Goal: Obtain resource: Obtain resource

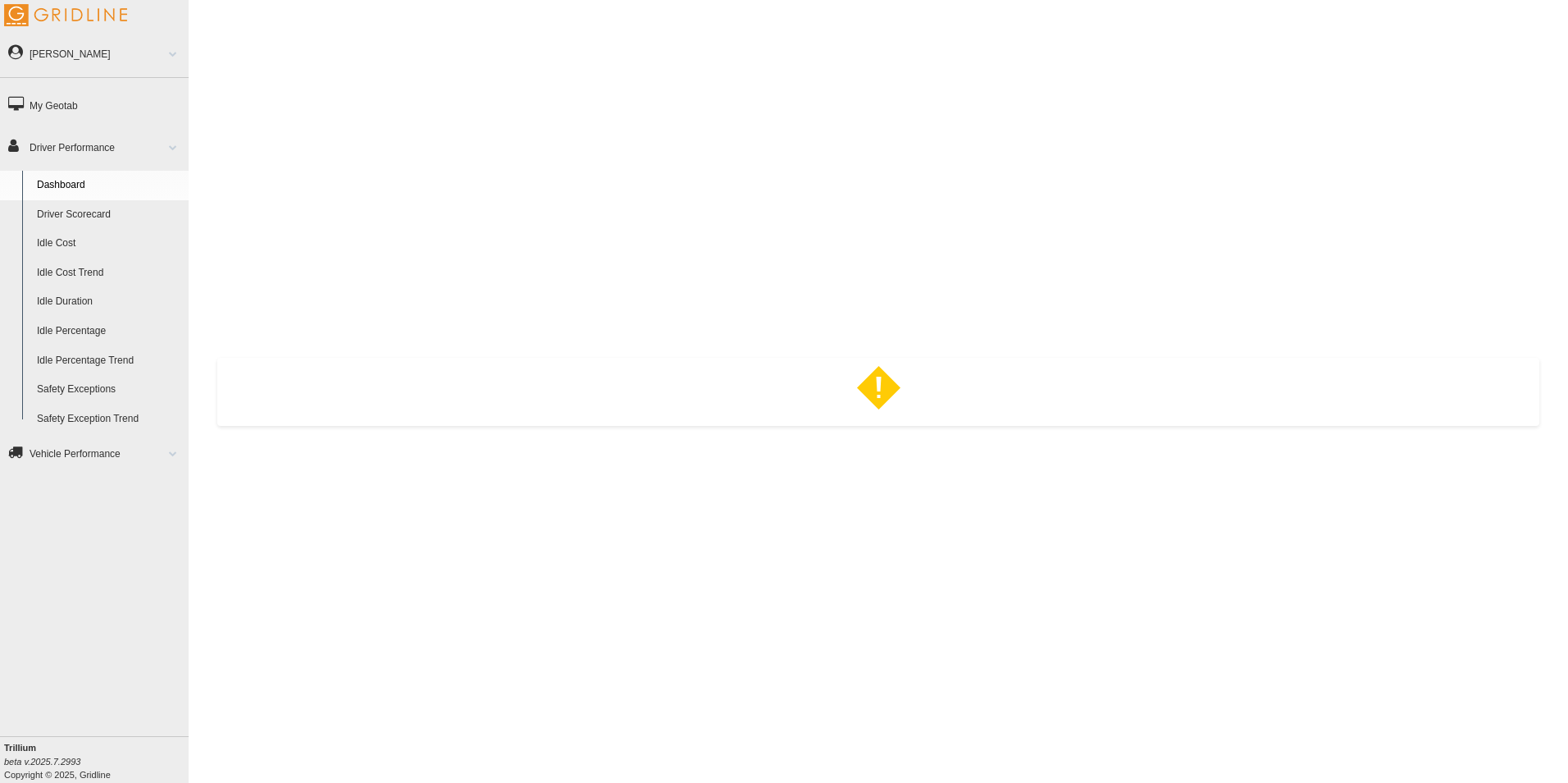
click at [98, 388] on link "Safety Exceptions" at bounding box center [109, 389] width 159 height 30
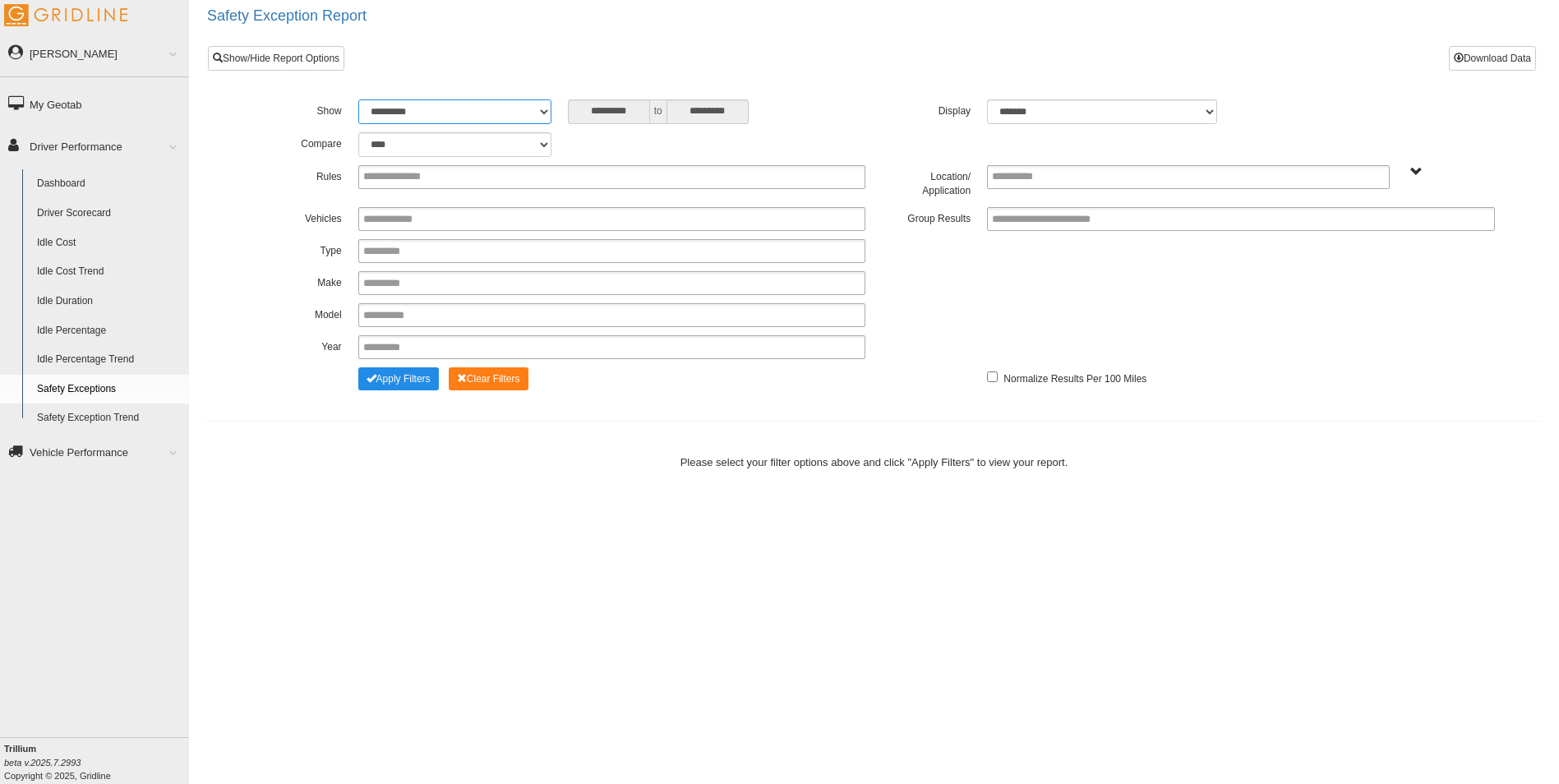
click at [540, 114] on select "**********" at bounding box center [455, 111] width 193 height 24
select select "**********"
click at [358, 99] on select "**********" at bounding box center [455, 111] width 193 height 24
type input "********"
type input "*********"
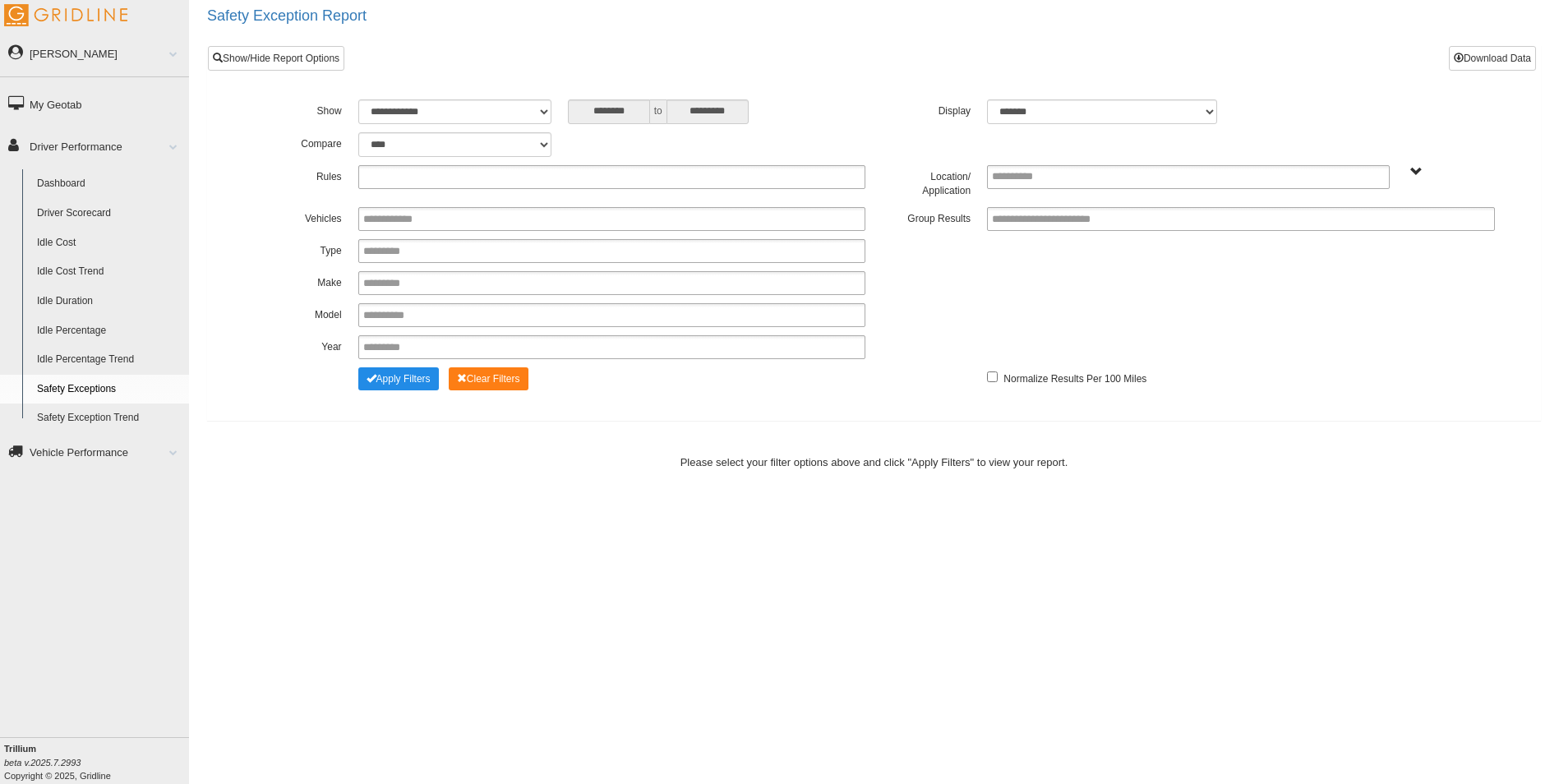
click at [443, 178] on input "text" at bounding box center [407, 177] width 88 height 21
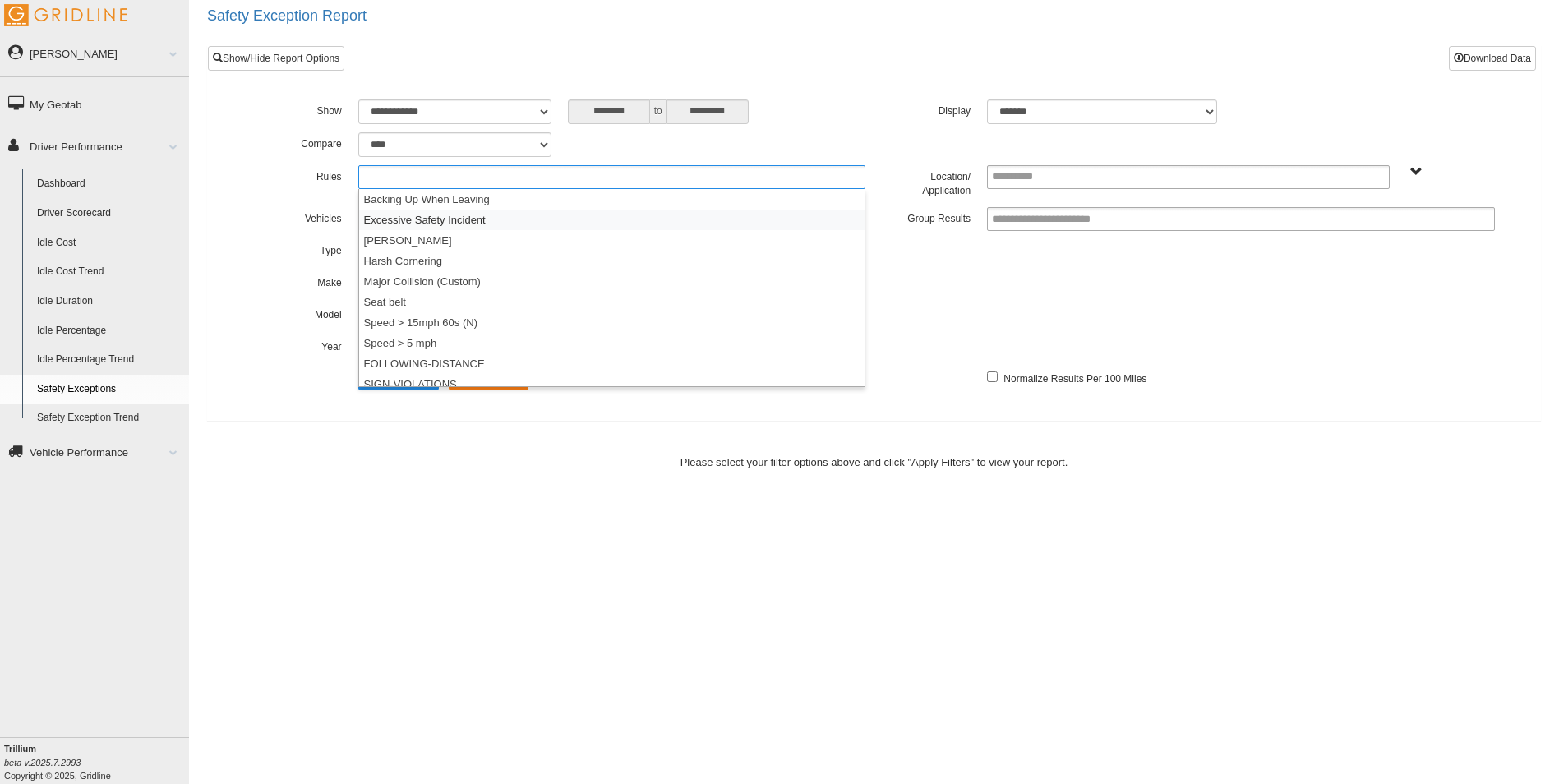
click at [407, 219] on li "Excessive Safety Incident" at bounding box center [612, 219] width 506 height 21
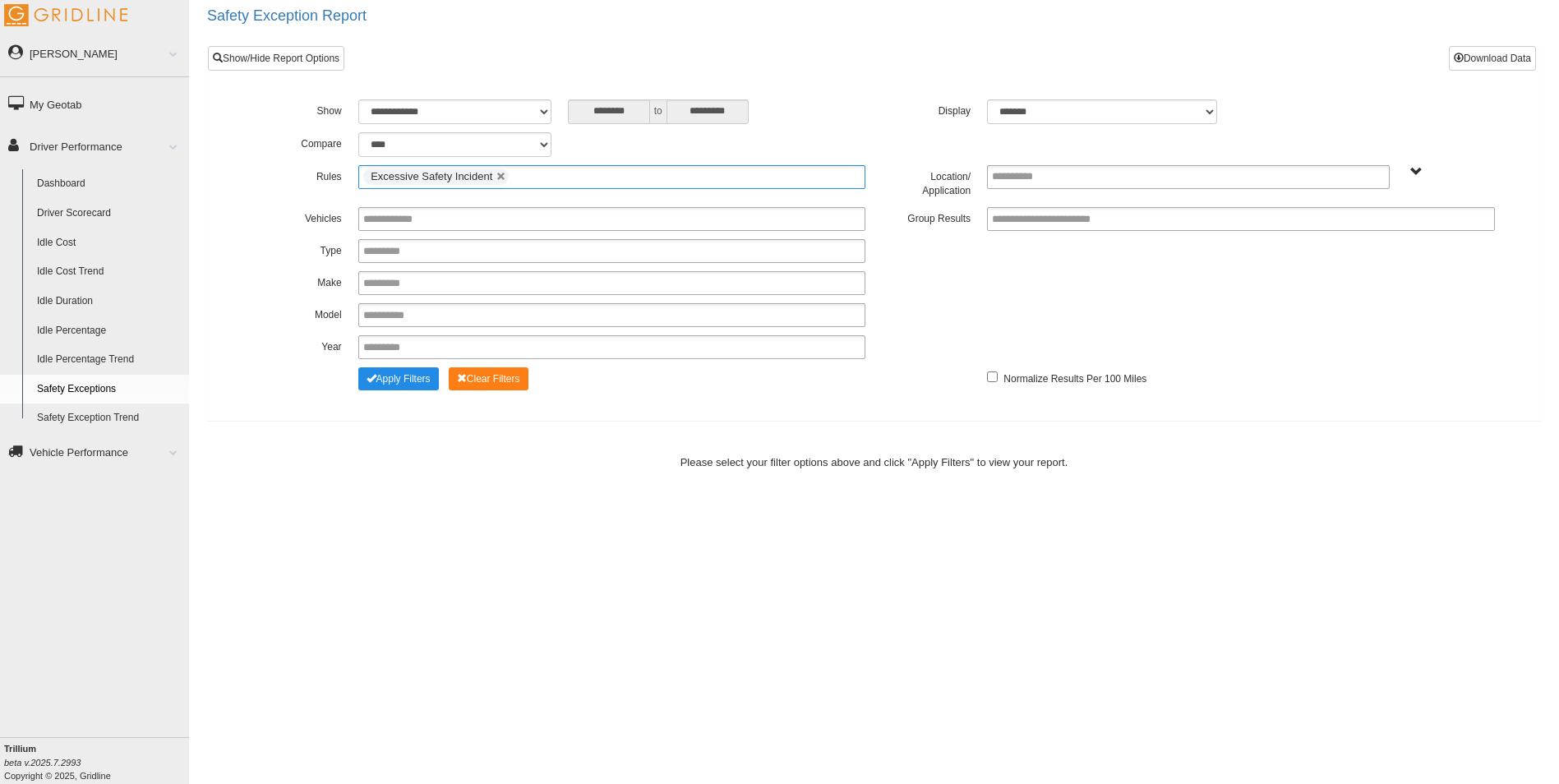
click at [525, 178] on input "text" at bounding box center [522, 177] width 21 height 21
click at [434, 261] on li "Major Collision (Custom)" at bounding box center [612, 261] width 506 height 21
click at [680, 175] on ul "Excessive Safety Incident Major Collision (Custom)" at bounding box center [612, 177] width 508 height 23
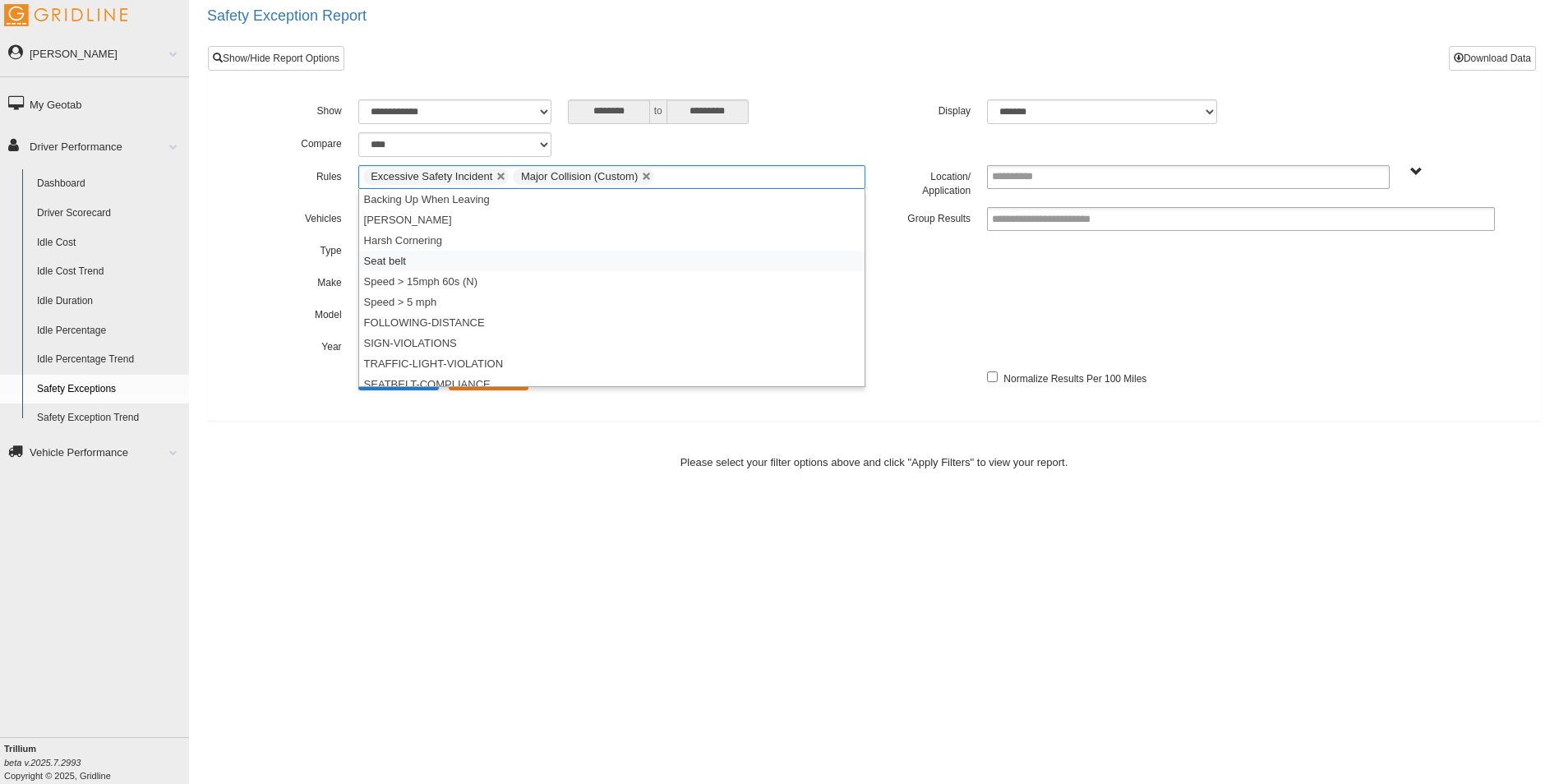
click at [410, 254] on li "Seat belt" at bounding box center [612, 261] width 506 height 21
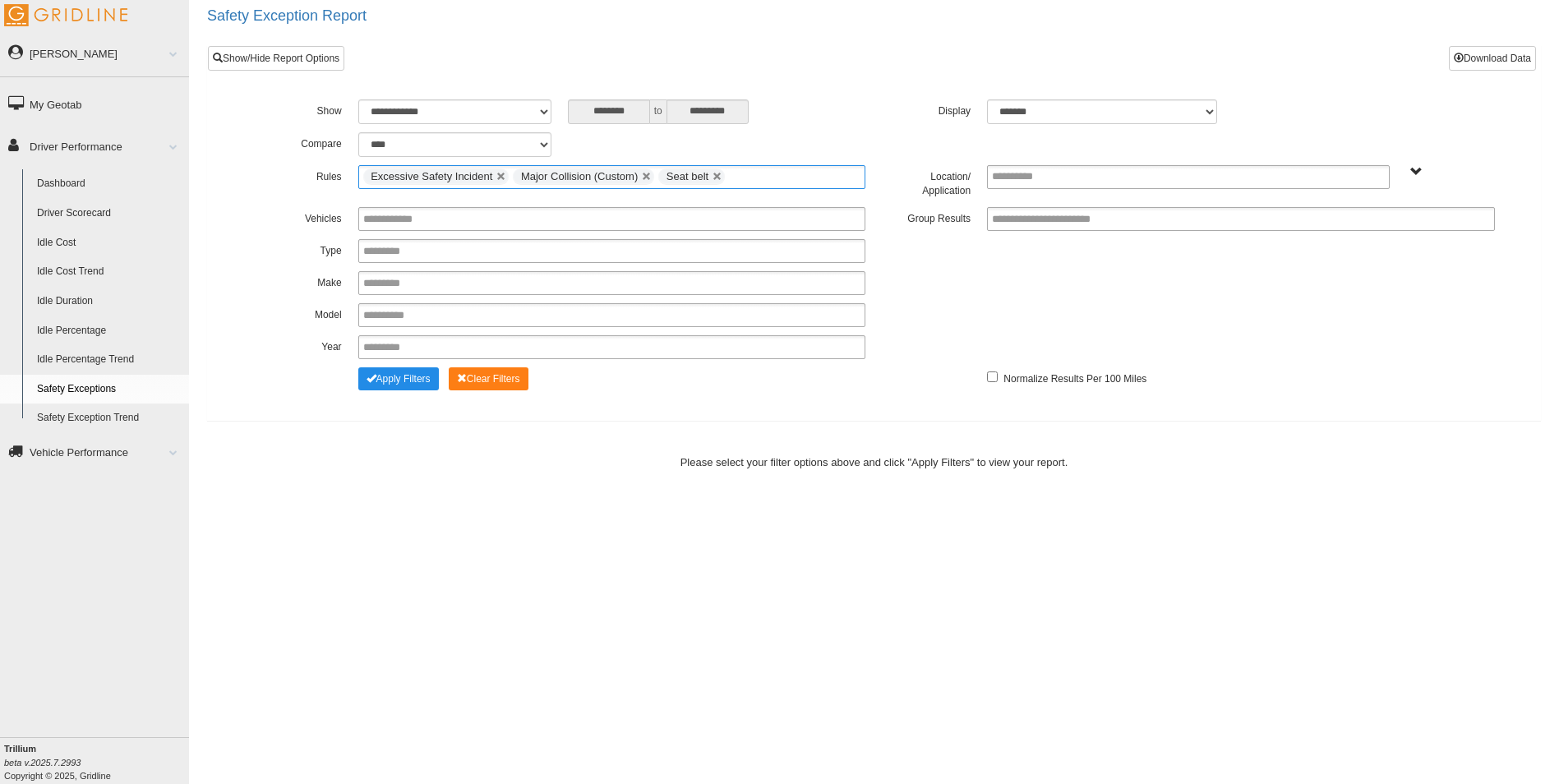
click at [762, 171] on ul "Excessive Safety Incident Major Collision (Custom) Seat belt" at bounding box center [612, 177] width 508 height 23
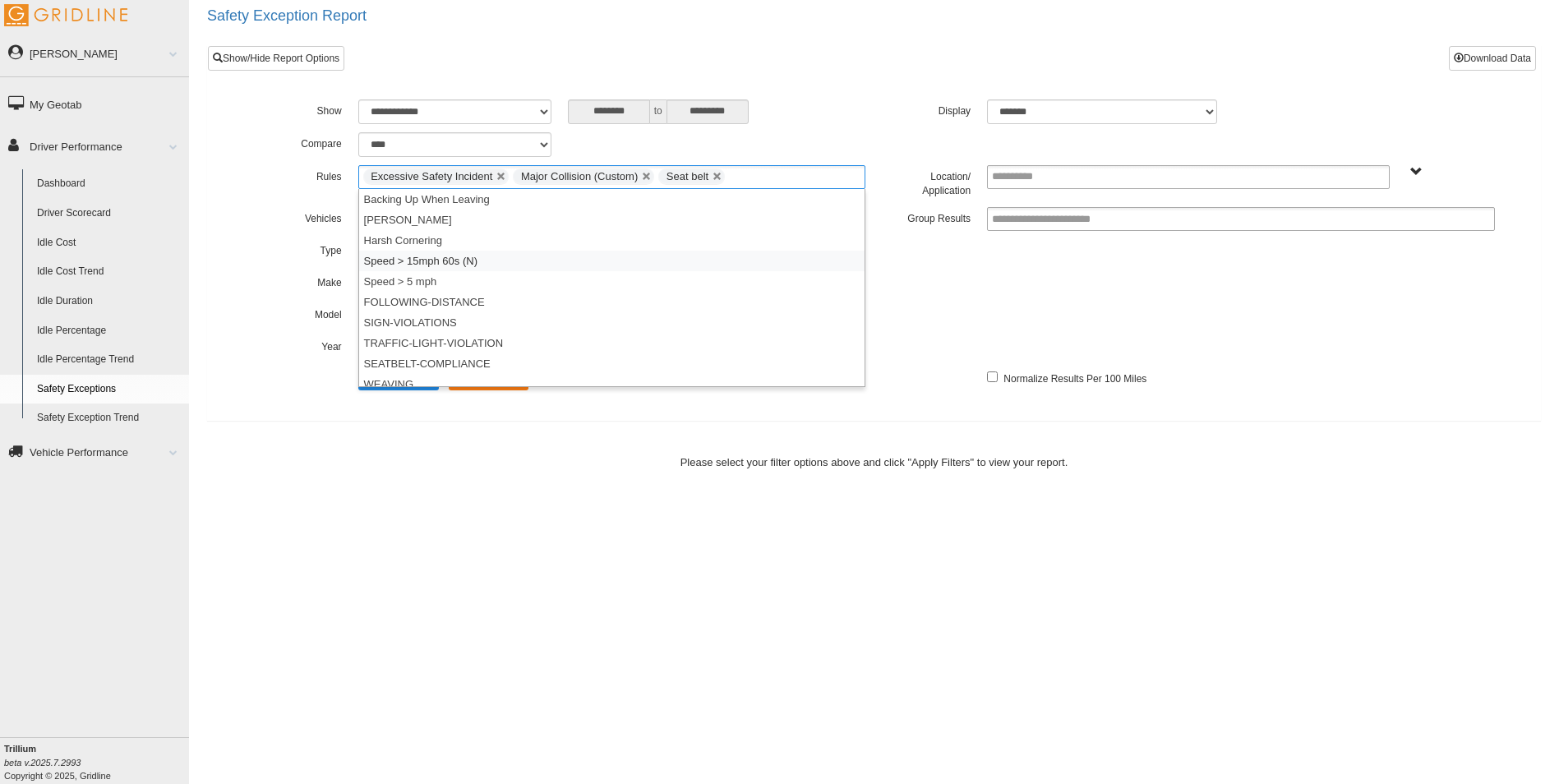
click at [449, 254] on li "Speed > 15mph 60s (N)" at bounding box center [612, 261] width 506 height 21
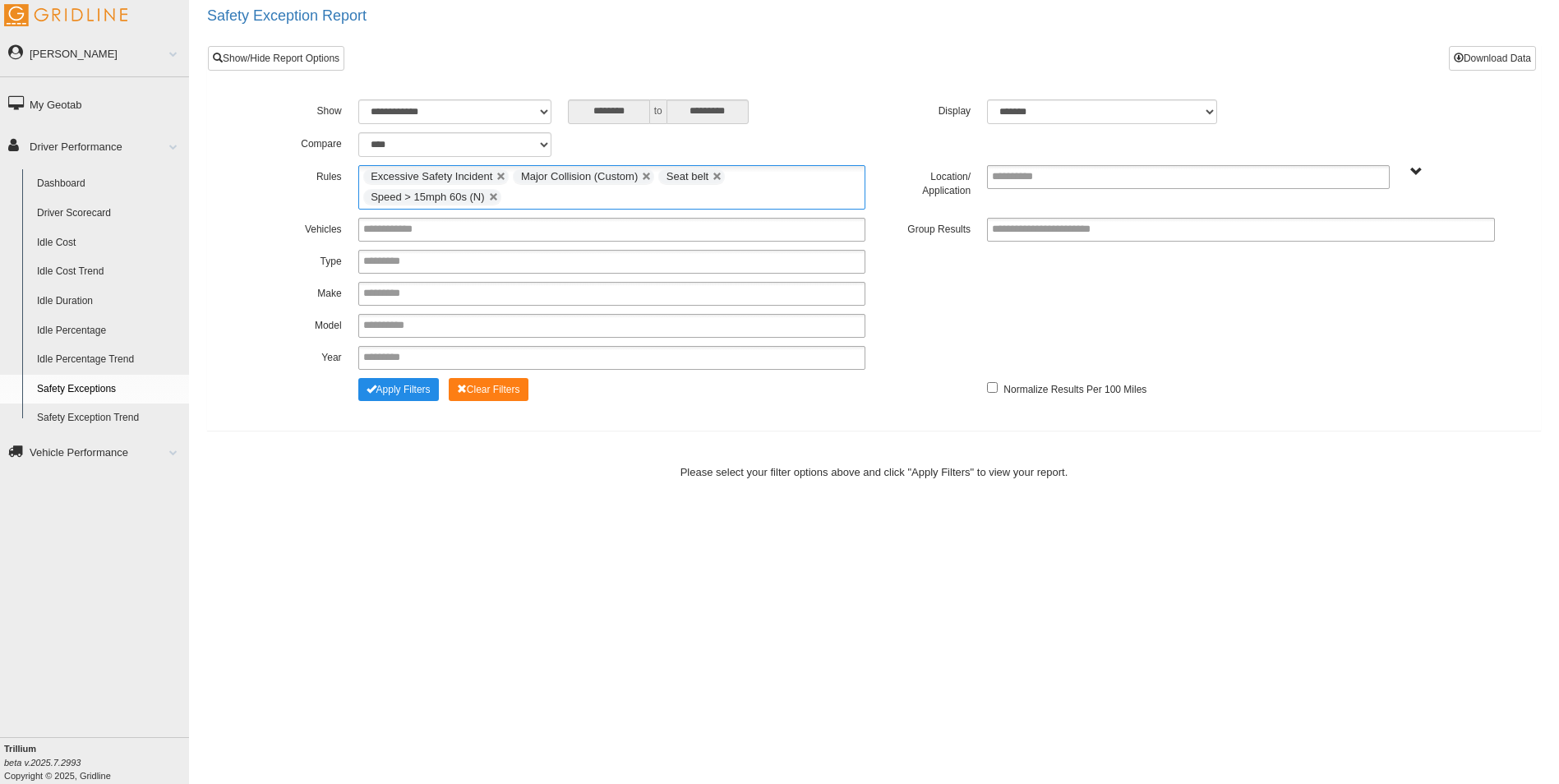
click at [510, 198] on input "text" at bounding box center [515, 198] width 21 height 21
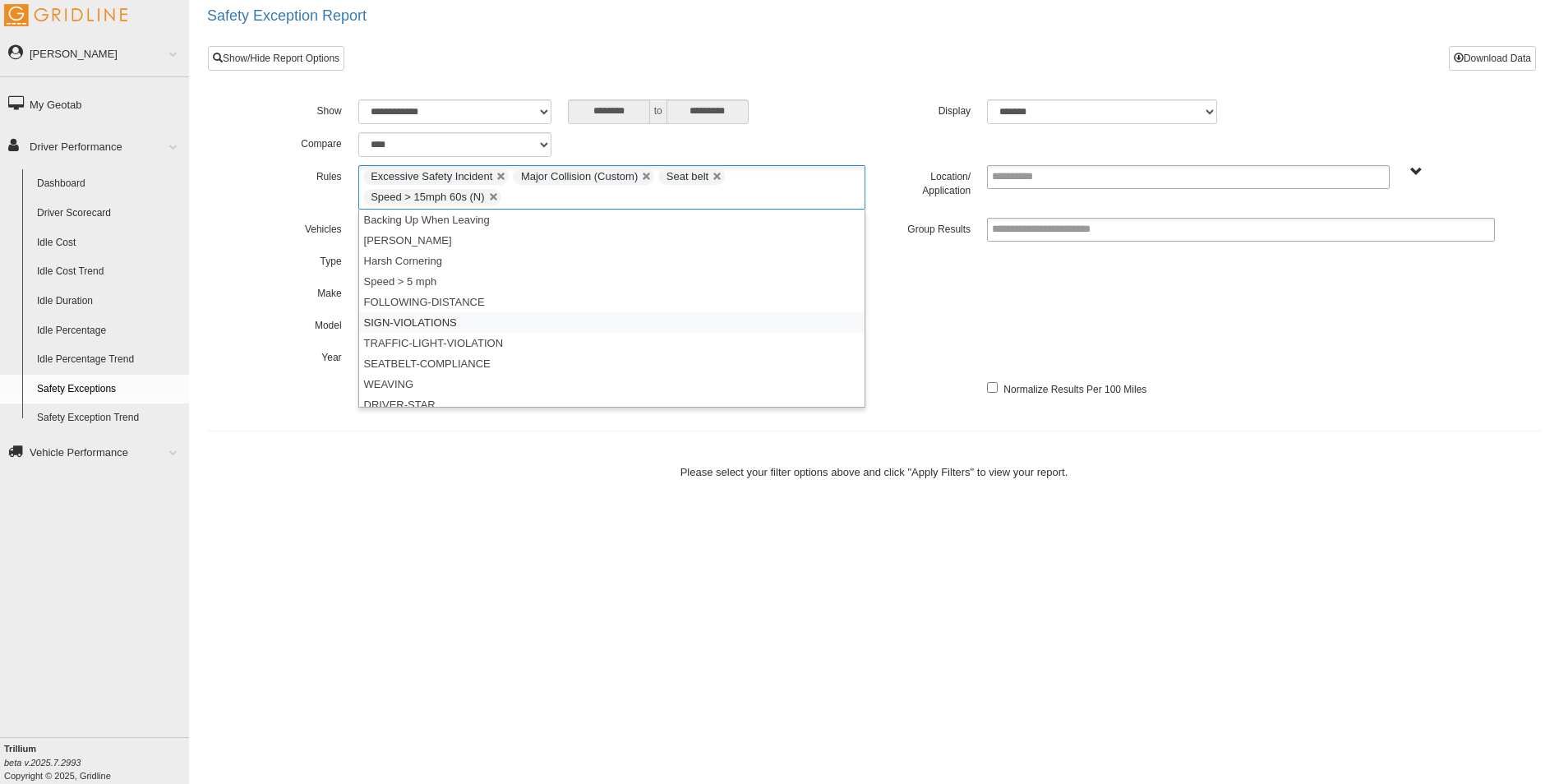
click at [427, 319] on li "SIGN-VIOLATIONS" at bounding box center [612, 322] width 506 height 21
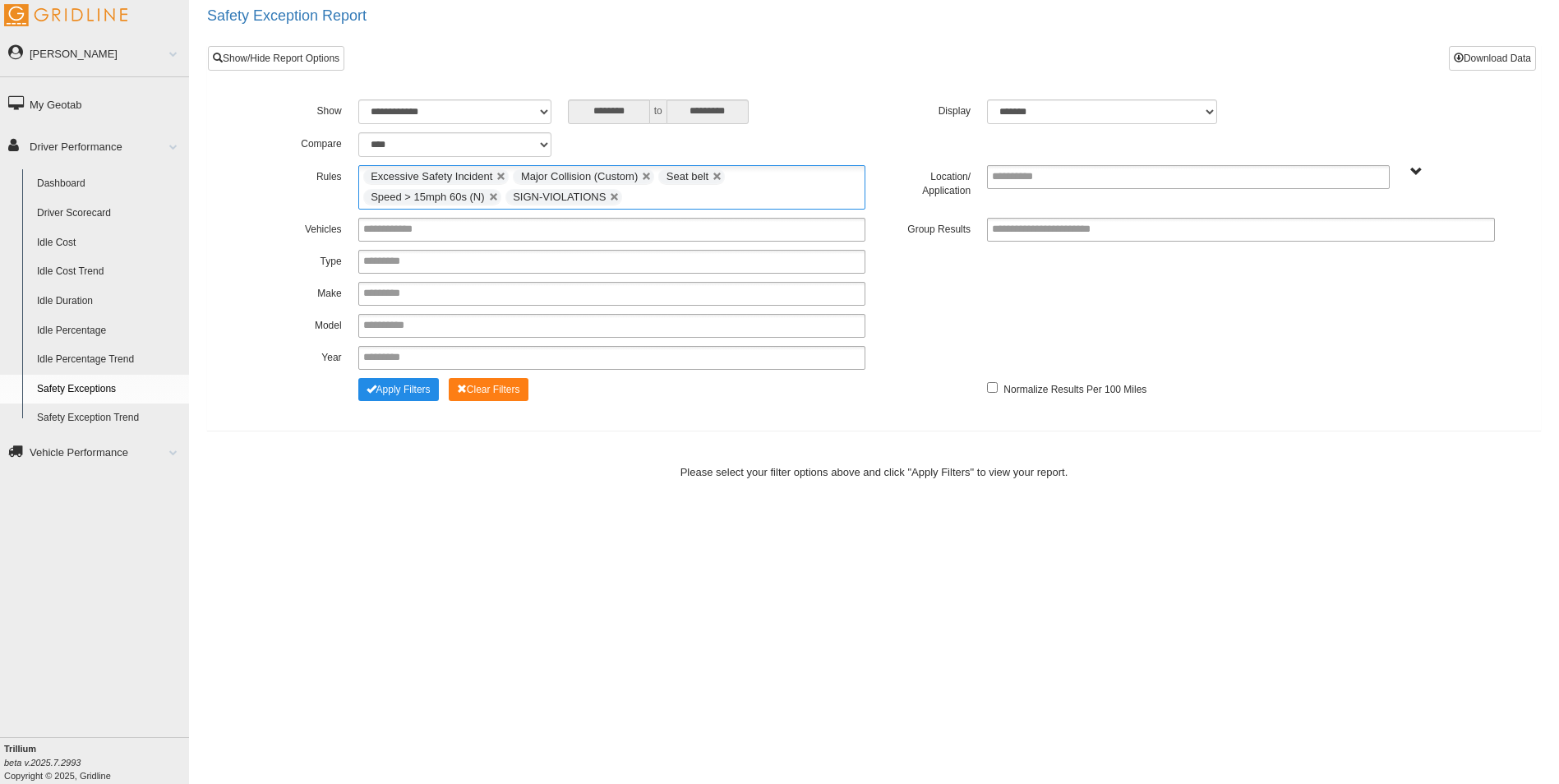
click at [629, 198] on input "text" at bounding box center [636, 198] width 21 height 21
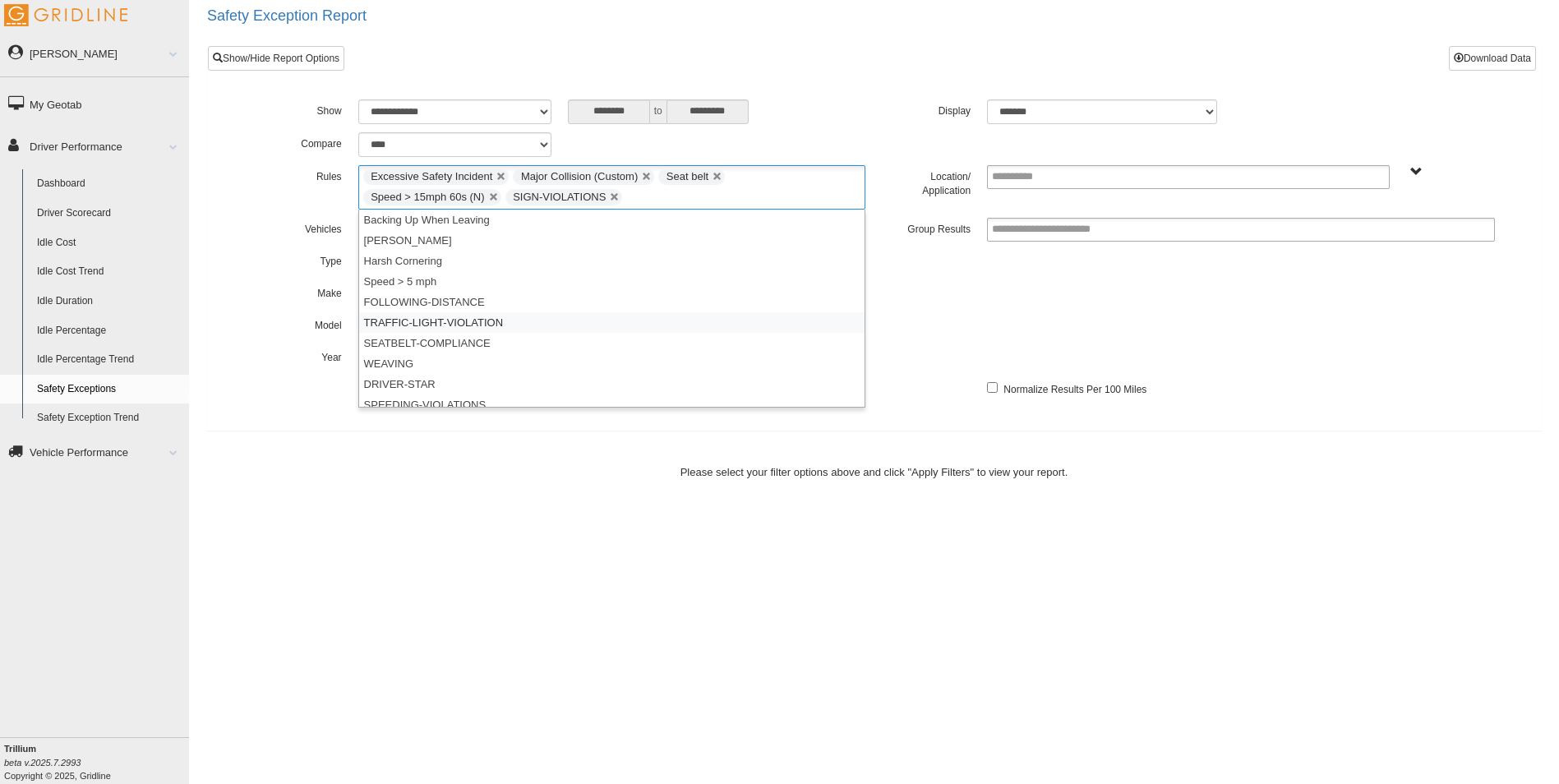
click at [462, 317] on li "TRAFFIC-LIGHT-VIOLATION" at bounding box center [612, 322] width 506 height 21
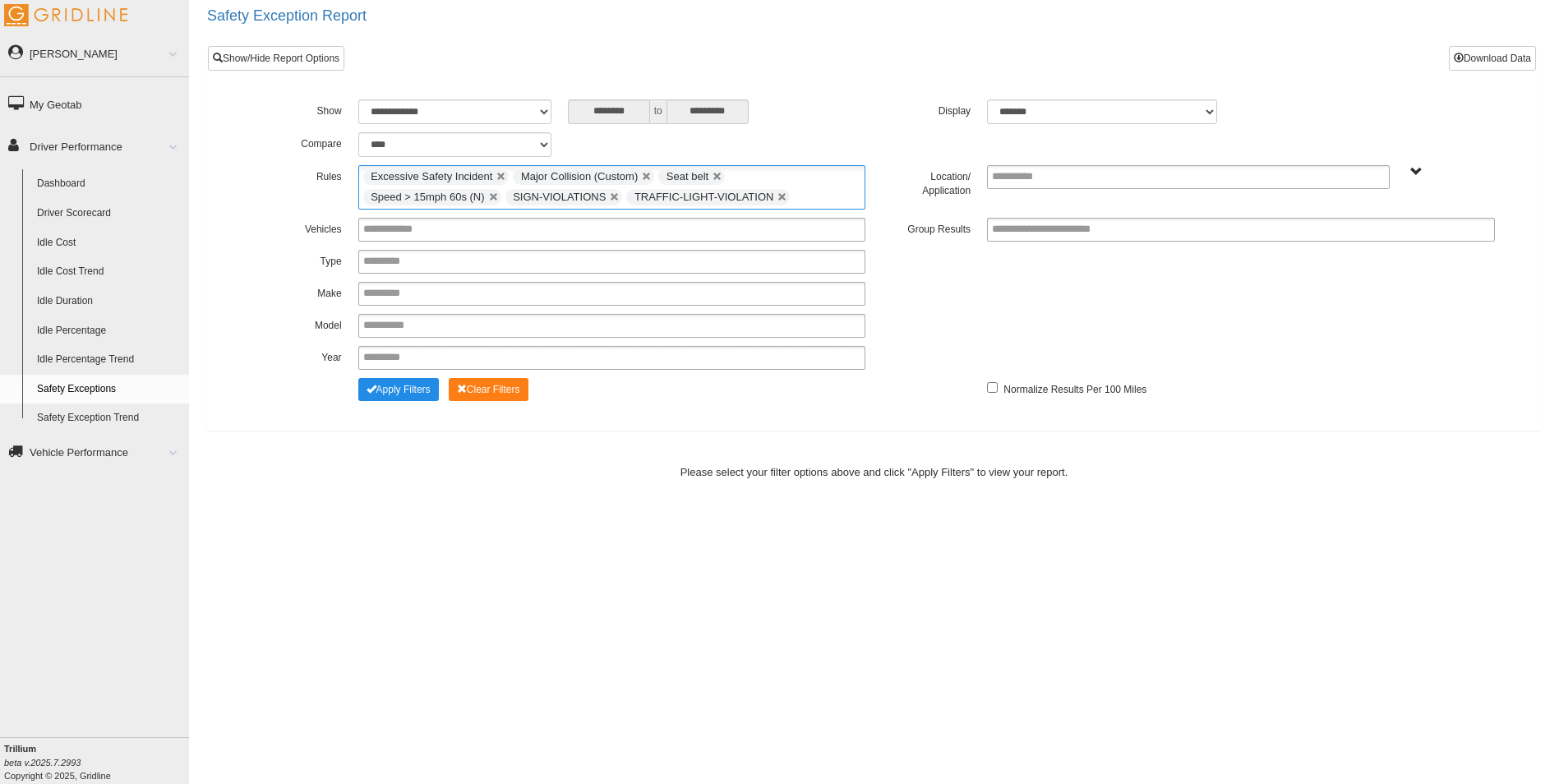
click at [795, 195] on input "text" at bounding box center [804, 198] width 21 height 21
click at [449, 322] on li "SEATBELT-COMPLIANCE" at bounding box center [612, 322] width 506 height 21
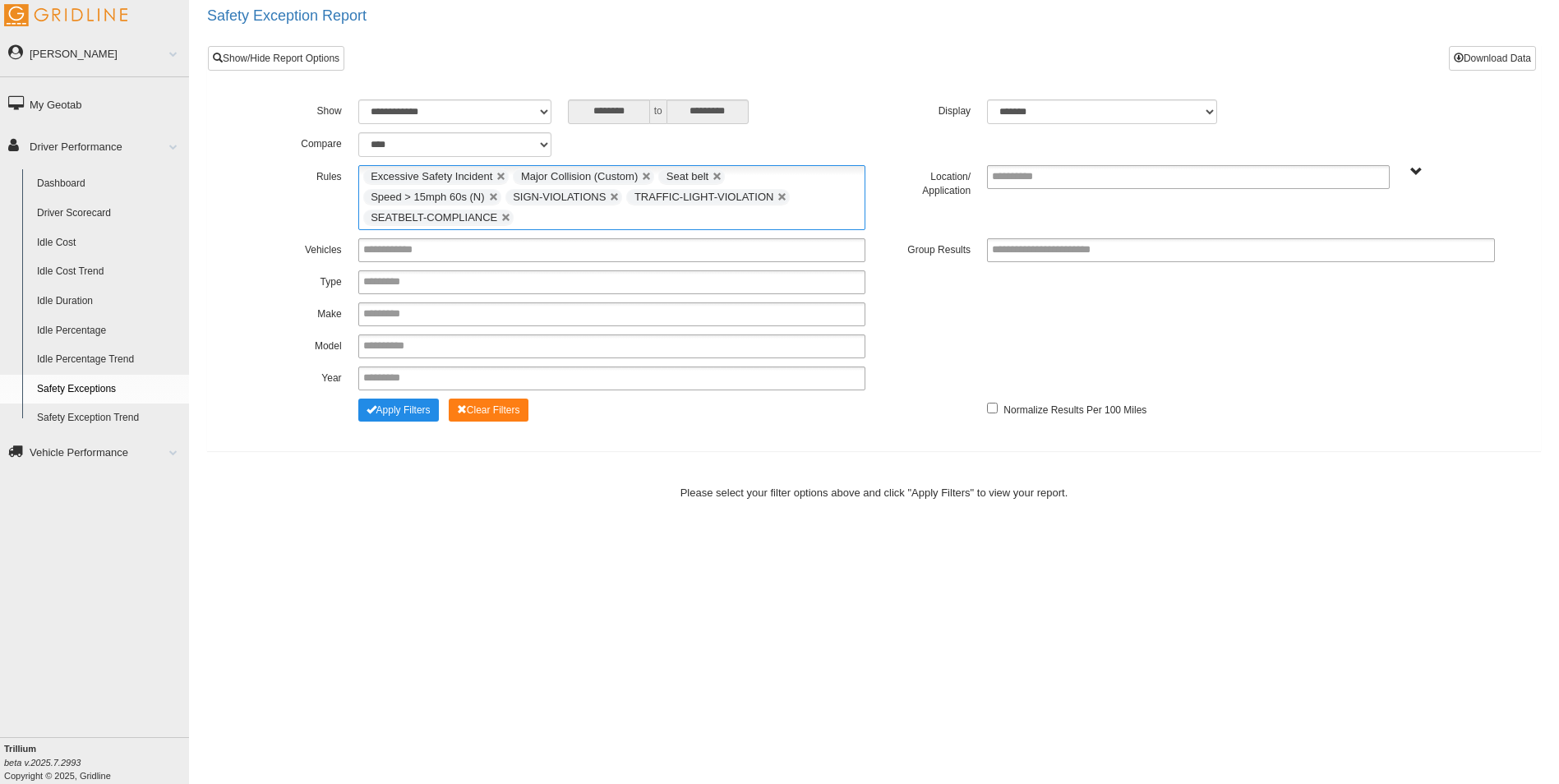
click at [520, 218] on input "text" at bounding box center [528, 217] width 21 height 21
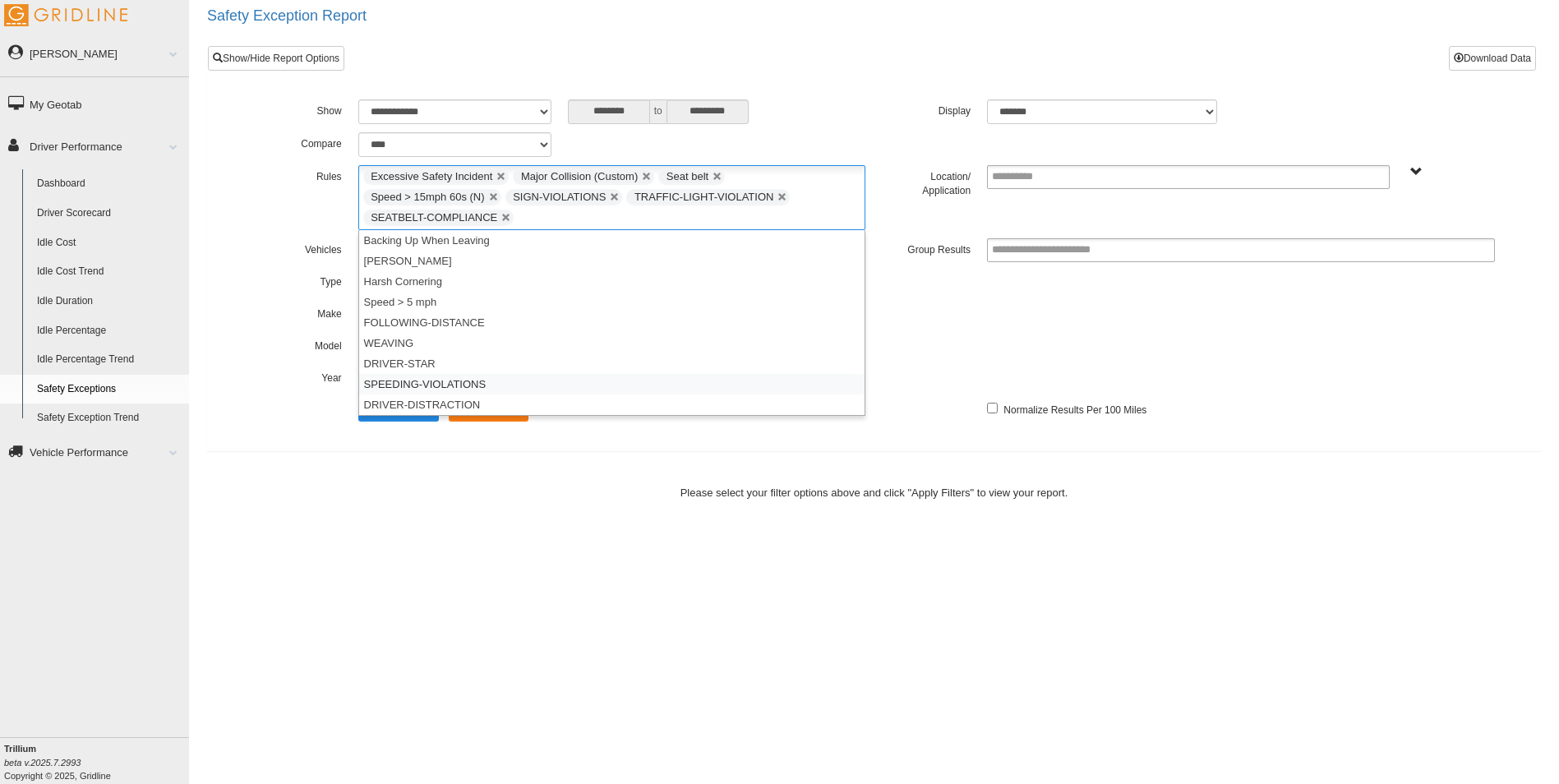
click at [427, 378] on li "SPEEDING-VIOLATIONS" at bounding box center [612, 383] width 506 height 21
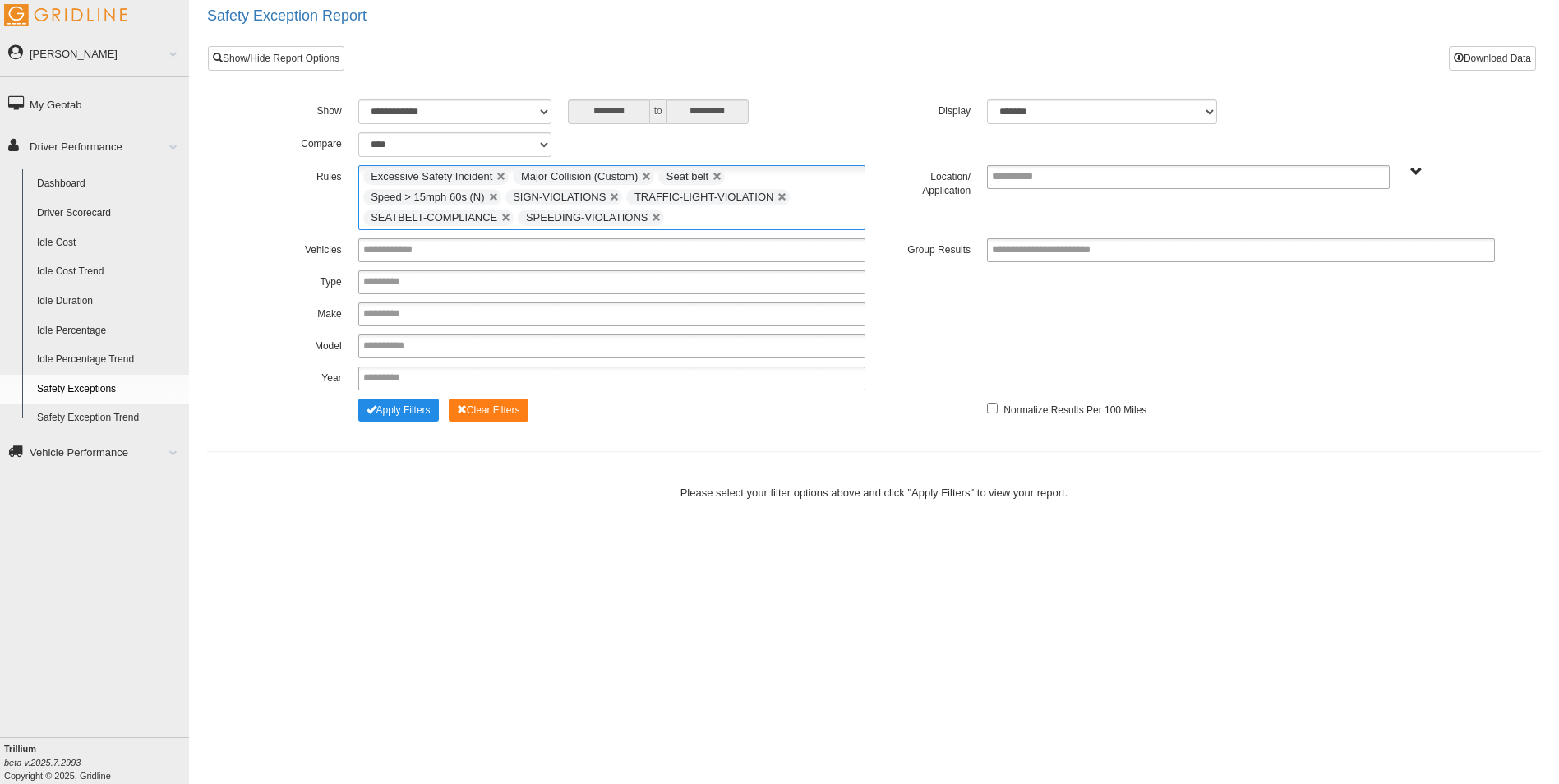
click at [668, 217] on input "text" at bounding box center [678, 217] width 21 height 21
click at [458, 383] on li "DRIVER-DISTRACTION" at bounding box center [612, 383] width 506 height 21
click at [715, 174] on link at bounding box center [717, 176] width 10 height 10
click at [658, 219] on input "text" at bounding box center [668, 217] width 21 height 21
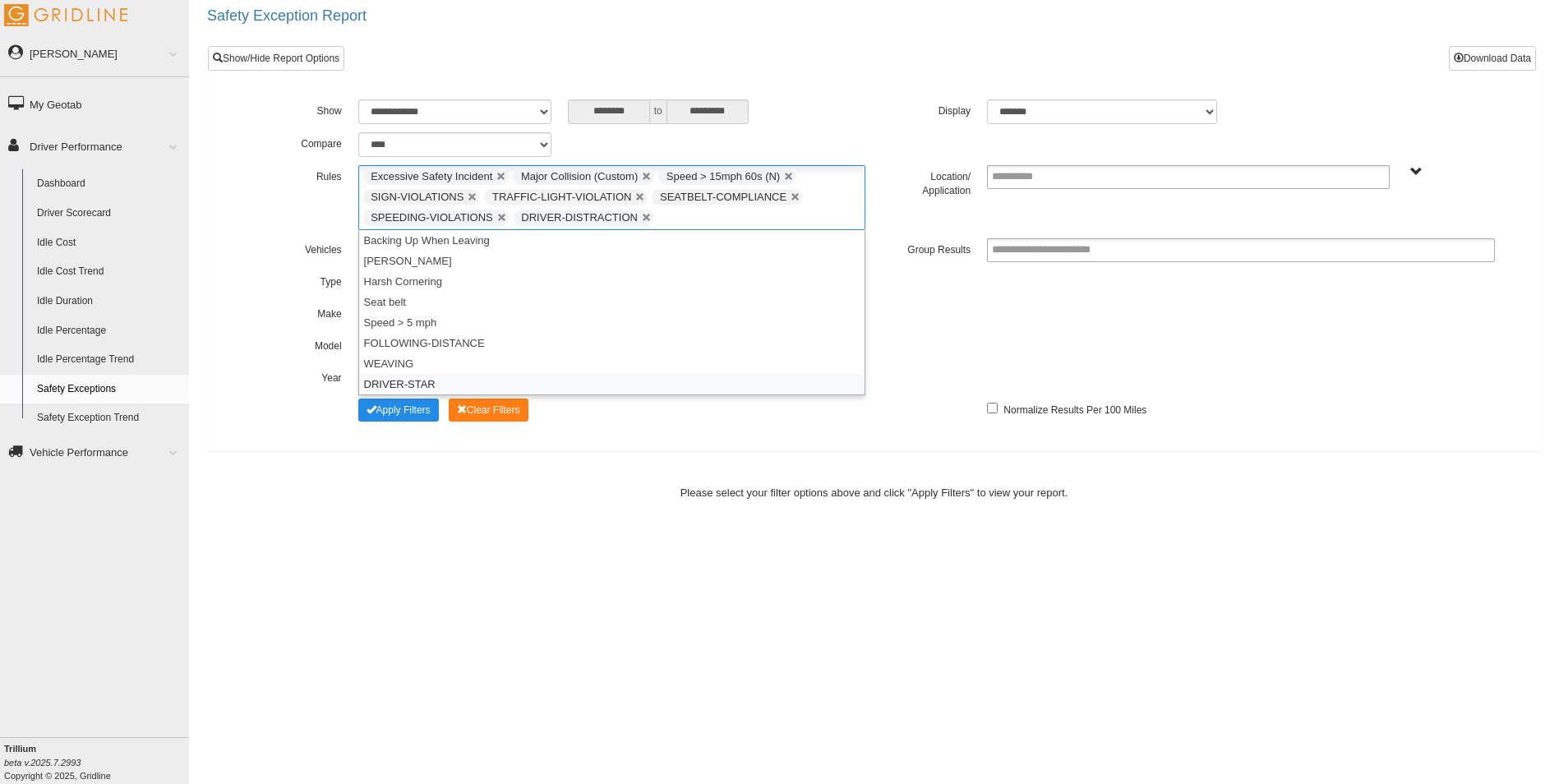
click at [428, 381] on li "DRIVER-STAR" at bounding box center [612, 383] width 506 height 21
click at [1206, 104] on select "******* ******" at bounding box center [1102, 111] width 230 height 24
select select "**"
click at [987, 99] on select "******* ******" at bounding box center [1102, 111] width 230 height 24
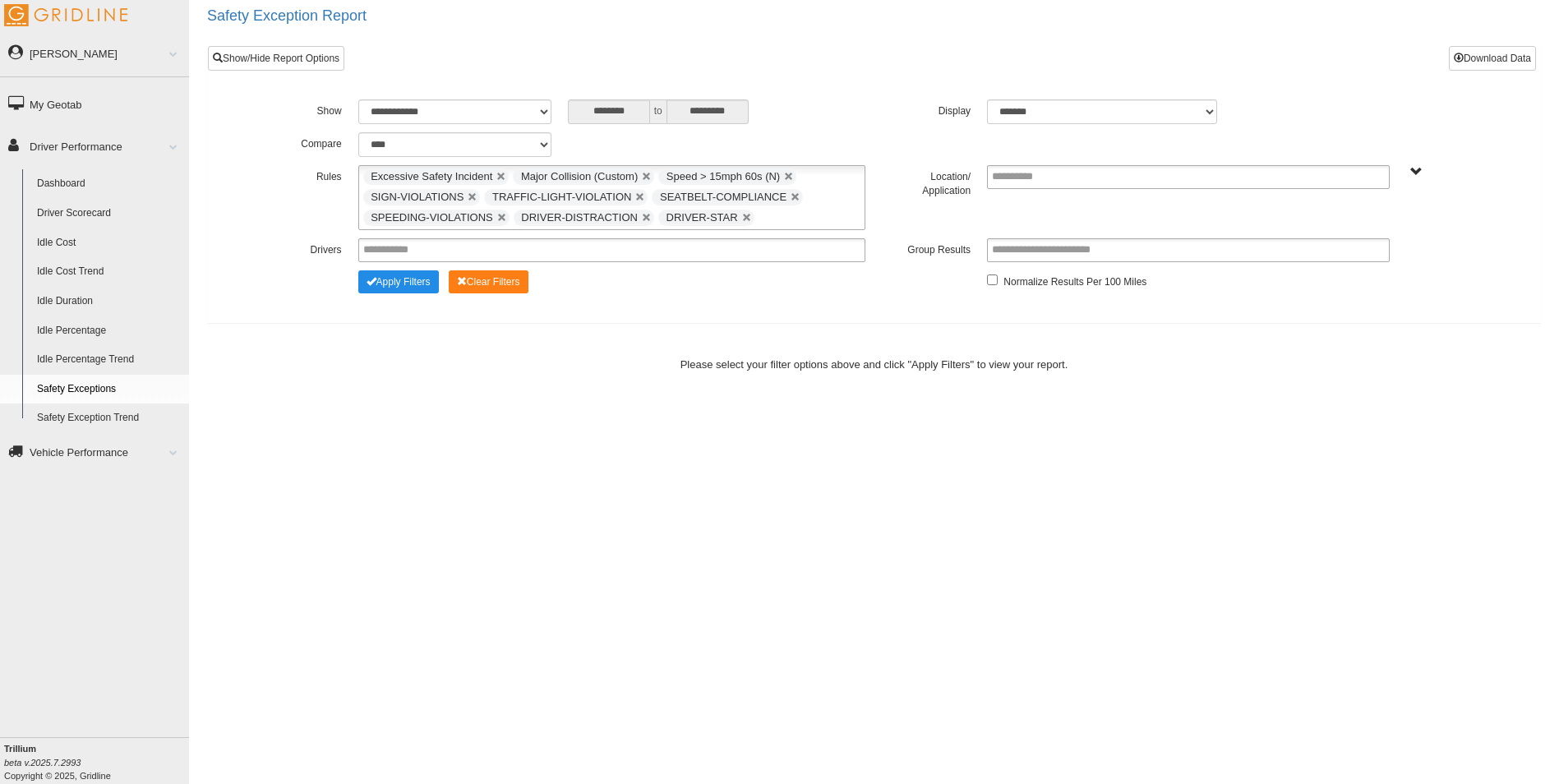
click at [1411, 171] on span "Trillium Transportation Fuels, LLC-main" at bounding box center [1416, 172] width 13 height 13
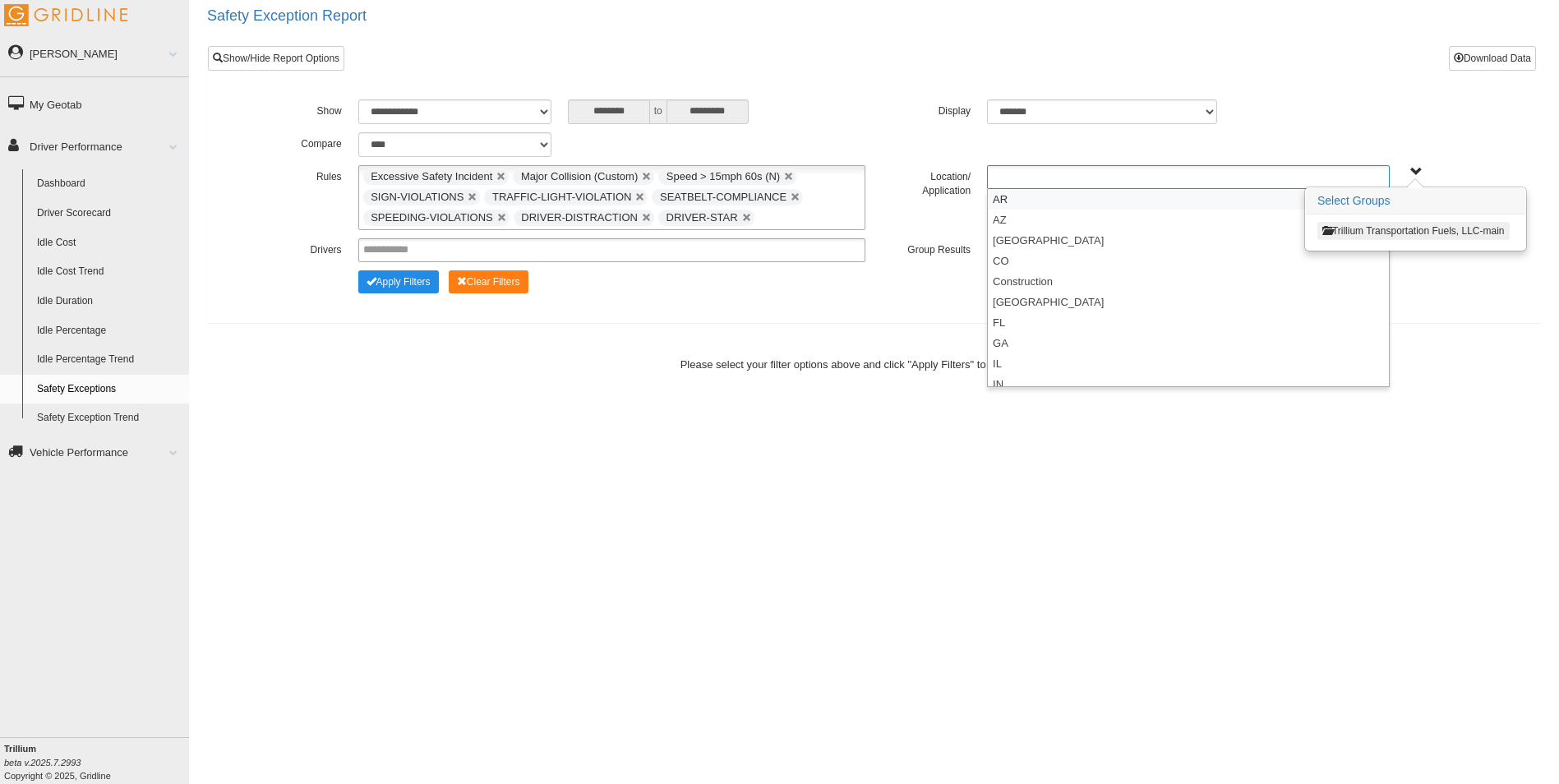
click at [1265, 180] on ul at bounding box center [1188, 177] width 402 height 23
click at [1025, 202] on li "AR" at bounding box center [1188, 198] width 401 height 21
click at [1047, 176] on input "text" at bounding box center [1045, 177] width 21 height 21
click at [1022, 173] on link at bounding box center [1023, 176] width 10 height 10
click at [1031, 238] on li "Central Region" at bounding box center [1188, 240] width 401 height 21
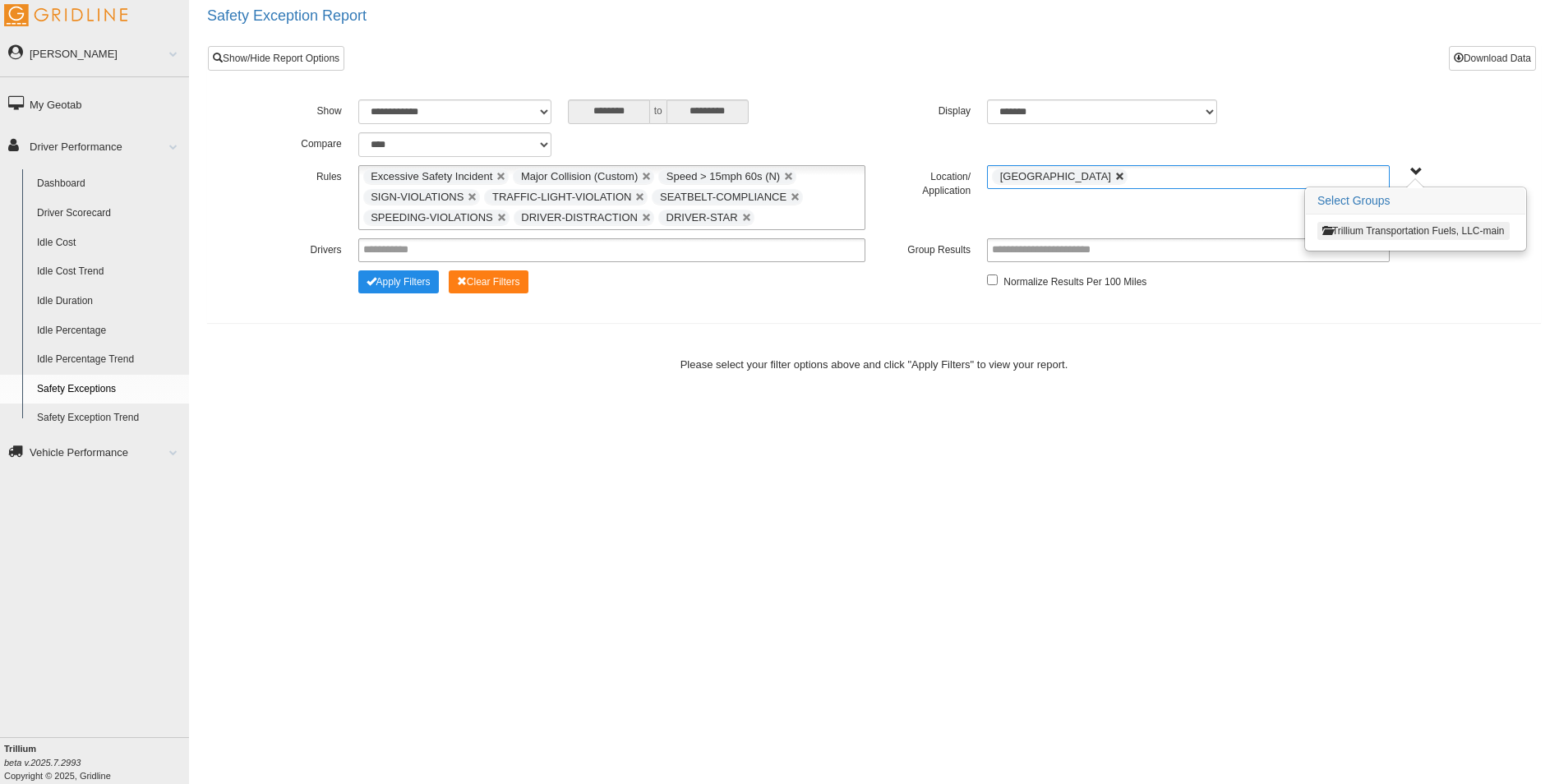
click at [1115, 177] on link at bounding box center [1120, 176] width 10 height 10
click at [1074, 179] on ul at bounding box center [1188, 177] width 402 height 23
click at [1027, 198] on li "AR" at bounding box center [1188, 198] width 401 height 21
click at [1057, 178] on ul "AR" at bounding box center [1188, 177] width 402 height 23
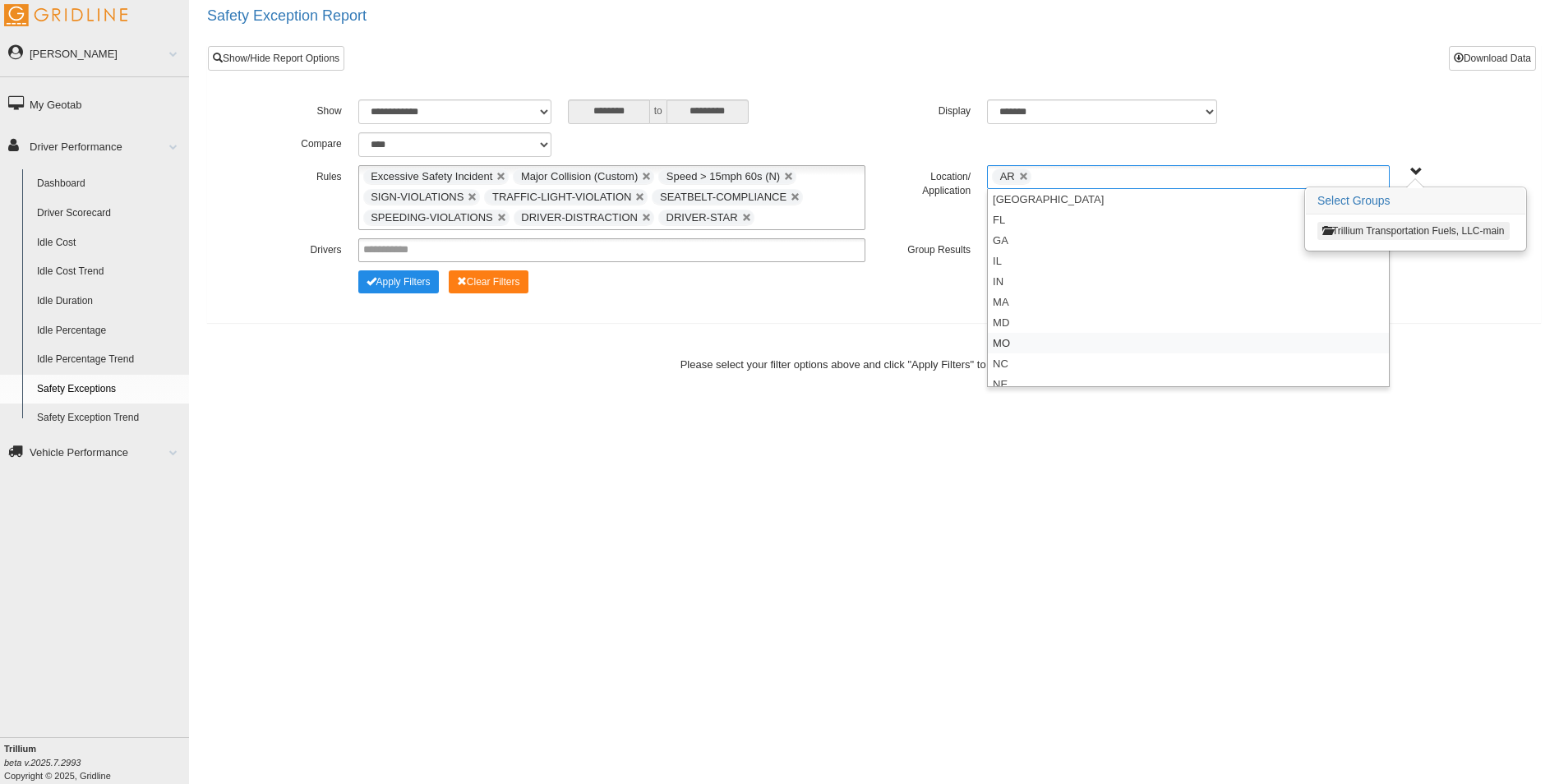
click at [1013, 340] on li "MO" at bounding box center [1188, 343] width 401 height 21
click at [1092, 173] on input "text" at bounding box center [1091, 177] width 21 height 21
click at [1009, 281] on li "NE" at bounding box center [1188, 281] width 401 height 21
click at [1145, 171] on ul "AR MO NE" at bounding box center [1188, 177] width 402 height 23
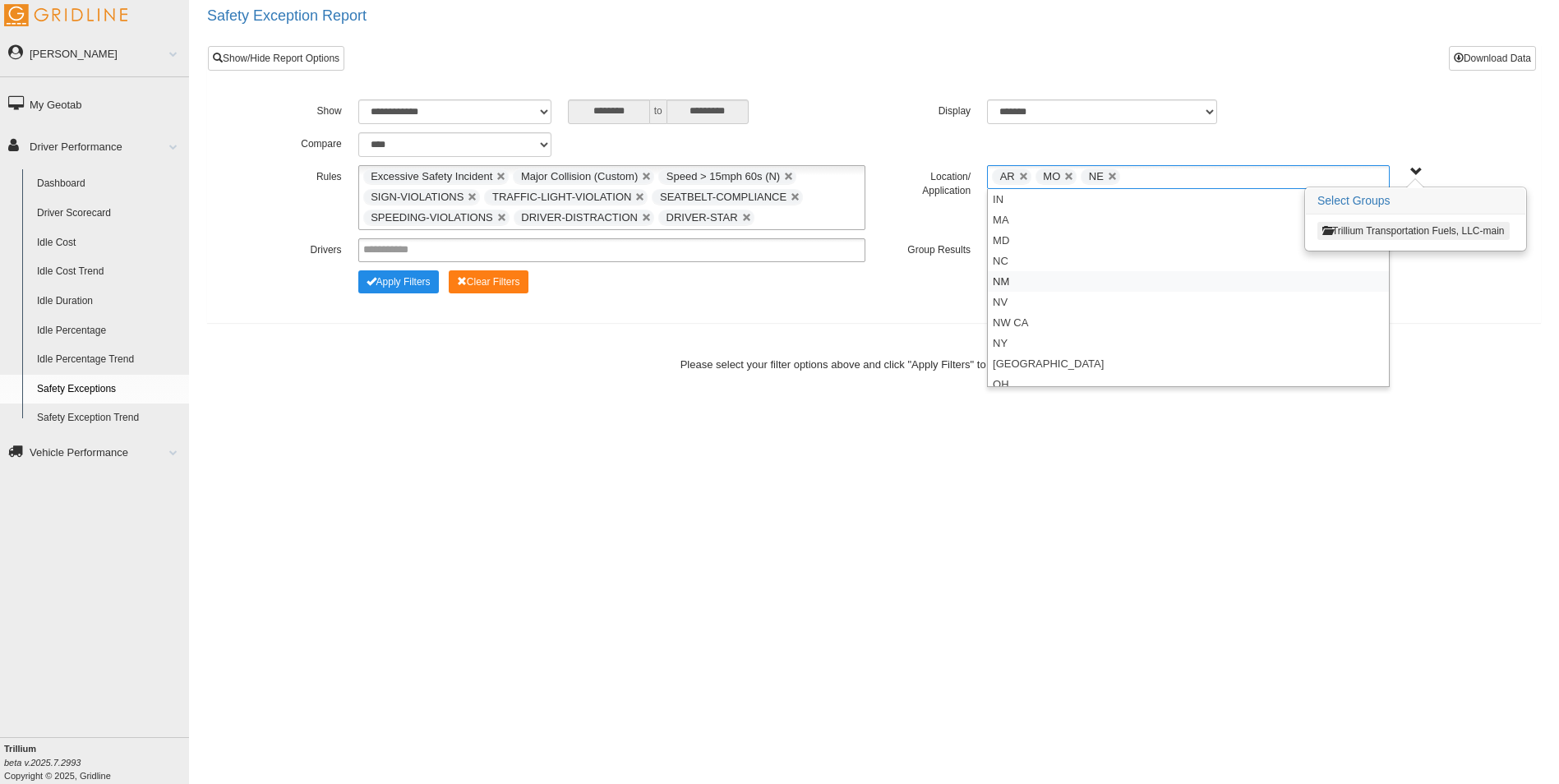
scroll to position [246, 0]
click at [1048, 321] on li "OK" at bounding box center [1188, 322] width 401 height 21
click at [1201, 180] on ul "AR MO NE OK" at bounding box center [1188, 177] width 402 height 23
click at [405, 284] on button "Apply Filters" at bounding box center [398, 281] width 80 height 23
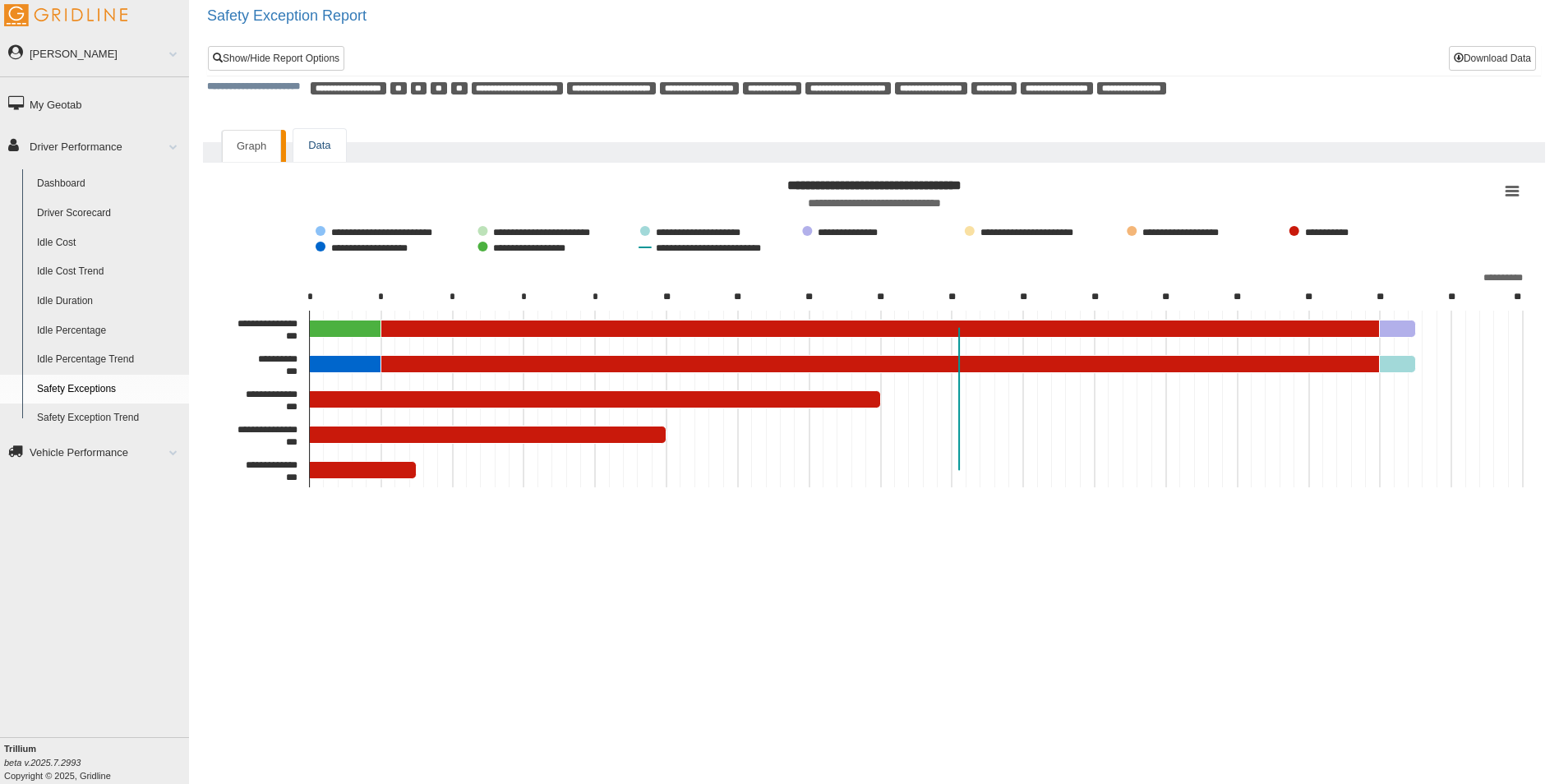
click at [327, 147] on link "Data" at bounding box center [318, 145] width 51 height 33
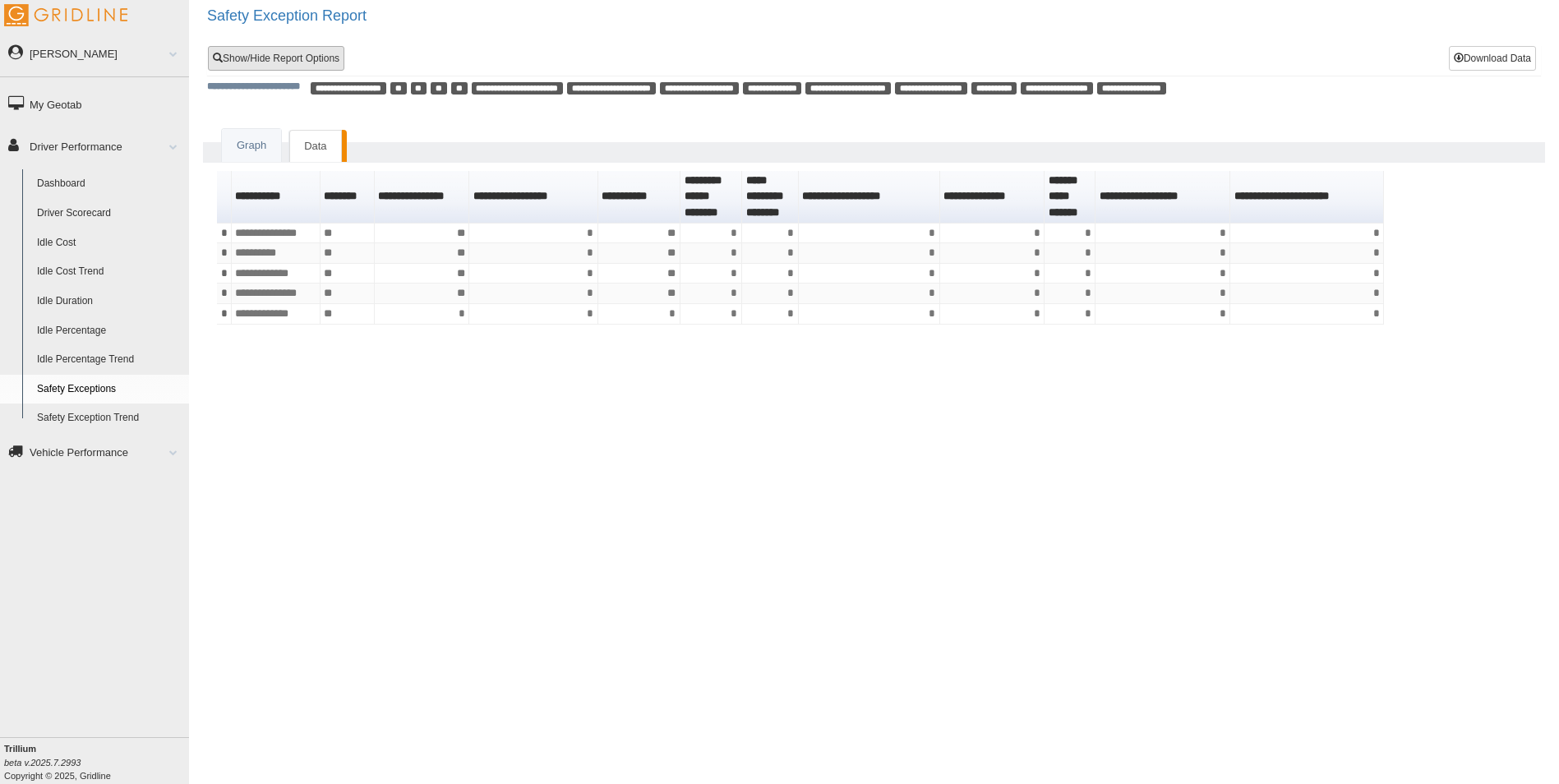
click at [272, 62] on link "Show/Hide Report Options" at bounding box center [275, 58] width 136 height 24
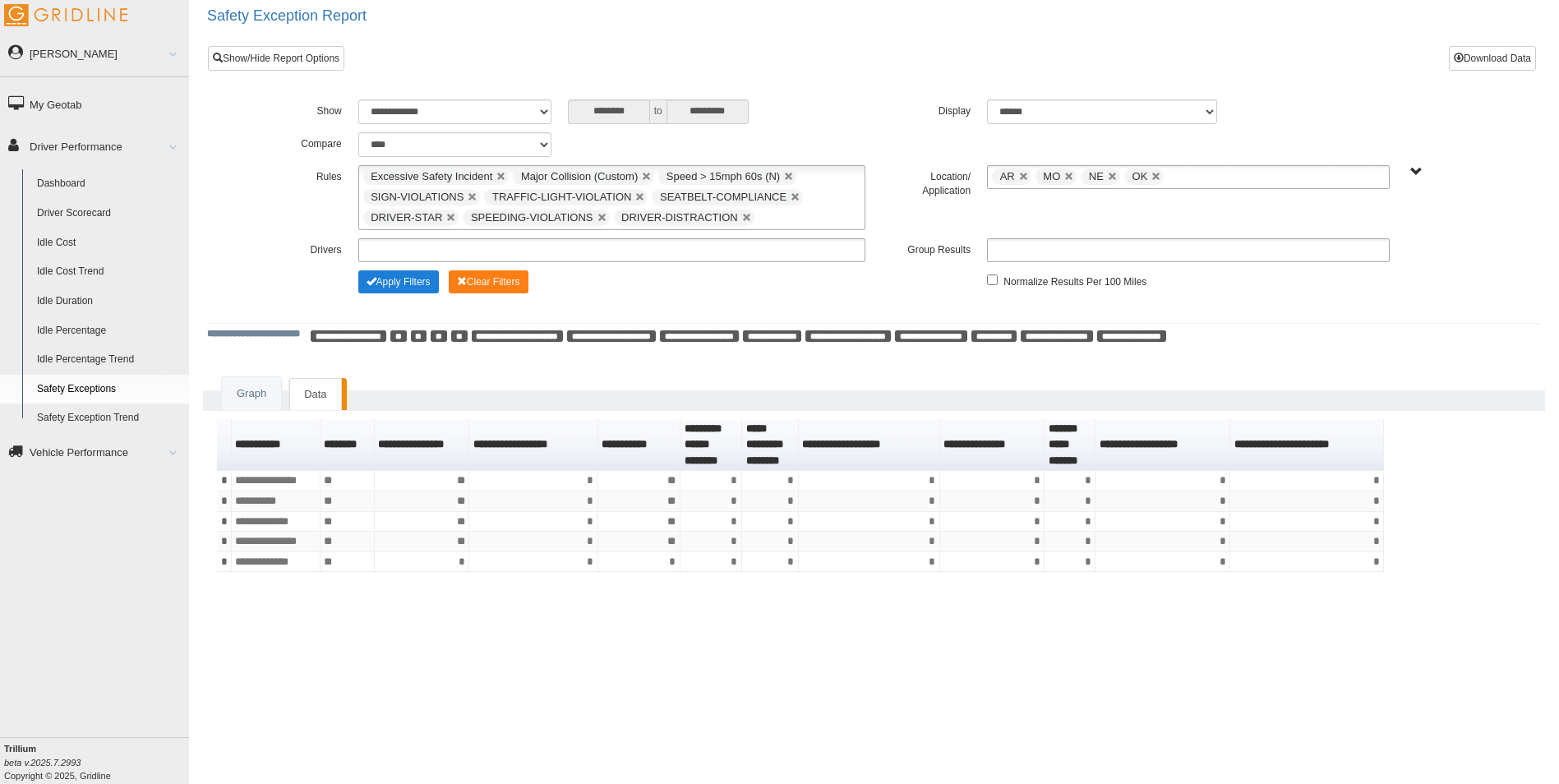
click at [412, 282] on button "Apply Filters" at bounding box center [398, 281] width 80 height 23
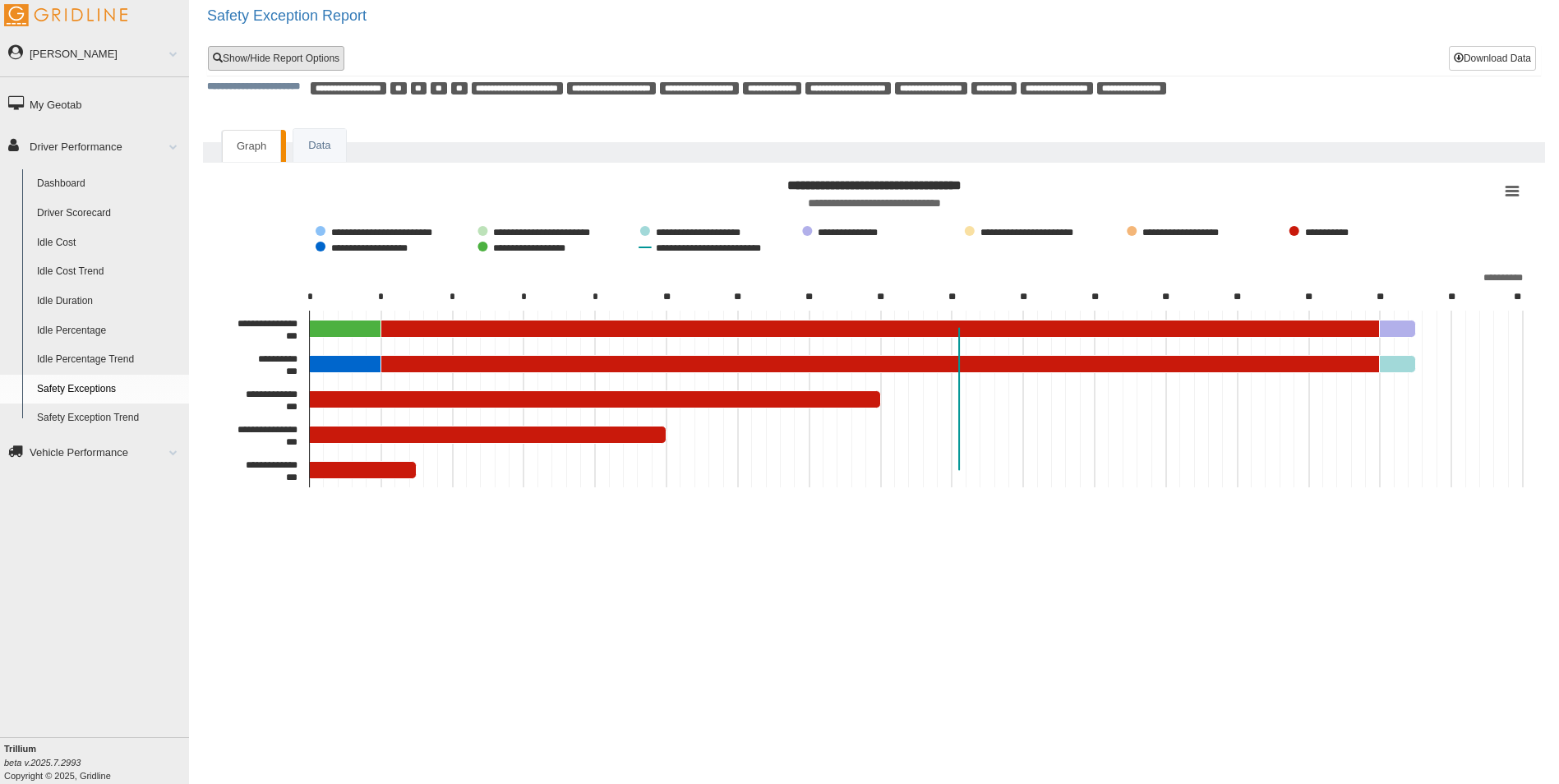
click at [291, 58] on link "Show/Hide Report Options" at bounding box center [275, 58] width 136 height 24
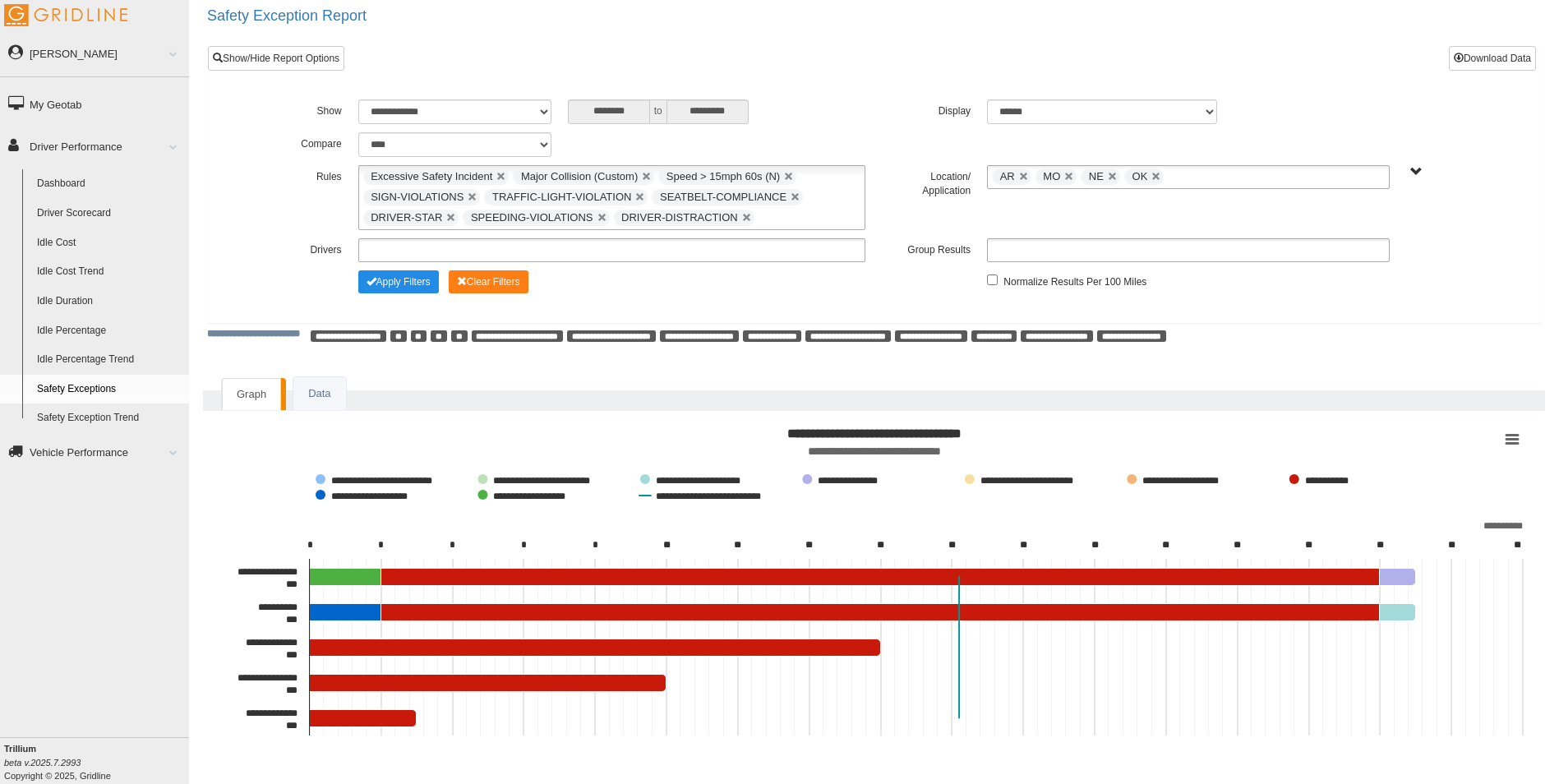
click at [777, 217] on ul "Excessive Safety Incident Major Collision (Custom) Speed > 15mph 60s (N) SIGN-V…" at bounding box center [612, 198] width 508 height 65
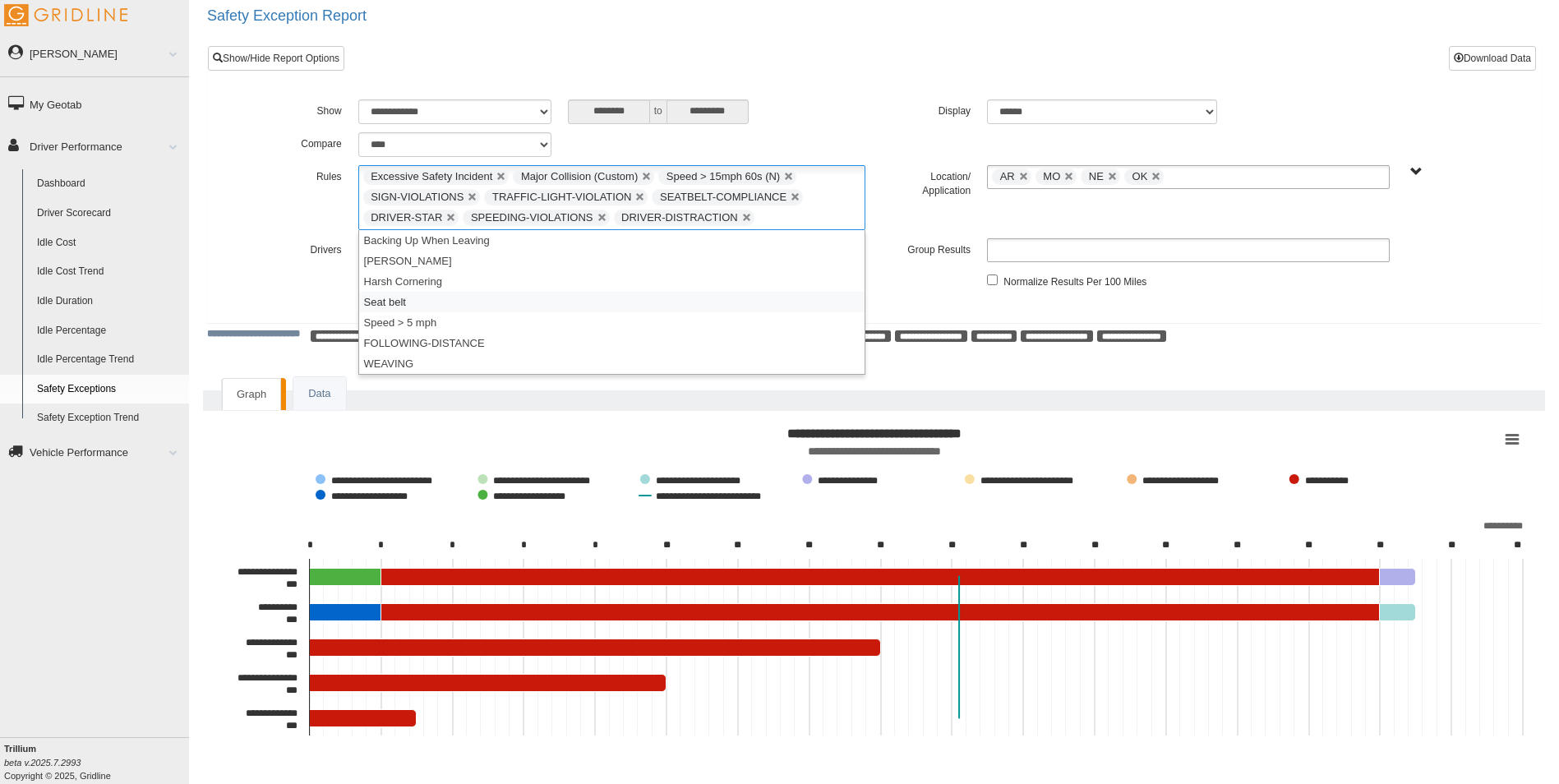
click at [494, 304] on li "Seat belt" at bounding box center [612, 301] width 506 height 21
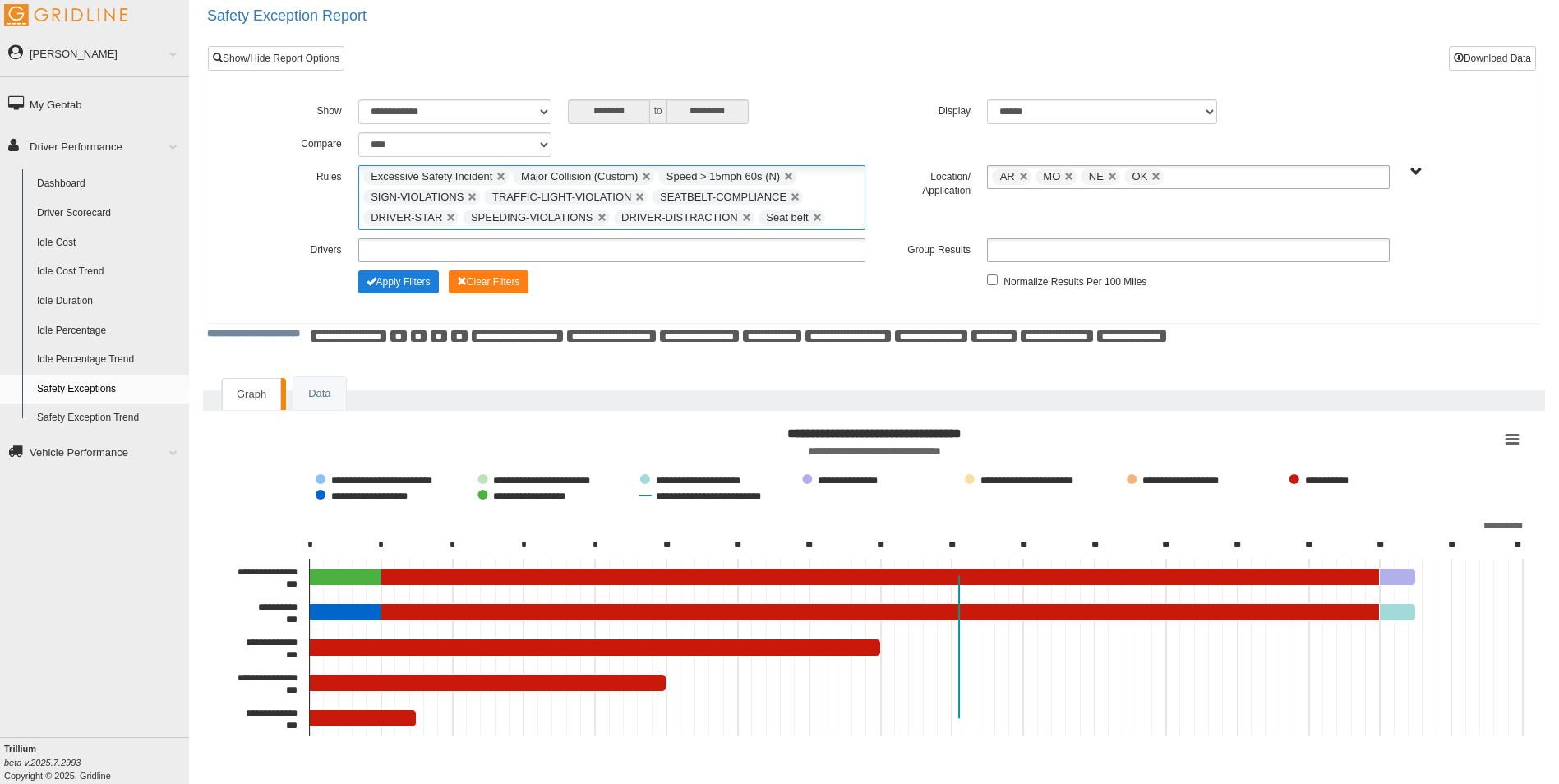
click at [411, 279] on button "Apply Filters" at bounding box center [398, 281] width 80 height 23
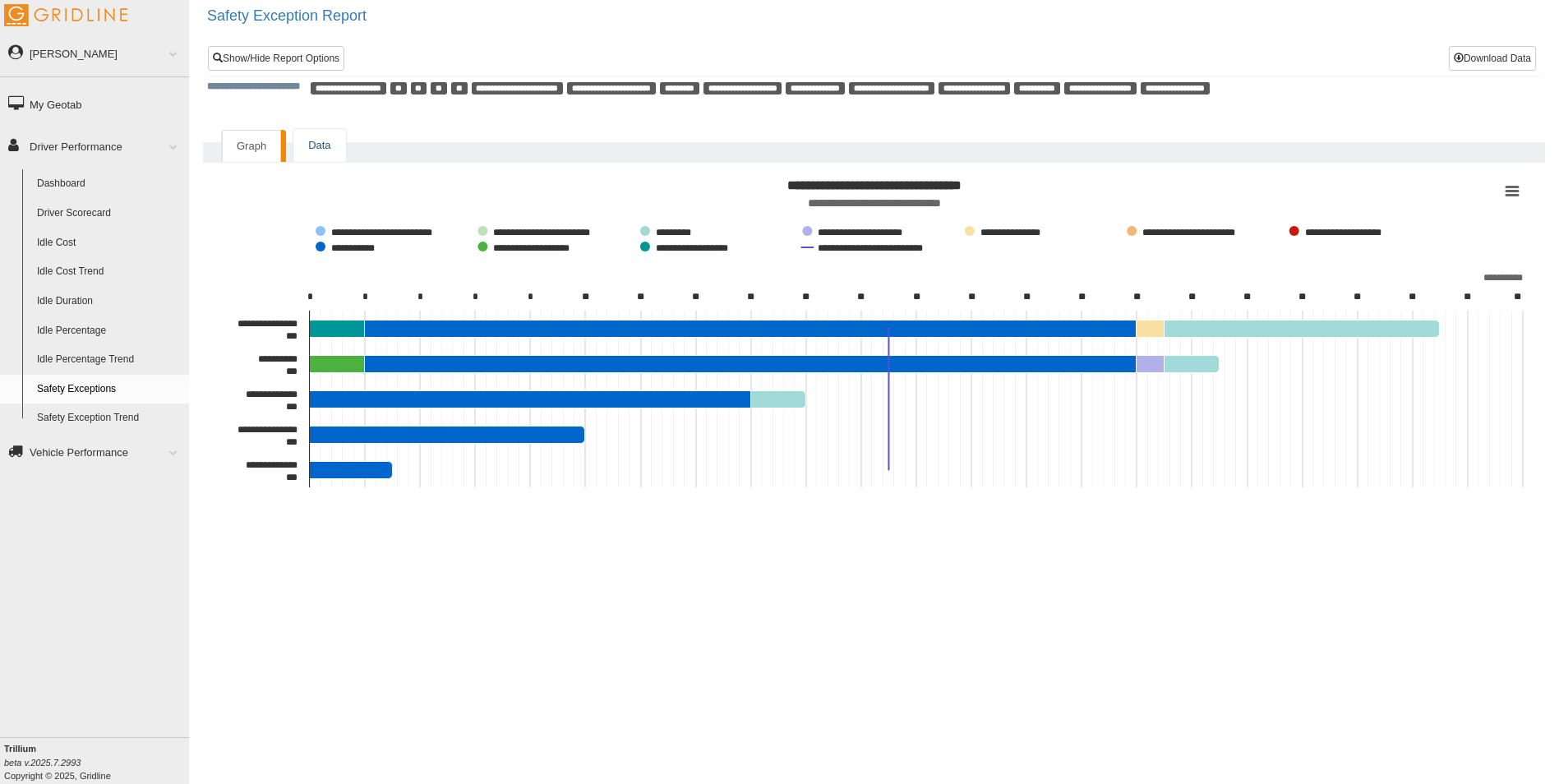
click at [317, 141] on link "Data" at bounding box center [318, 145] width 51 height 33
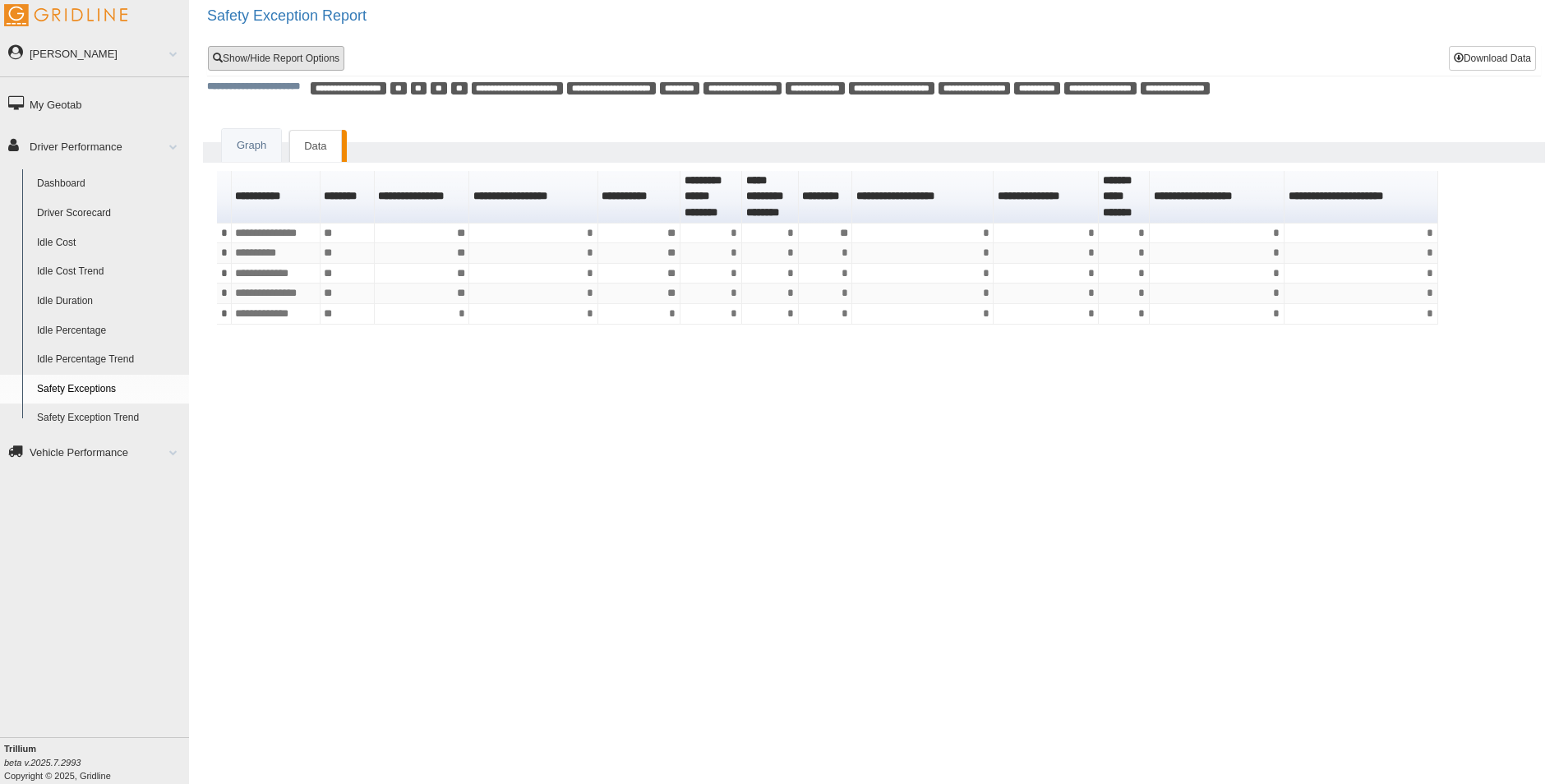
click at [278, 62] on link "Show/Hide Report Options" at bounding box center [275, 58] width 136 height 24
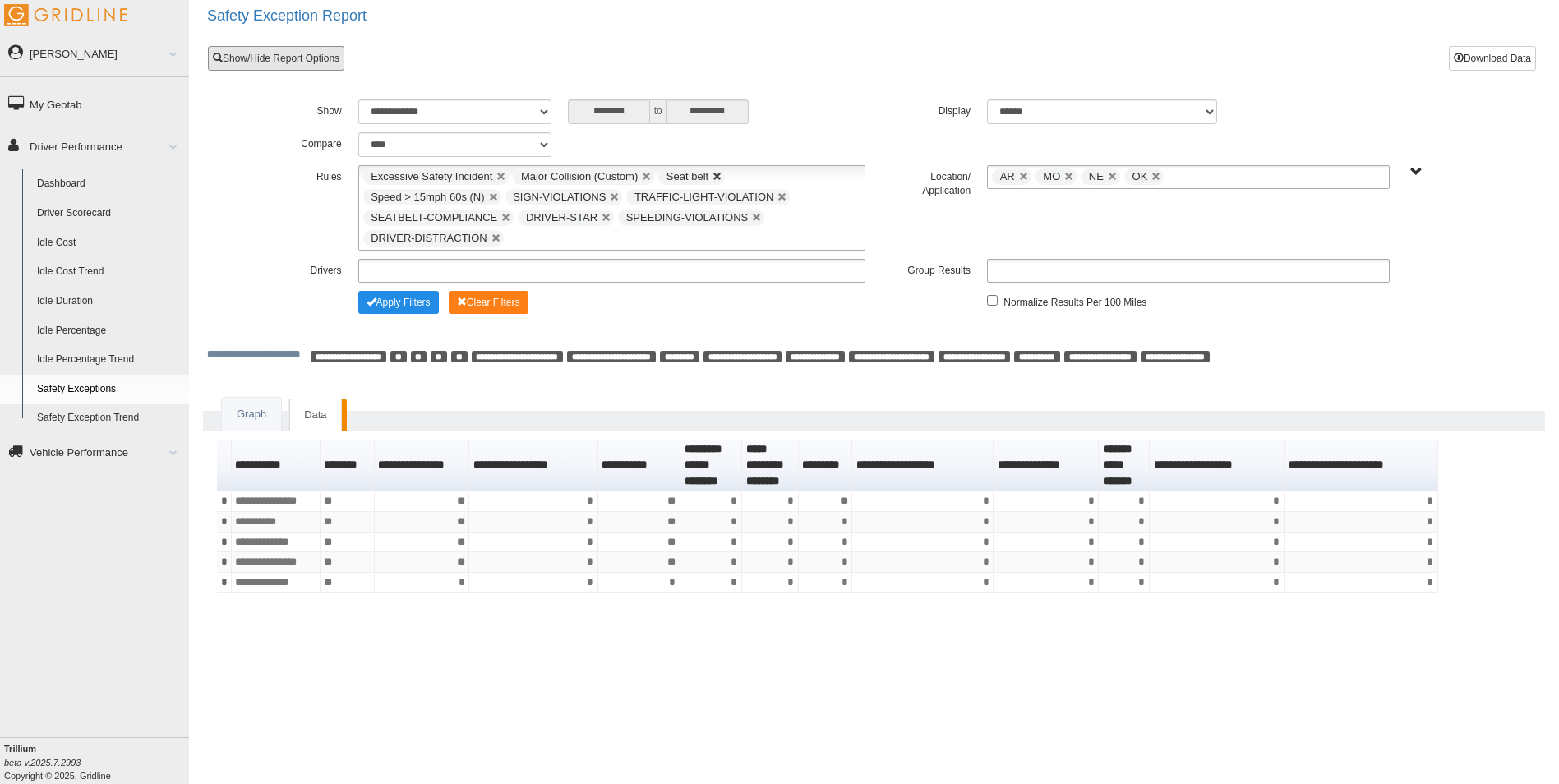
click at [717, 174] on link at bounding box center [717, 176] width 10 height 10
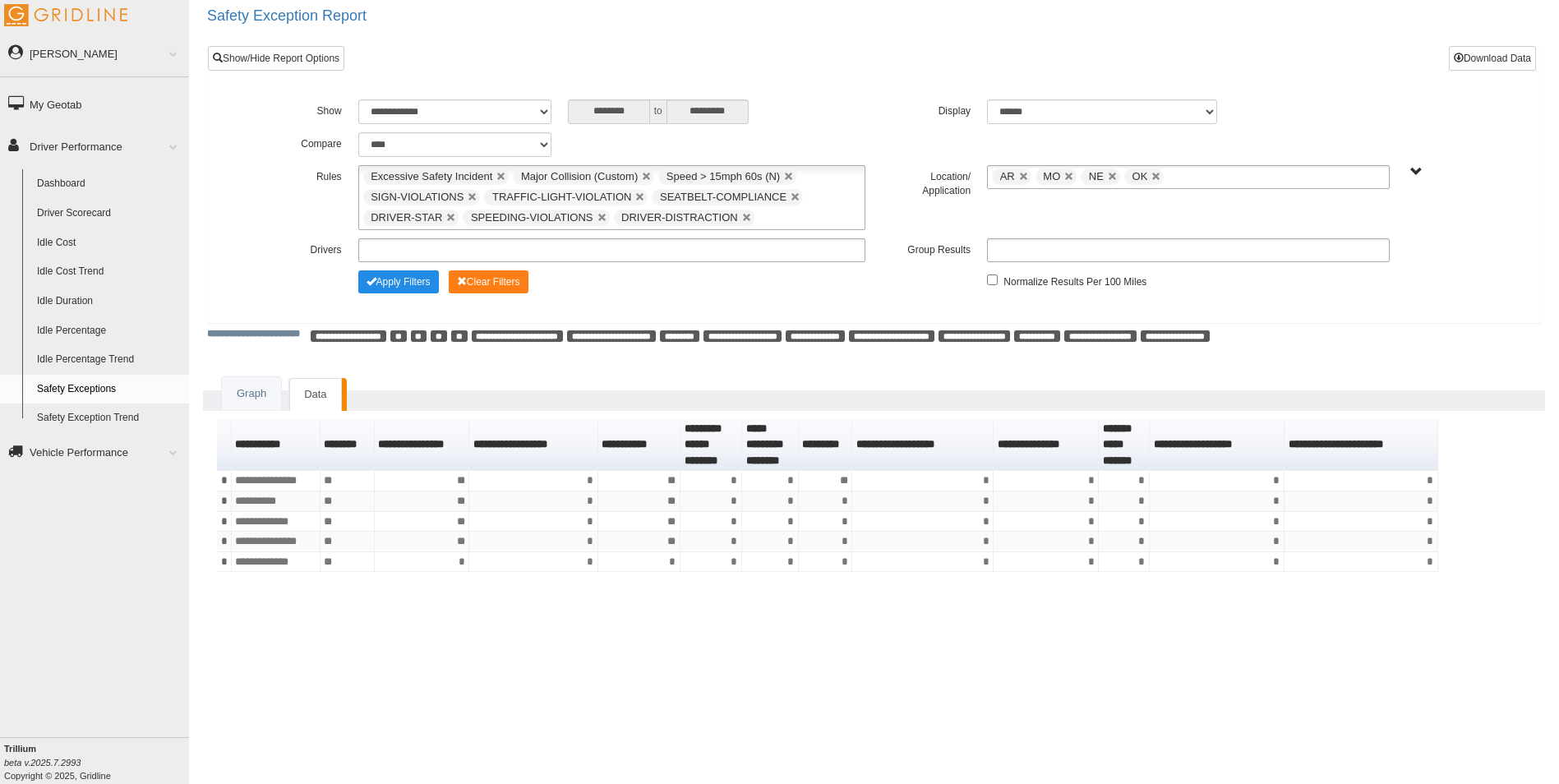
click at [308, 391] on link "Data" at bounding box center [315, 394] width 51 height 33
click at [401, 281] on button "Apply Filters" at bounding box center [398, 281] width 80 height 23
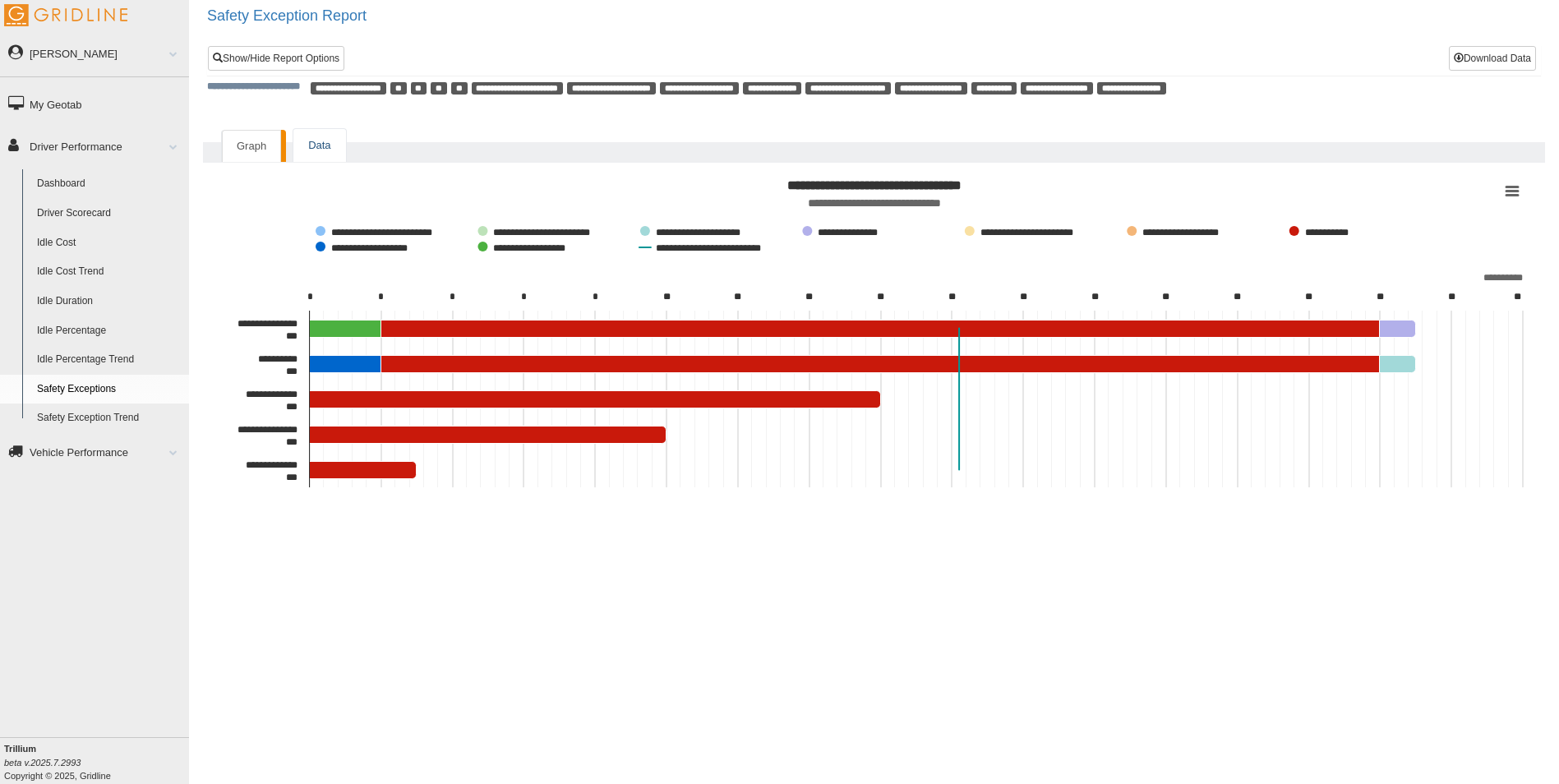
click at [318, 143] on link "Data" at bounding box center [318, 145] width 51 height 33
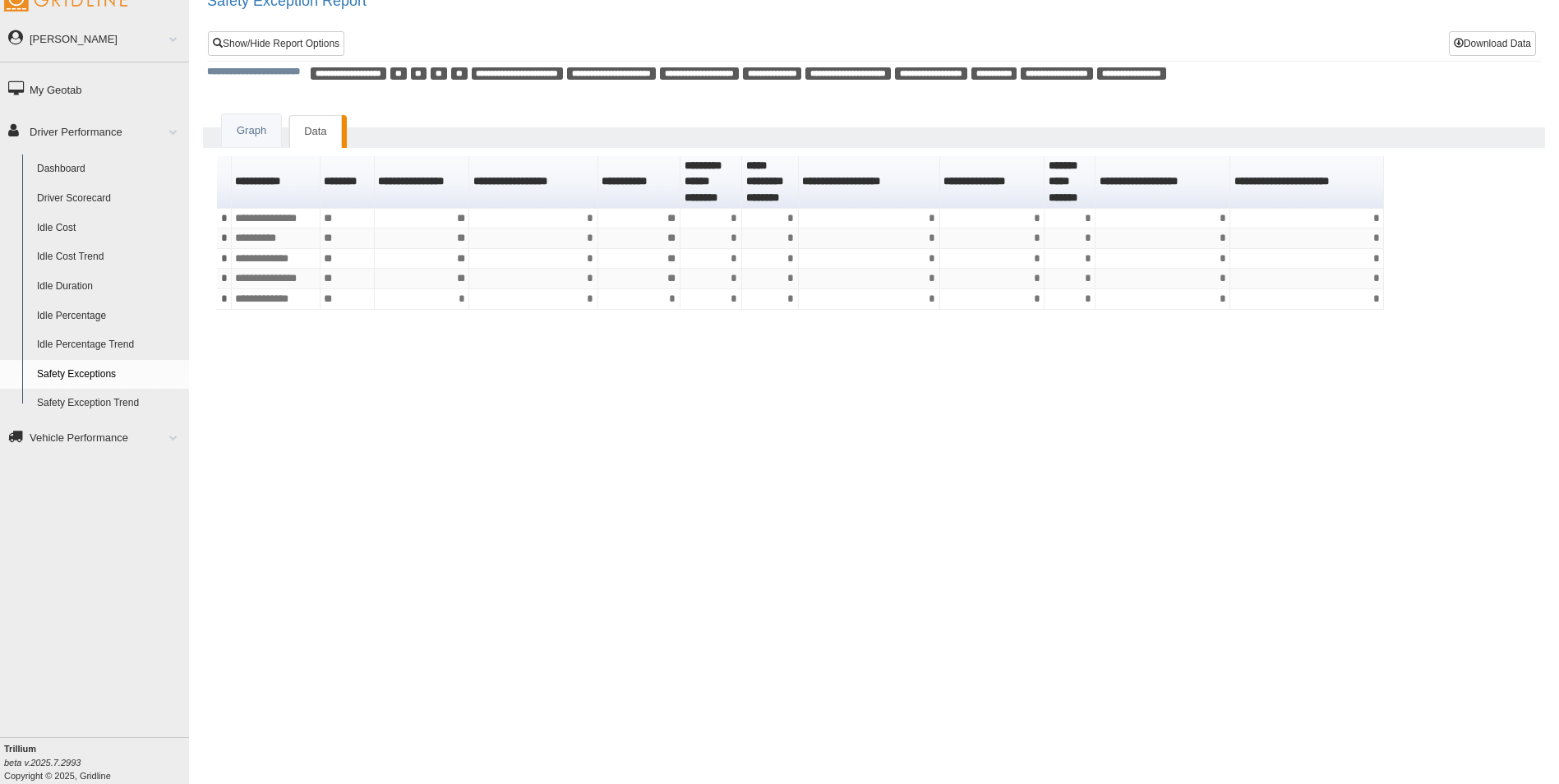
scroll to position [15, 0]
click at [1503, 42] on button "Download Data" at bounding box center [1492, 42] width 88 height 24
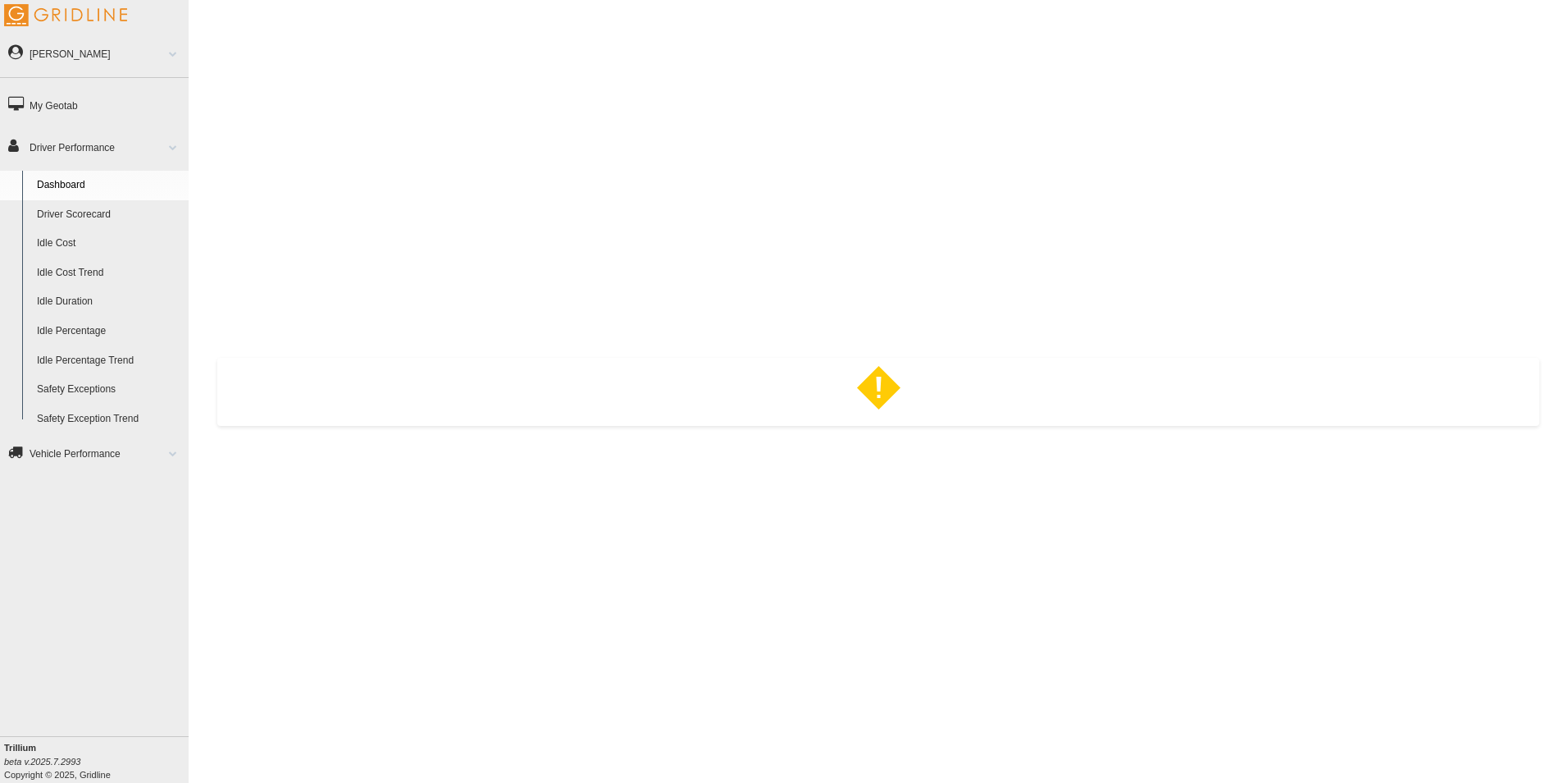
click at [87, 389] on link "Safety Exceptions" at bounding box center [109, 389] width 159 height 30
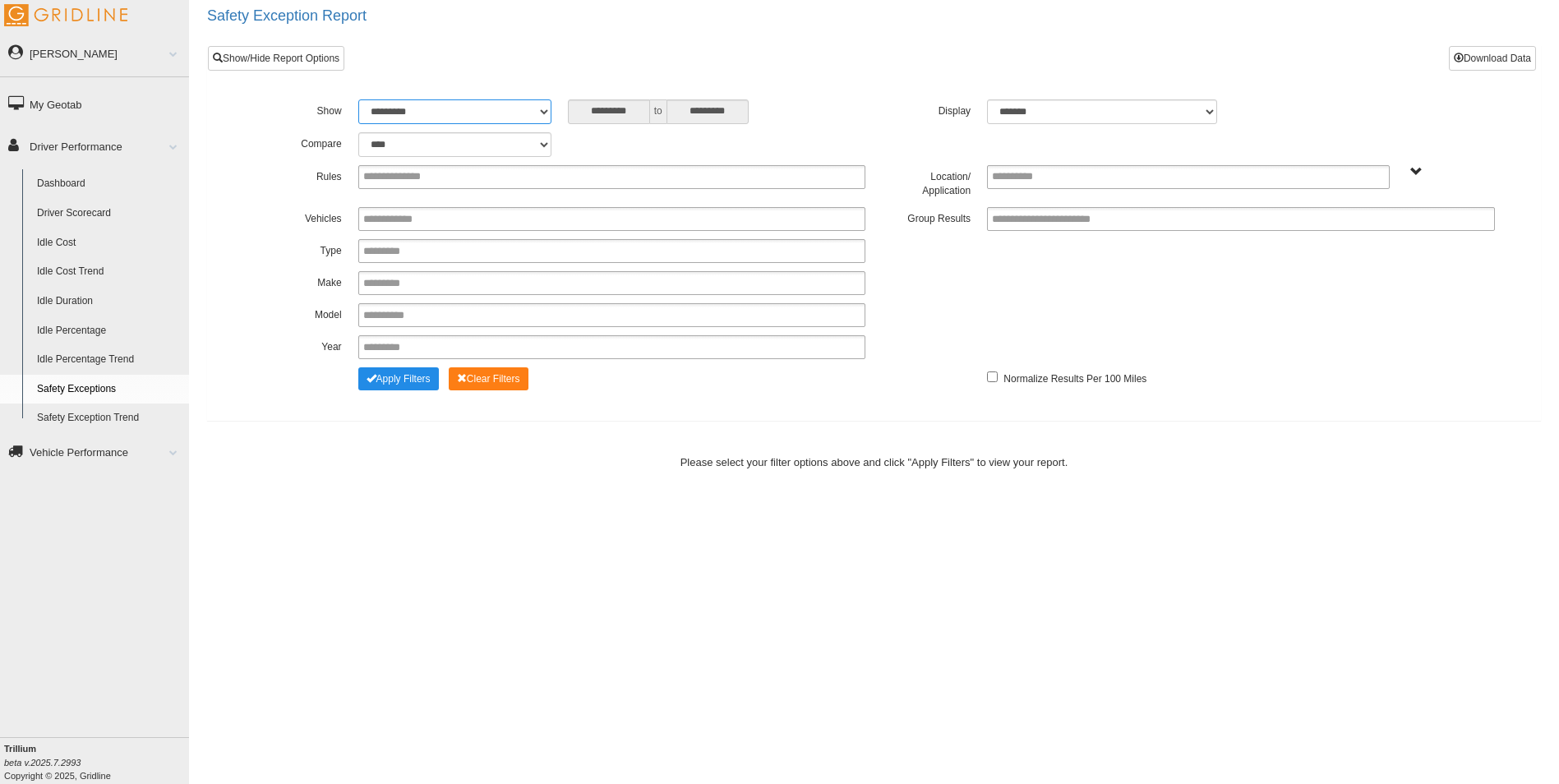
click at [538, 110] on select "**********" at bounding box center [455, 111] width 193 height 24
select select "**********"
click at [358, 99] on select "**********" at bounding box center [455, 111] width 193 height 24
type input "********"
type input "*********"
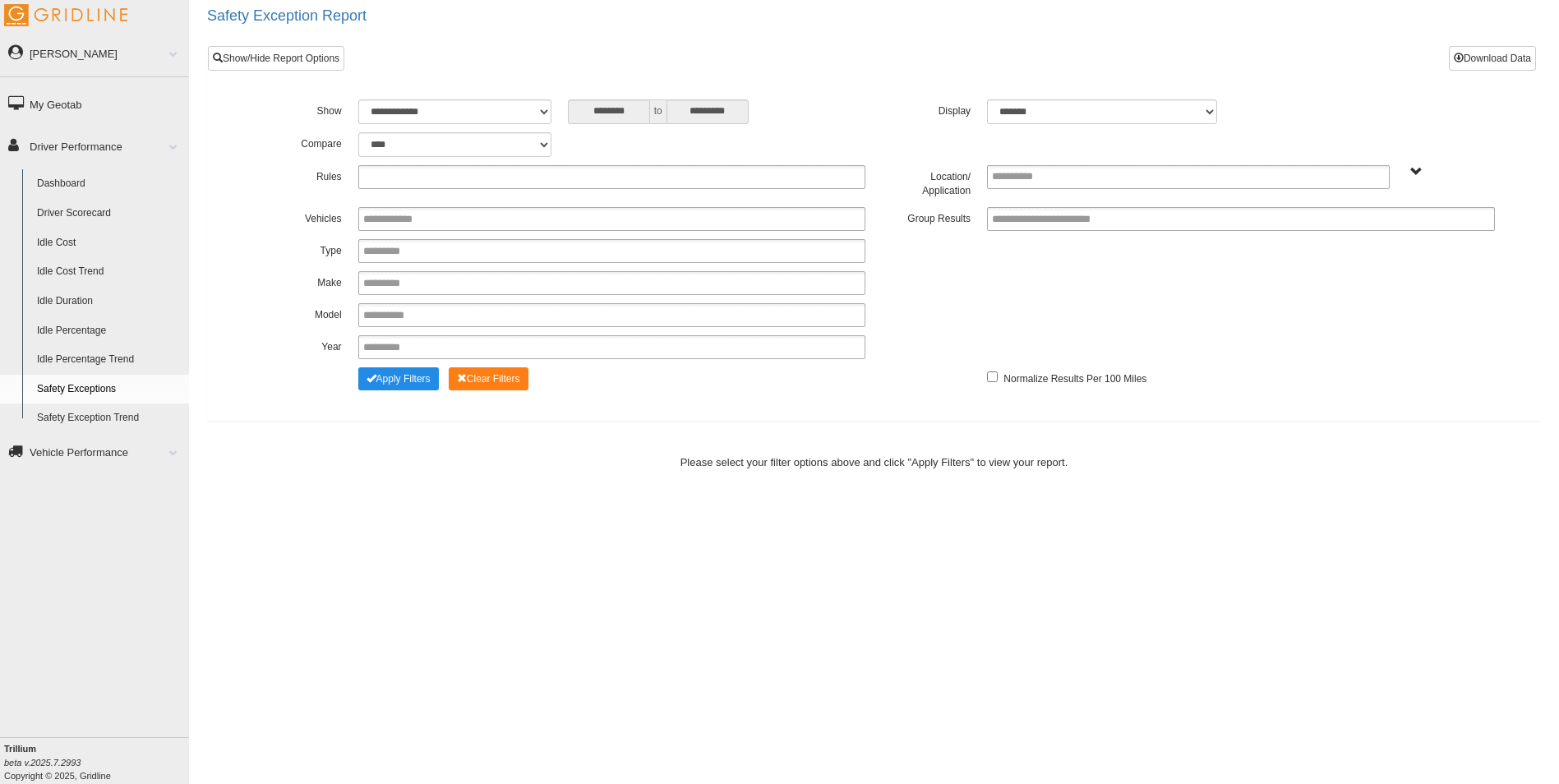
click at [458, 178] on ul at bounding box center [612, 177] width 508 height 23
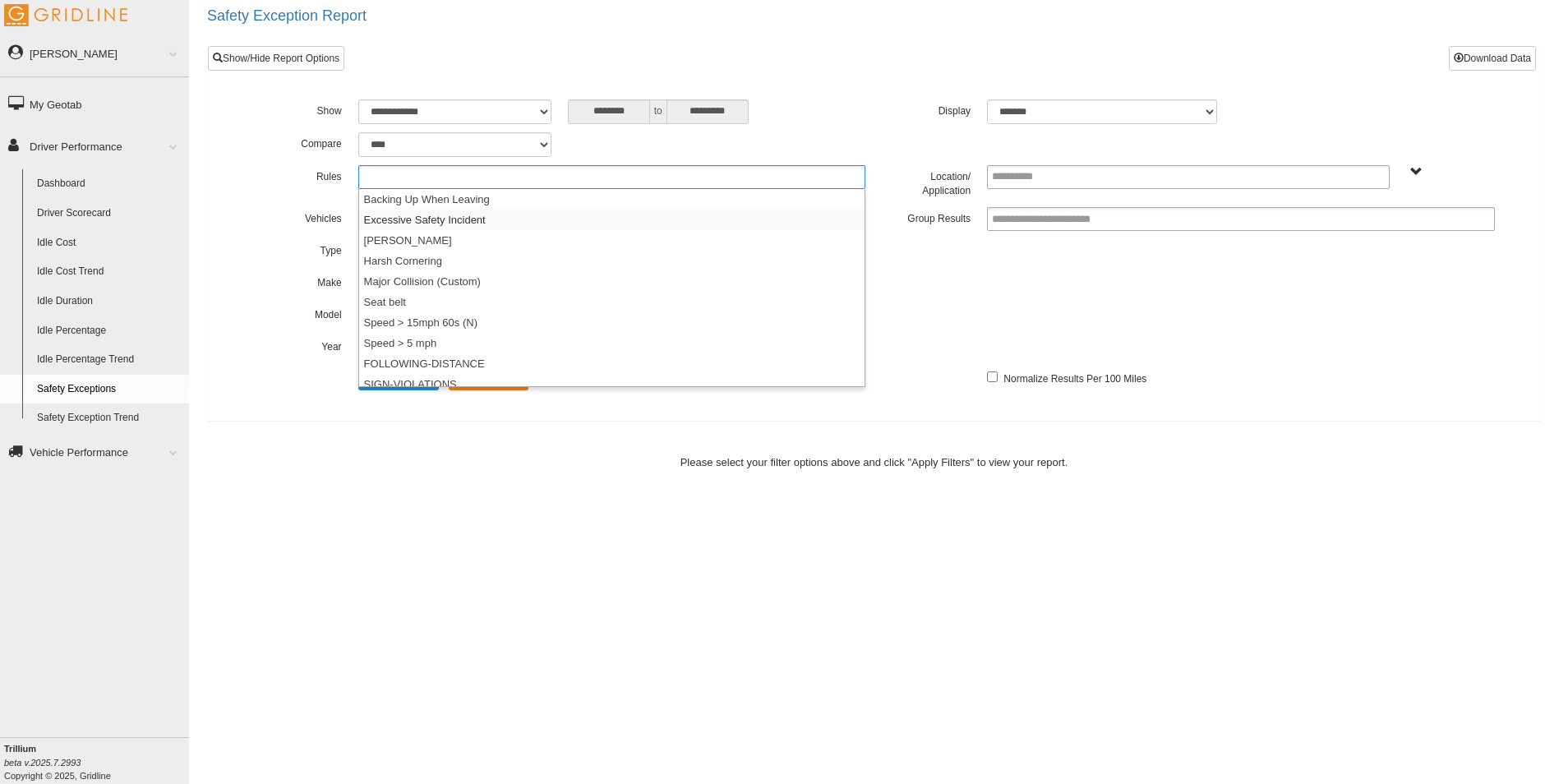
click at [440, 217] on li "Excessive Safety Incident" at bounding box center [612, 219] width 506 height 21
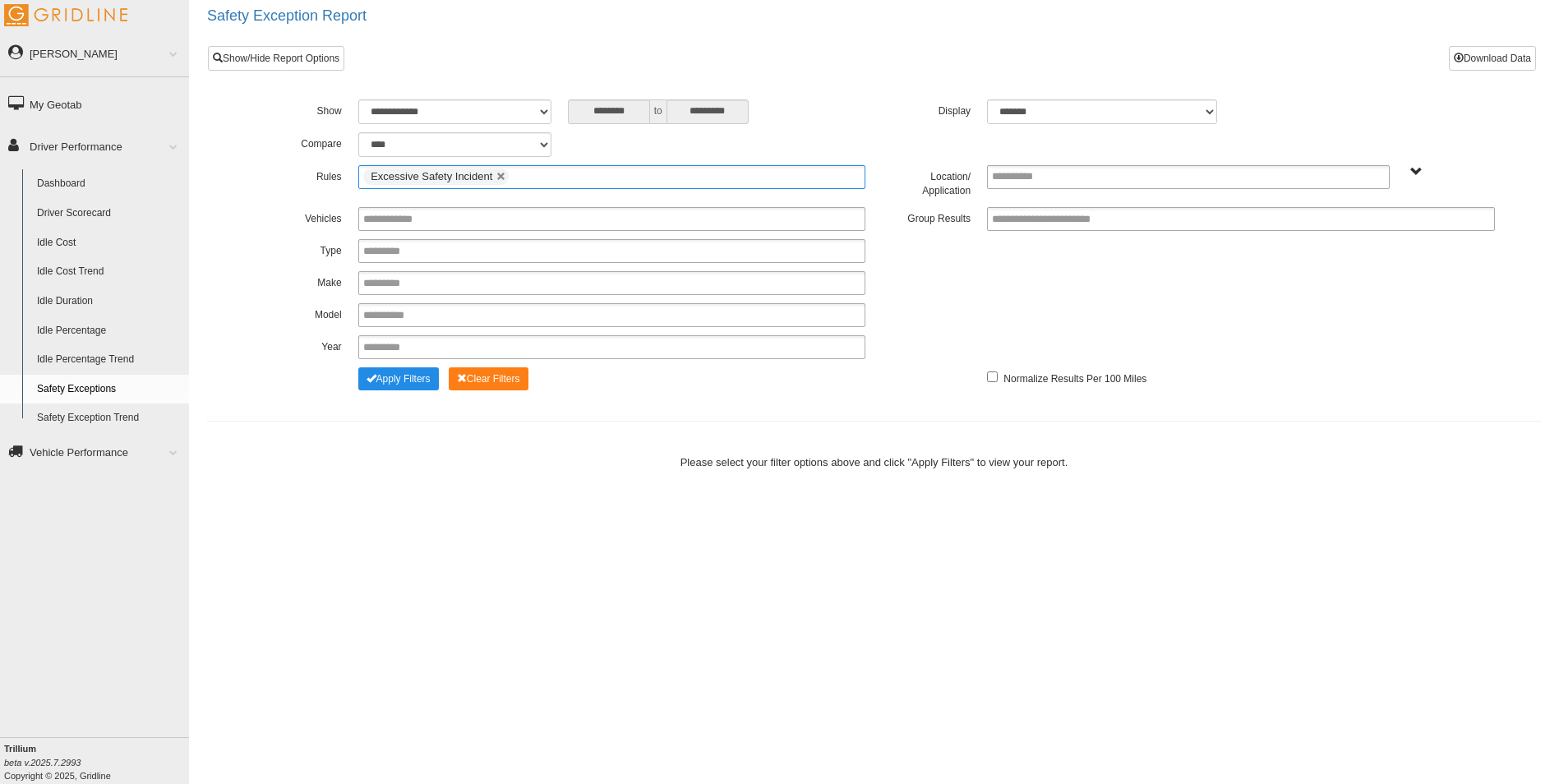
click at [533, 178] on ul "Excessive Safety Incident" at bounding box center [612, 177] width 508 height 23
click at [423, 256] on li "Major Collision (Custom)" at bounding box center [612, 261] width 506 height 21
click at [700, 178] on ul "Excessive Safety Incident Major Collision (Custom)" at bounding box center [612, 177] width 508 height 23
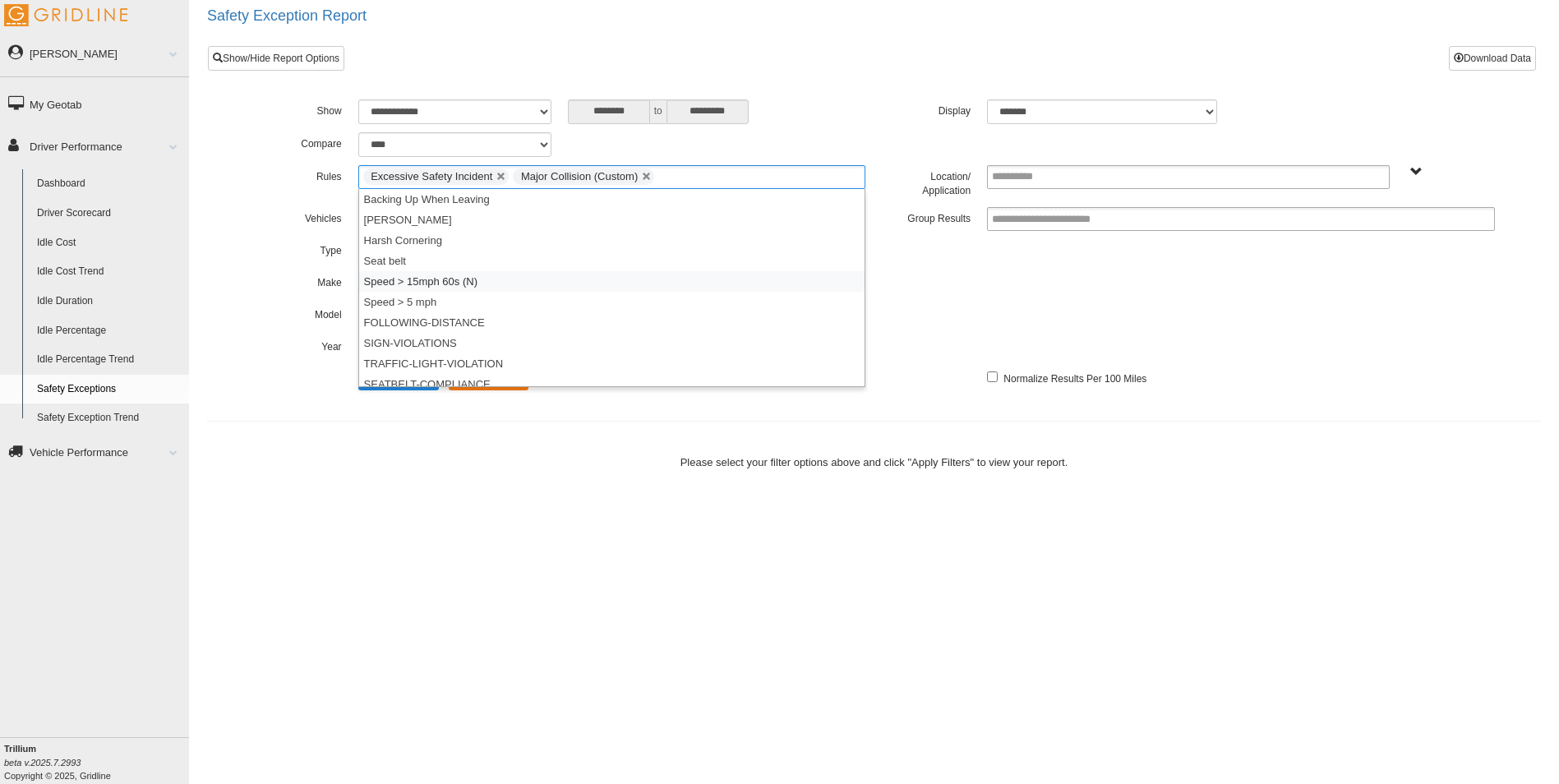
click at [491, 281] on li "Speed > 15mph 60s (N)" at bounding box center [612, 281] width 506 height 21
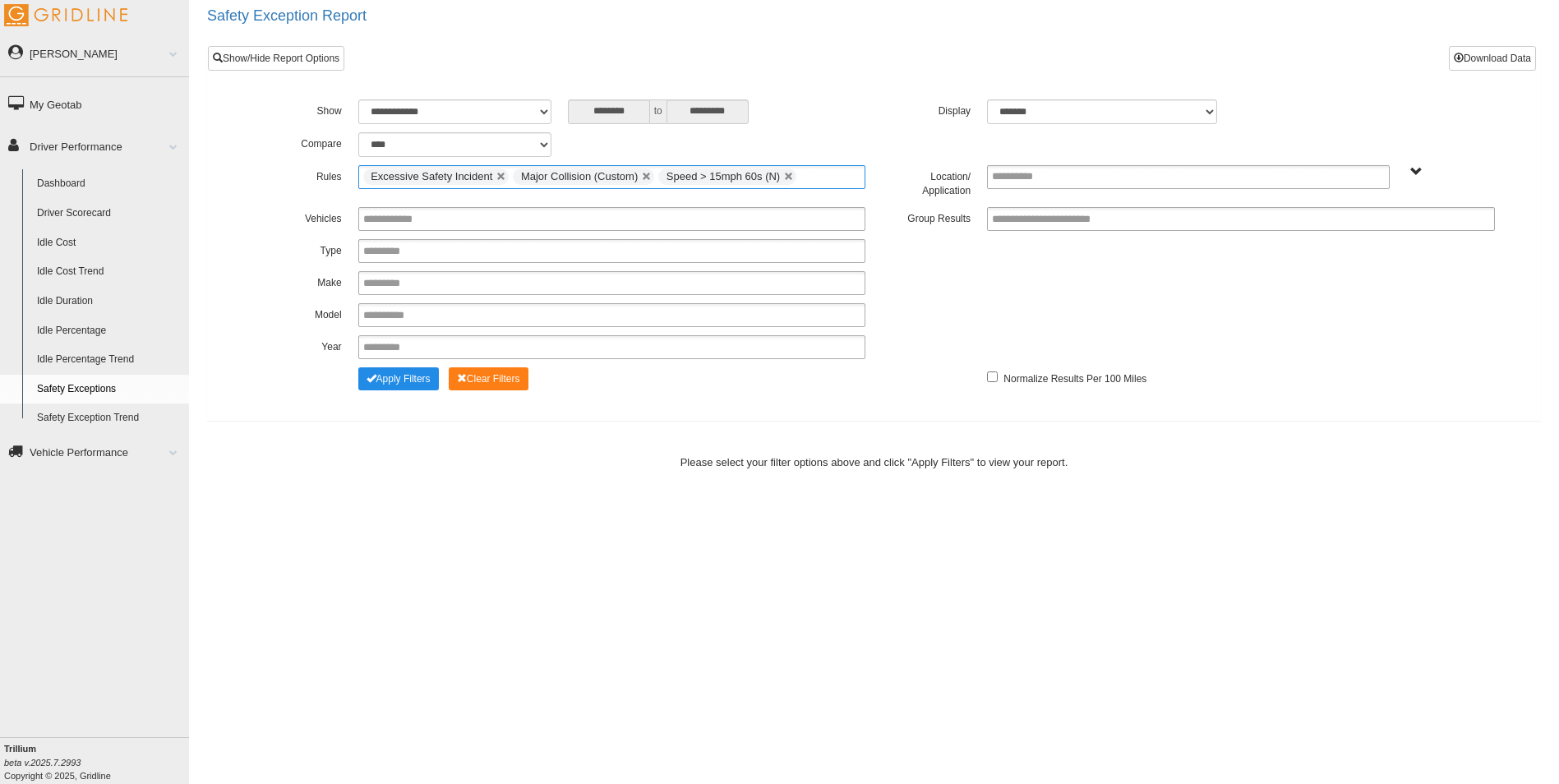
click at [820, 177] on ul "Excessive Safety Incident Major Collision (Custom) Speed > 15mph 60s (N)" at bounding box center [612, 177] width 508 height 23
click at [410, 319] on li "SIGN-VIOLATIONS" at bounding box center [612, 322] width 506 height 21
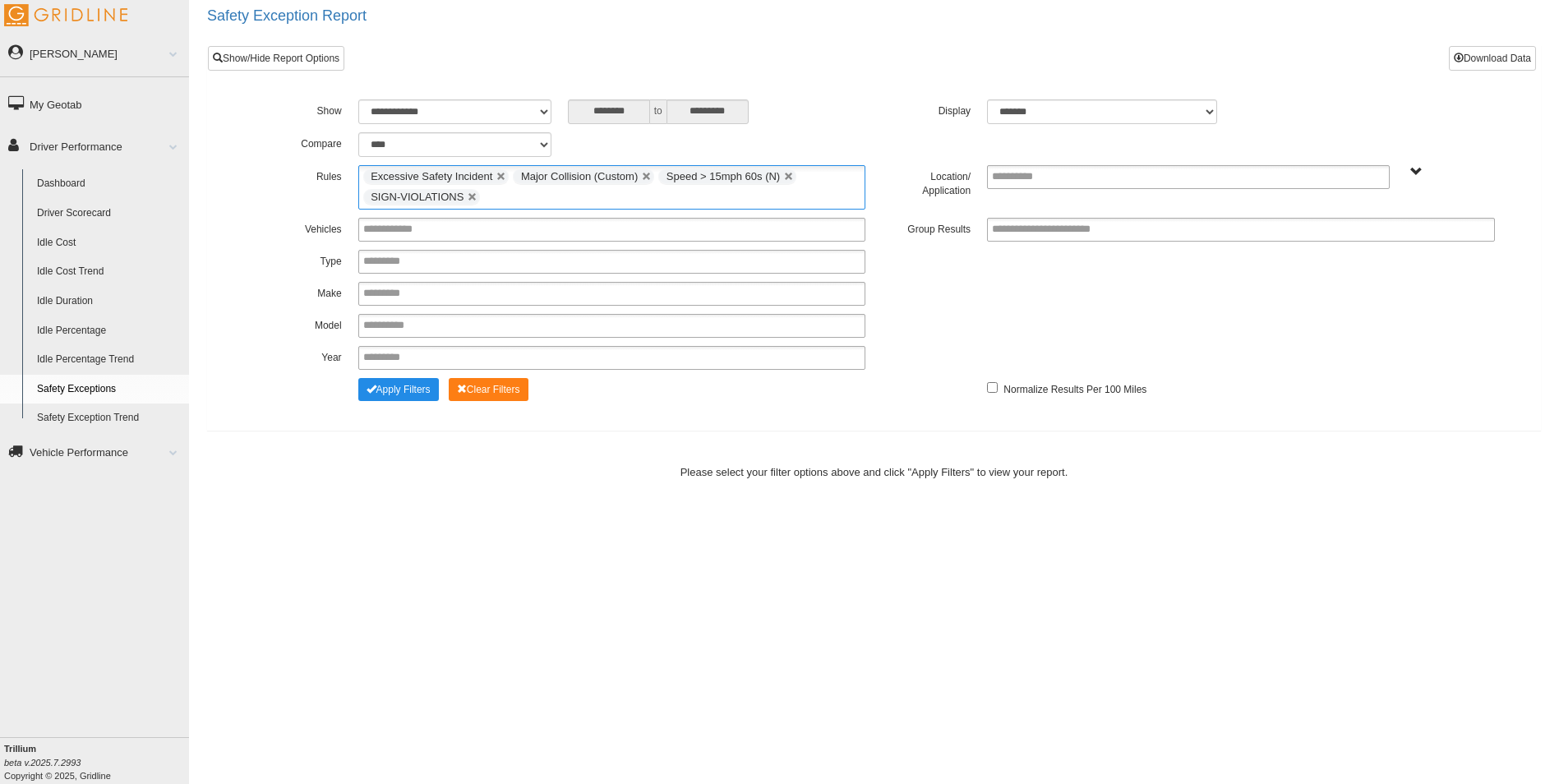
click at [494, 195] on input "text" at bounding box center [494, 198] width 21 height 21
click at [433, 359] on li "SEATBELT-COMPLIANCE" at bounding box center [612, 364] width 506 height 21
click at [640, 194] on input "text" at bounding box center [650, 198] width 21 height 21
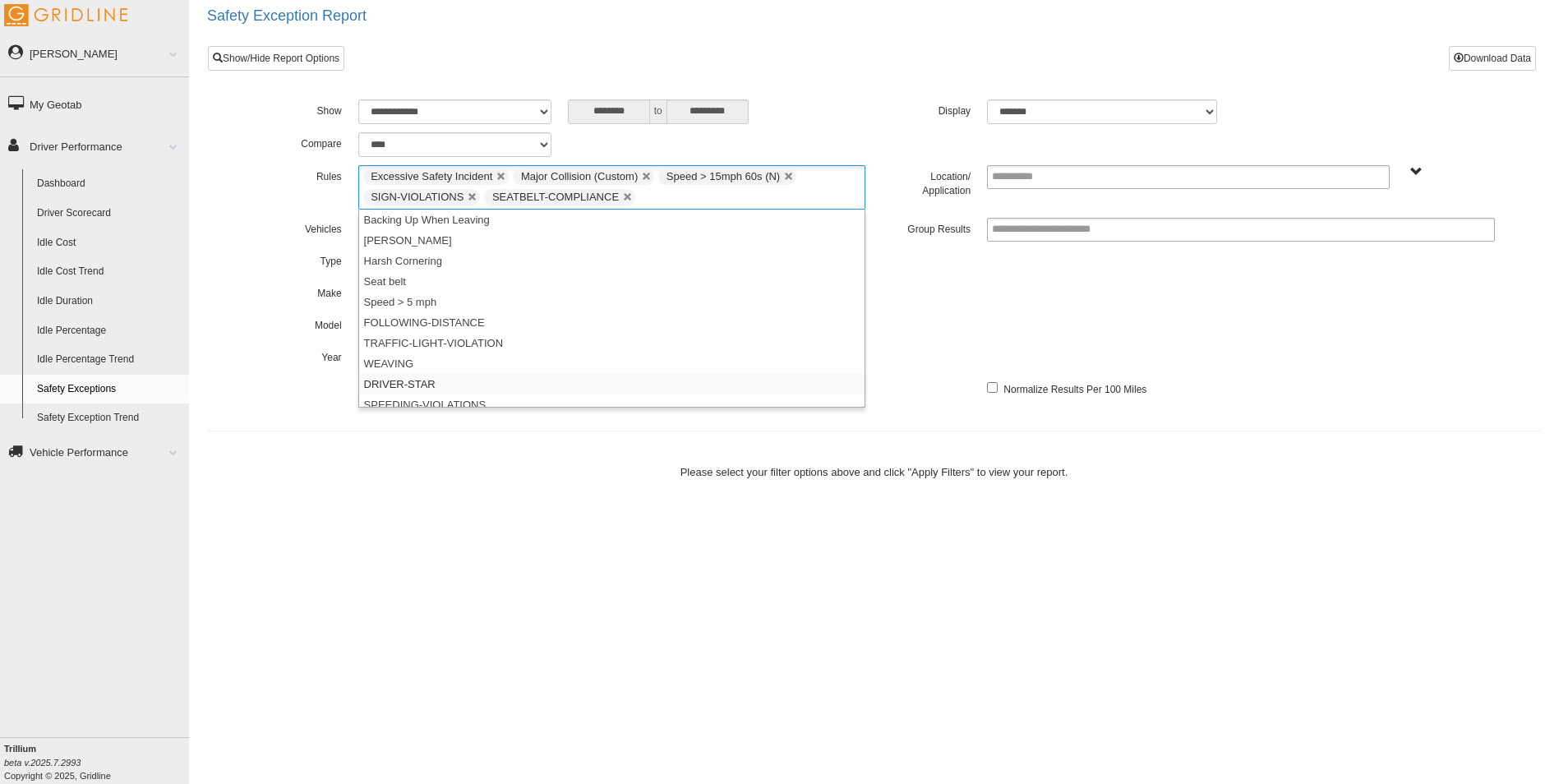
scroll to position [29, 0]
click at [432, 373] on li "SPEEDING-VIOLATIONS" at bounding box center [612, 375] width 506 height 21
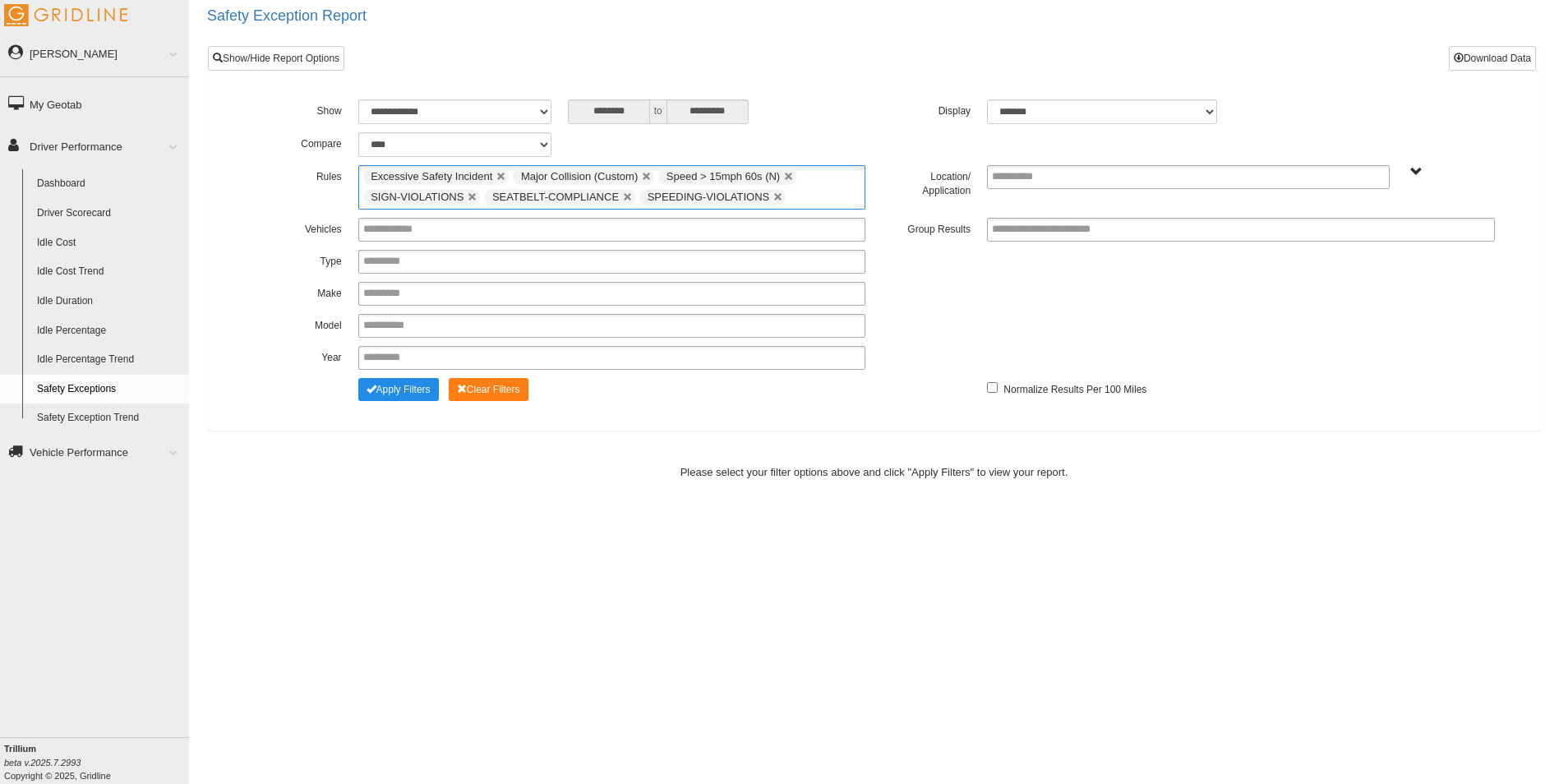
scroll to position [8, 0]
click at [789, 194] on input "text" at bounding box center [799, 198] width 21 height 21
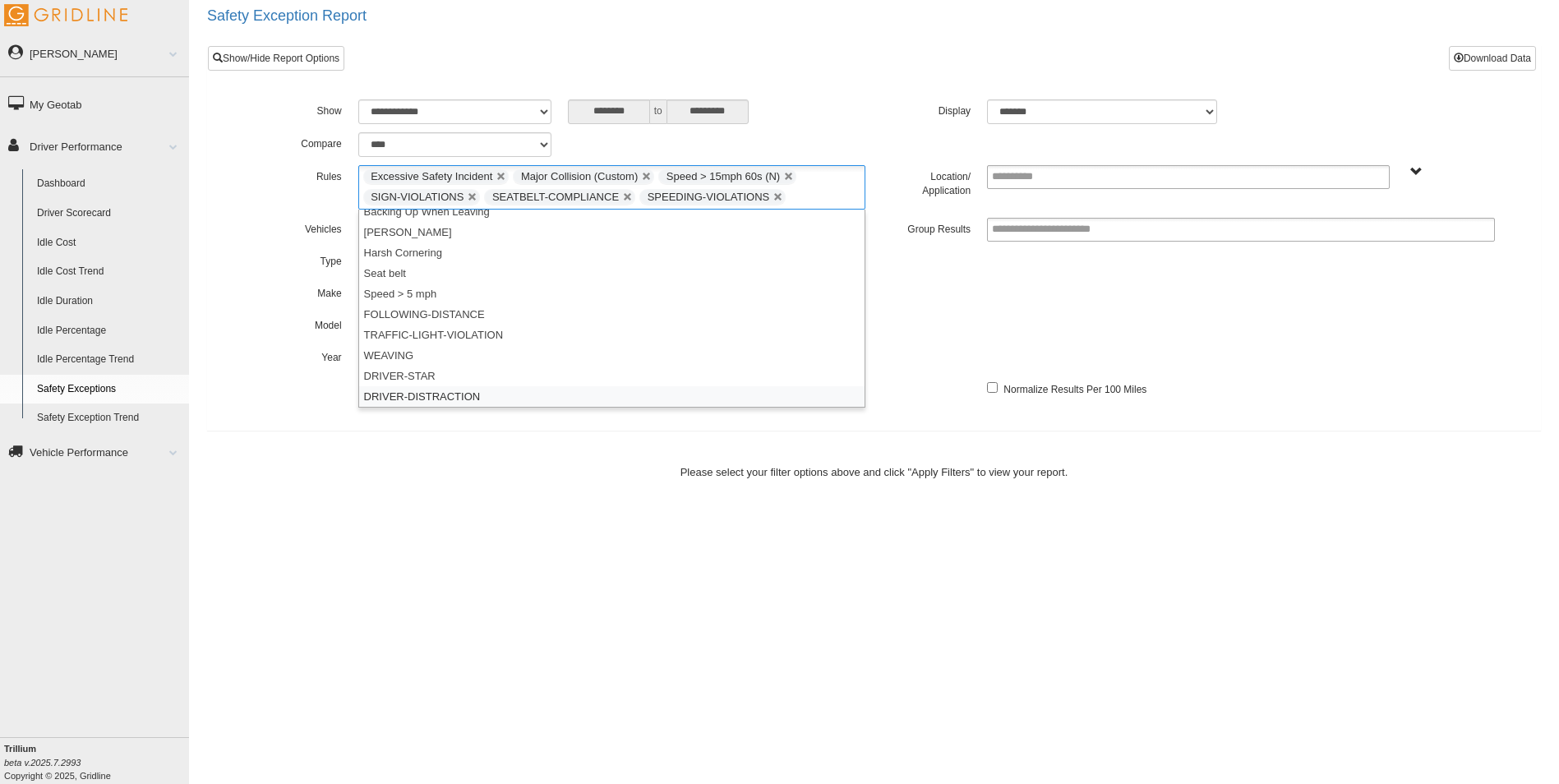
click at [500, 394] on li "DRIVER-DISTRACTION" at bounding box center [612, 396] width 506 height 21
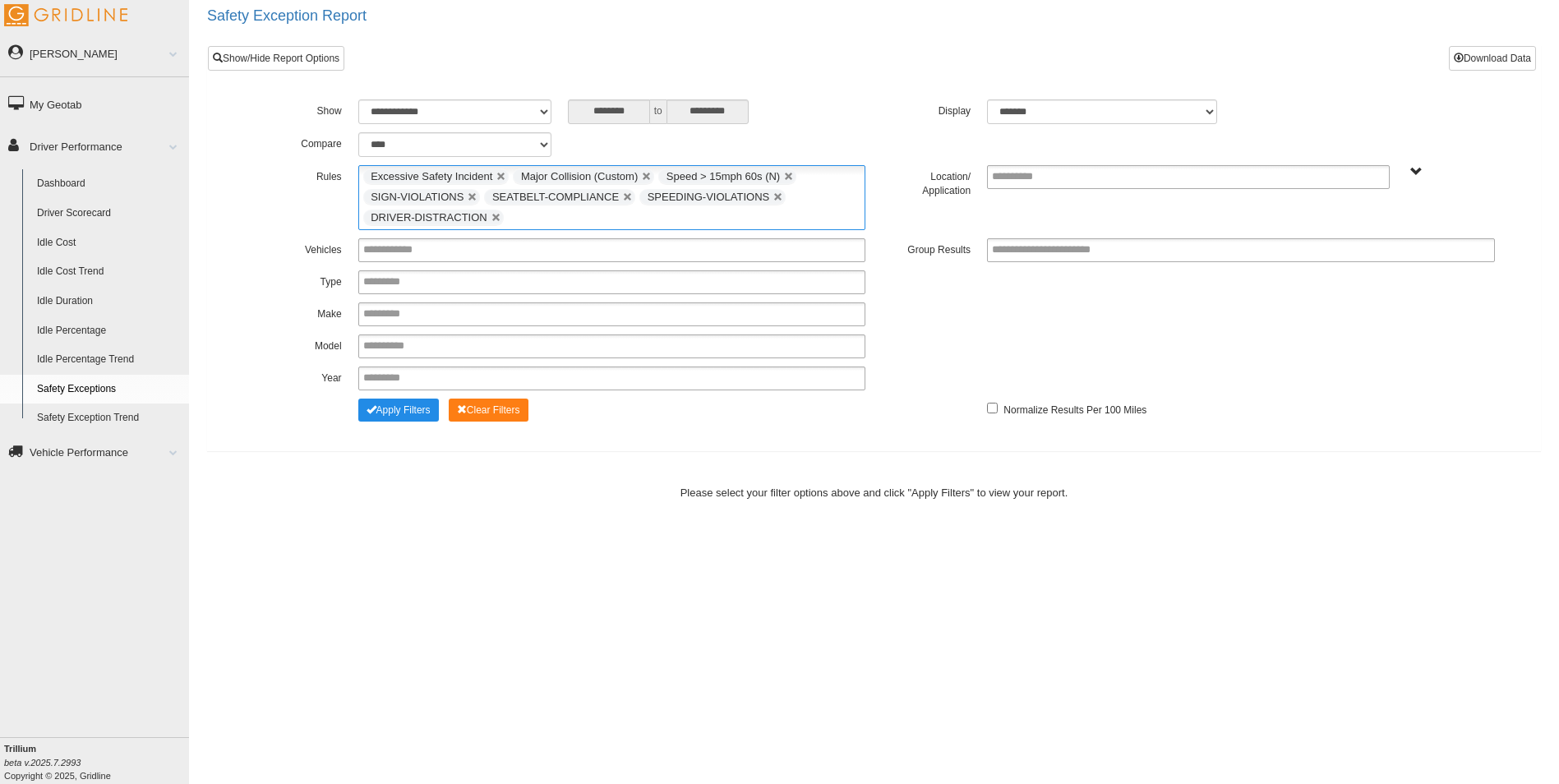
click at [1414, 170] on span "Trillium Transportation Fuels, LLC-main" at bounding box center [1416, 172] width 13 height 13
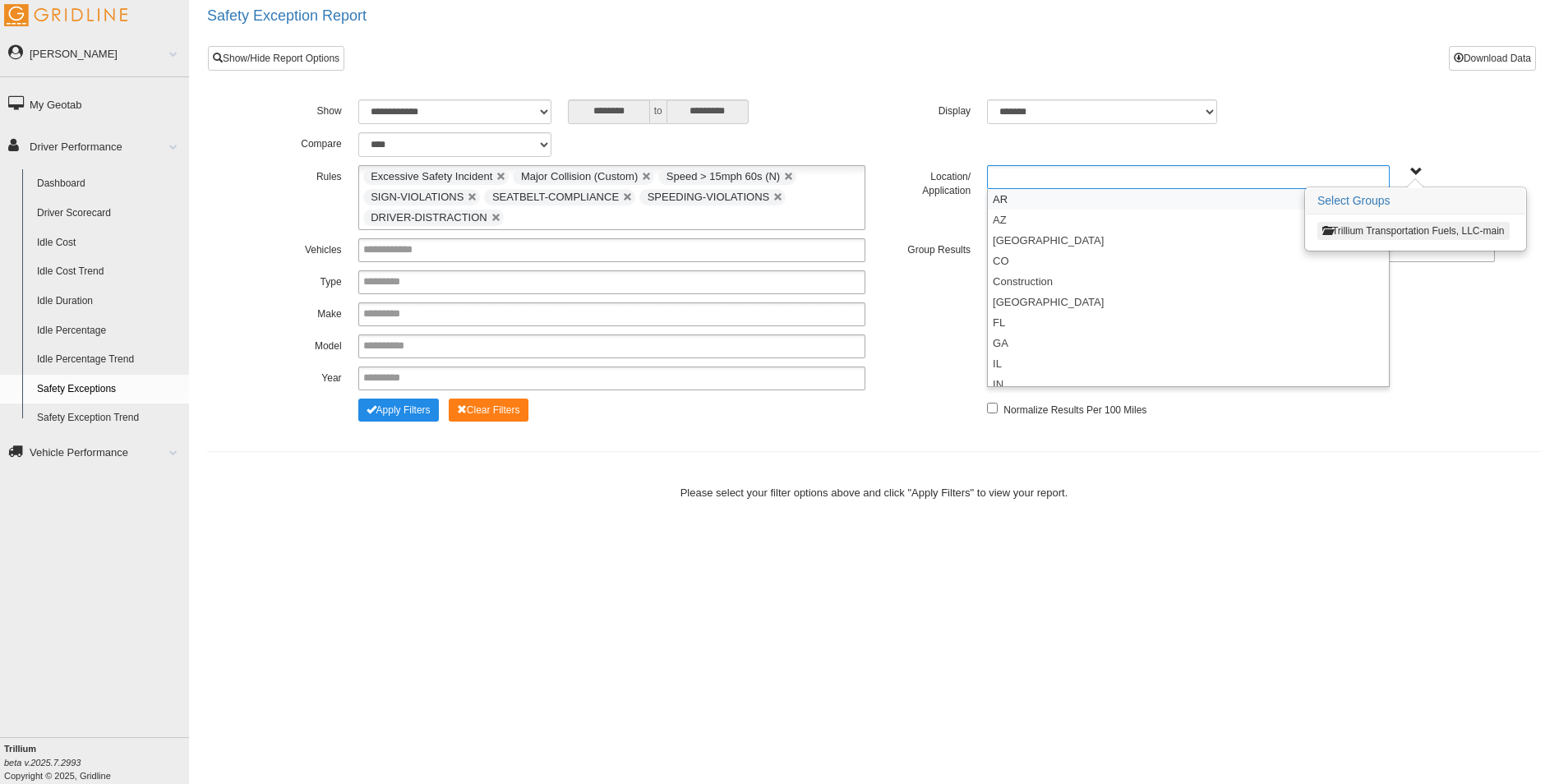
click at [1162, 178] on ul at bounding box center [1188, 177] width 402 height 23
click at [1046, 198] on li "AR" at bounding box center [1188, 198] width 401 height 21
click at [1060, 171] on ul "AR" at bounding box center [1188, 177] width 402 height 23
click at [1031, 300] on li "NE" at bounding box center [1188, 301] width 401 height 21
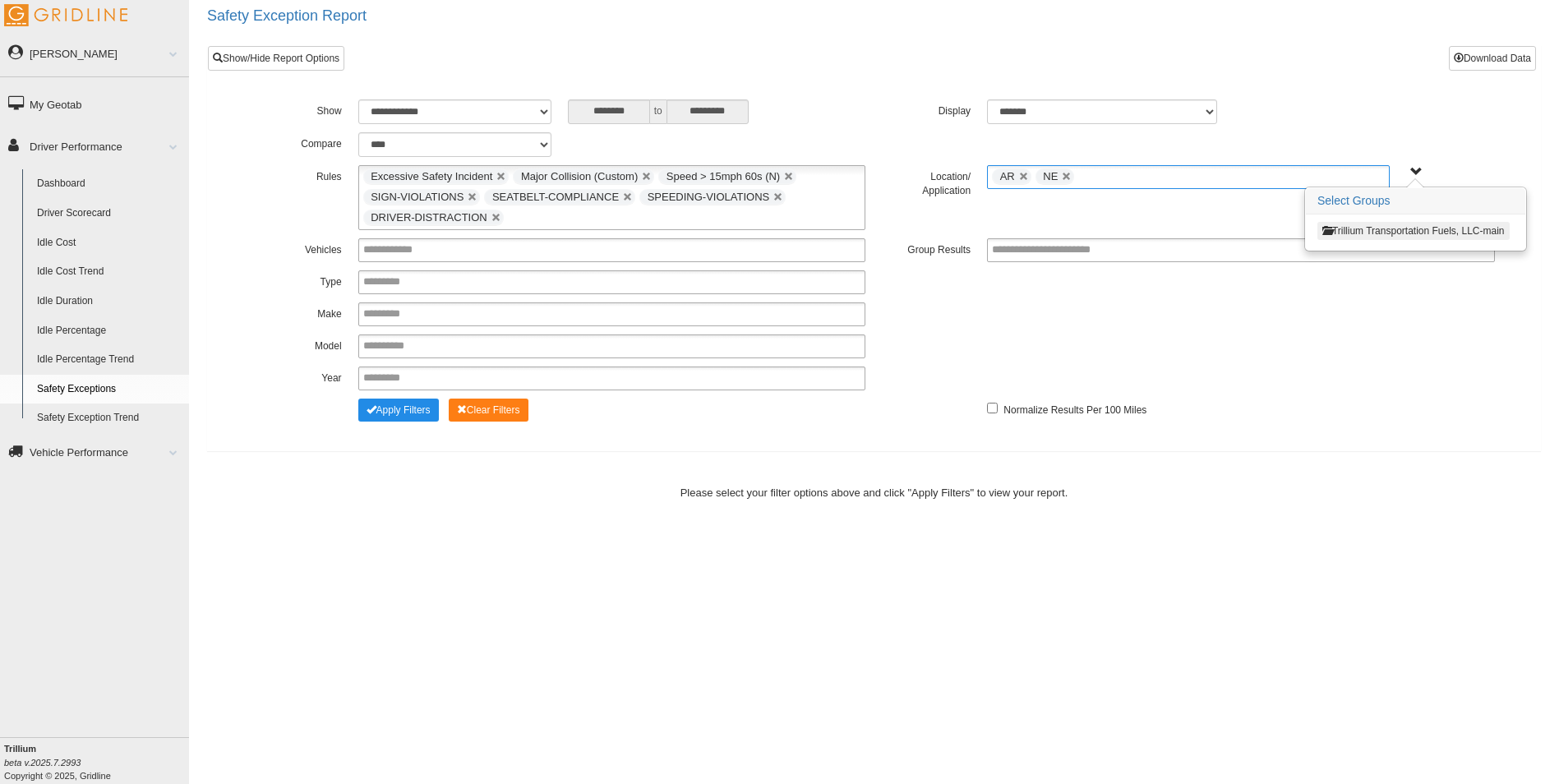
click at [1099, 179] on ul "AR NE" at bounding box center [1188, 177] width 402 height 23
click at [1013, 259] on li "MO" at bounding box center [1188, 261] width 401 height 21
click at [1153, 175] on ul "AR NE MO" at bounding box center [1188, 177] width 402 height 23
click at [1018, 318] on li "OK" at bounding box center [1188, 322] width 401 height 21
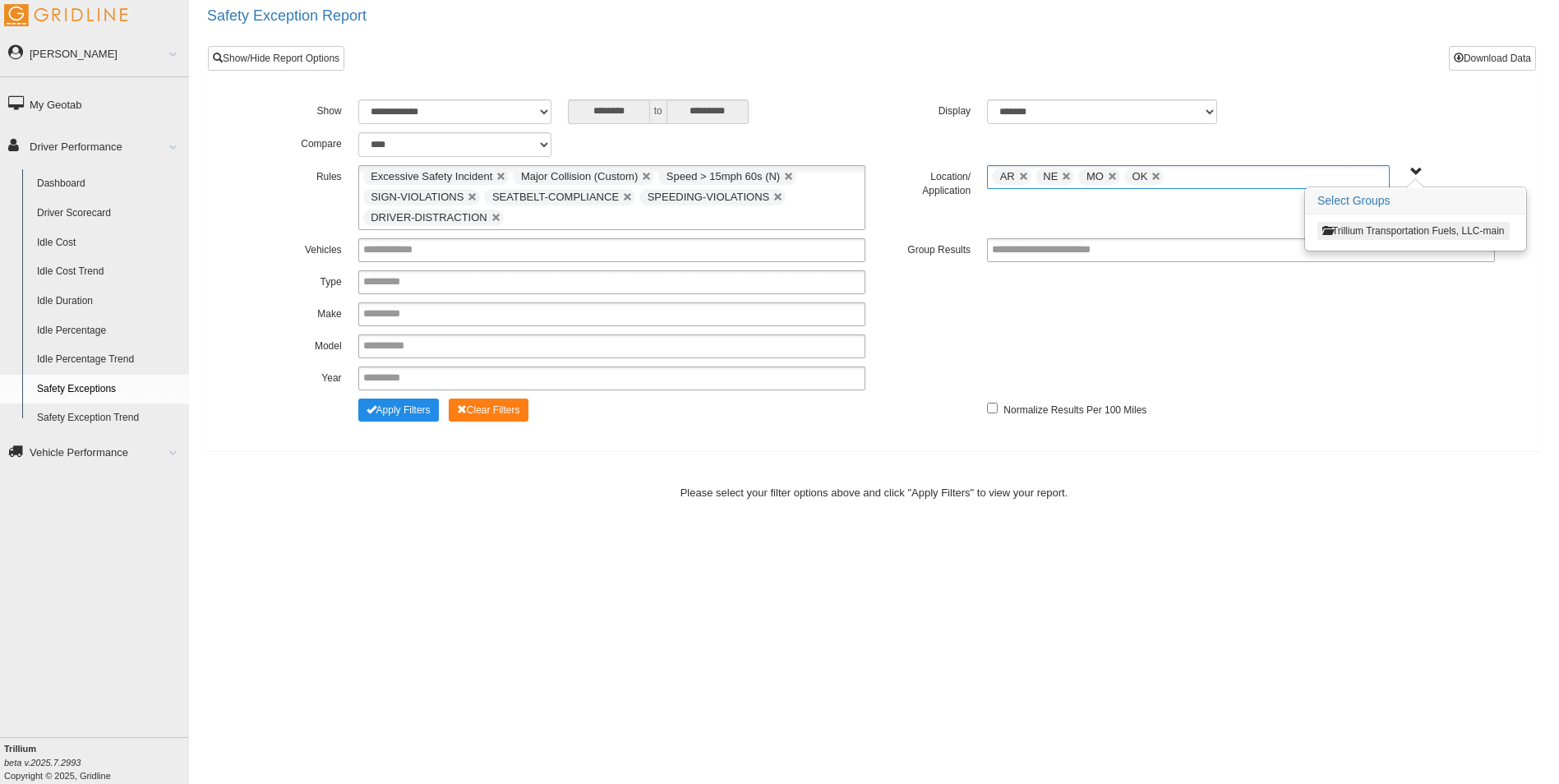
click at [1015, 307] on div "**********" at bounding box center [873, 314] width 1258 height 23
click at [1203, 106] on select "******* ******" at bounding box center [1102, 111] width 230 height 24
select select "**"
click at [987, 99] on select "******* ******" at bounding box center [1102, 111] width 230 height 24
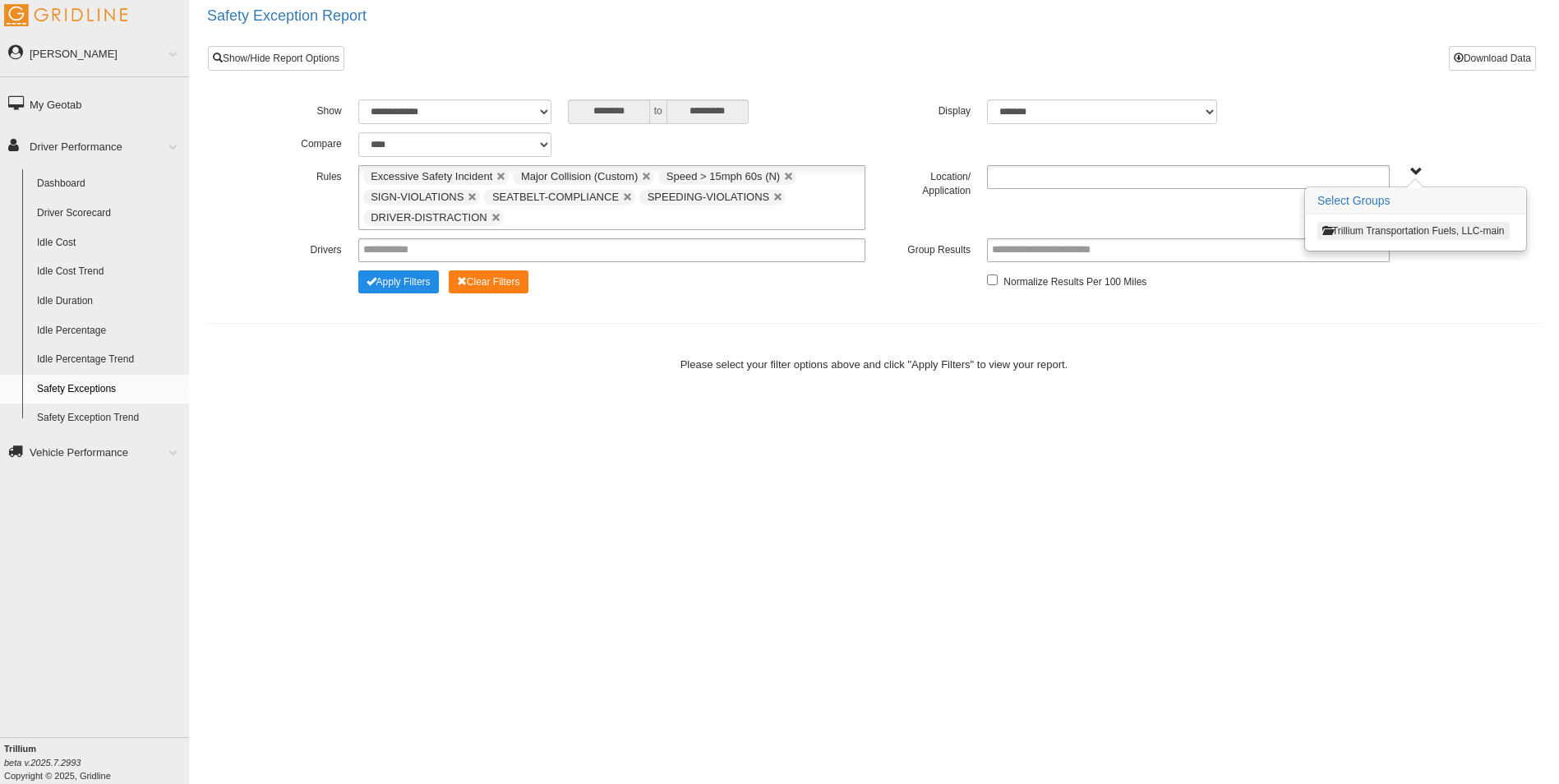
click at [1259, 175] on ul at bounding box center [1188, 177] width 402 height 23
click at [1038, 200] on li "AR" at bounding box center [1188, 198] width 401 height 21
click at [1073, 178] on ul "AR" at bounding box center [1188, 177] width 402 height 23
click at [1016, 339] on li "MO" at bounding box center [1188, 343] width 401 height 21
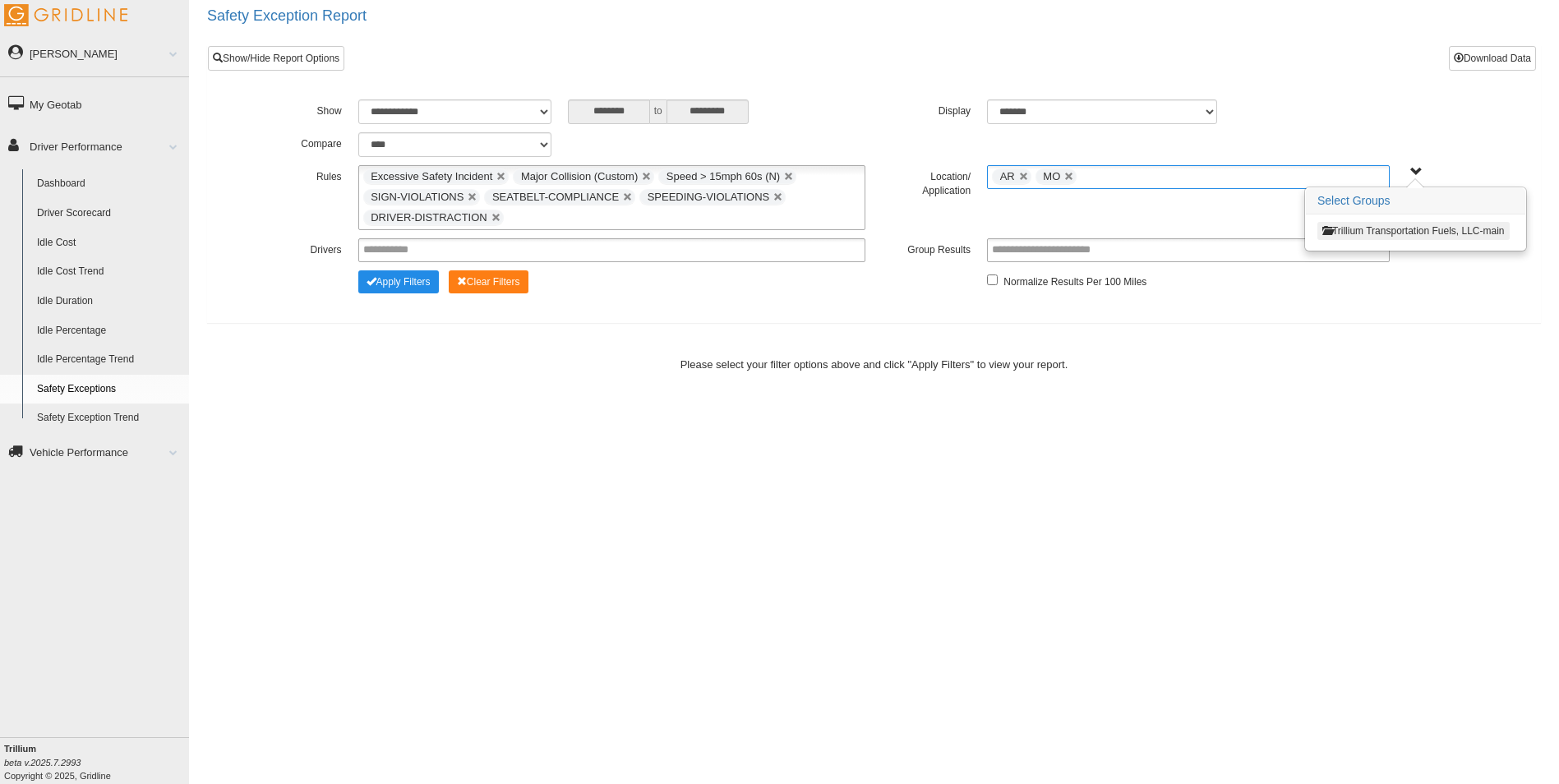
click at [1095, 178] on input "text" at bounding box center [1091, 177] width 21 height 21
click at [1028, 362] on li "NE" at bounding box center [1188, 364] width 401 height 21
click at [1148, 175] on ul "AR MO NE" at bounding box center [1188, 177] width 402 height 23
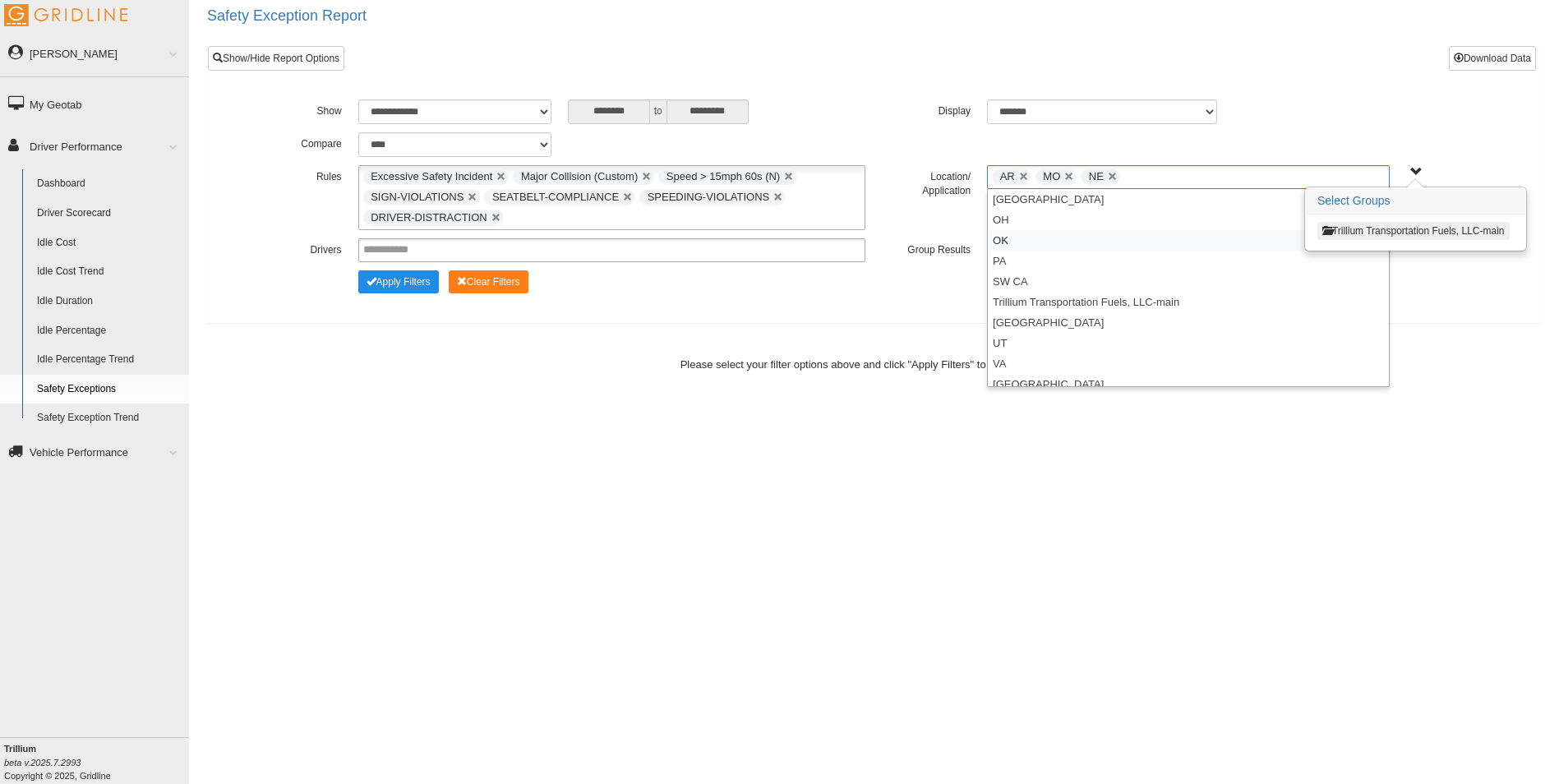
click at [1008, 241] on li "OK" at bounding box center [1188, 240] width 401 height 21
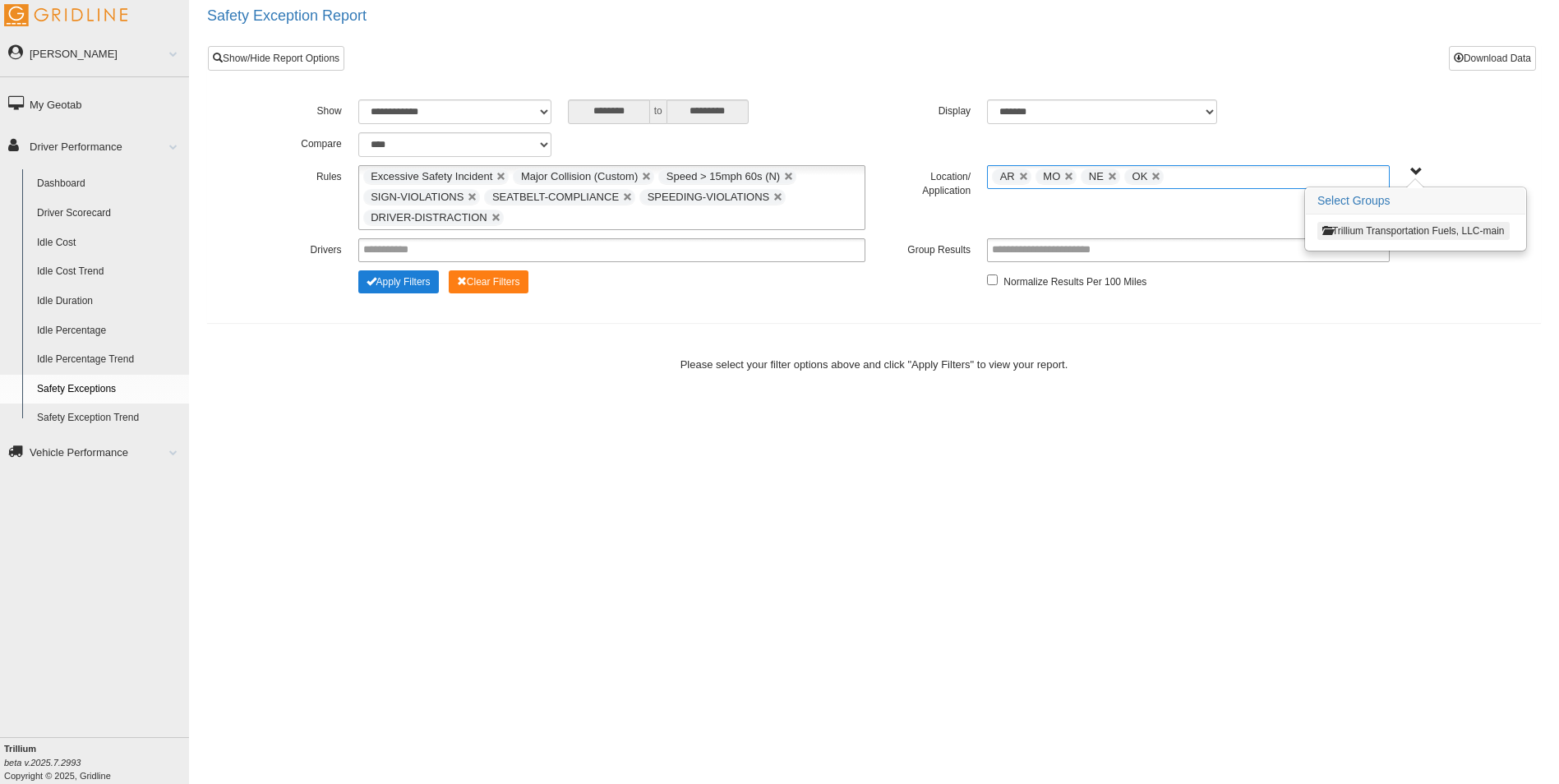
click at [399, 281] on button "Apply Filters" at bounding box center [398, 281] width 80 height 23
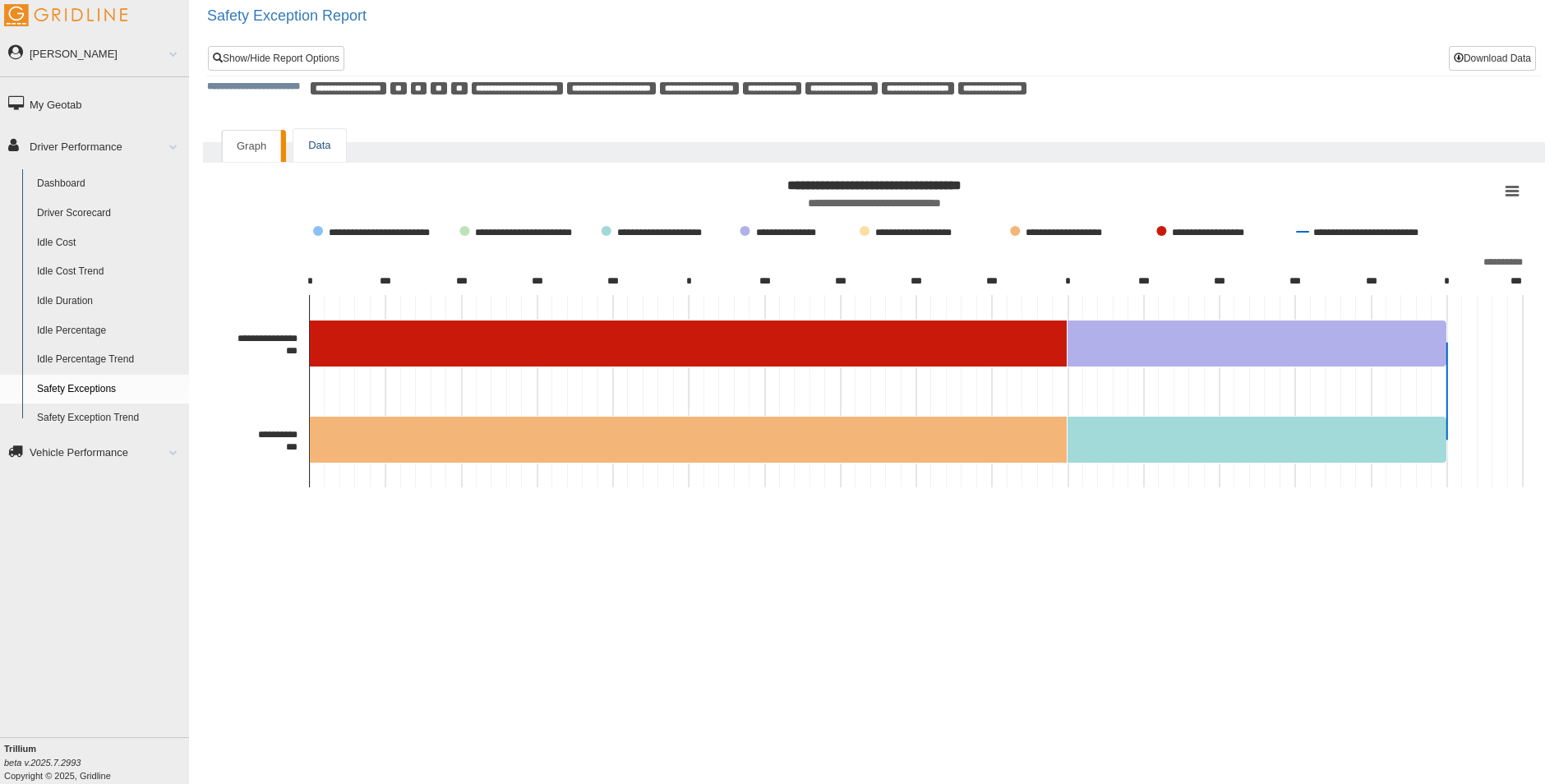
click at [325, 143] on link "Data" at bounding box center [318, 145] width 51 height 33
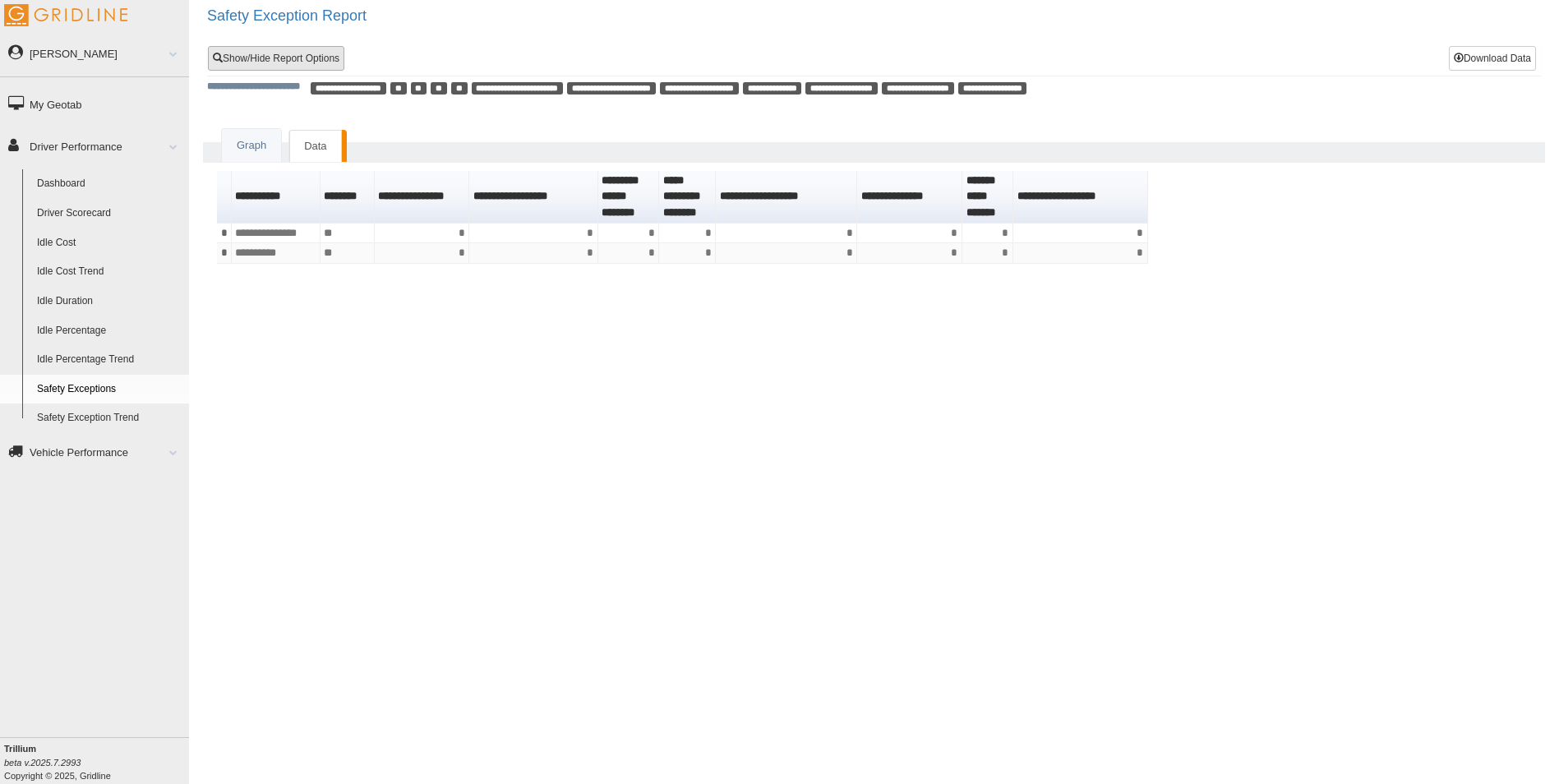
click at [306, 59] on link "Show/Hide Report Options" at bounding box center [275, 58] width 136 height 24
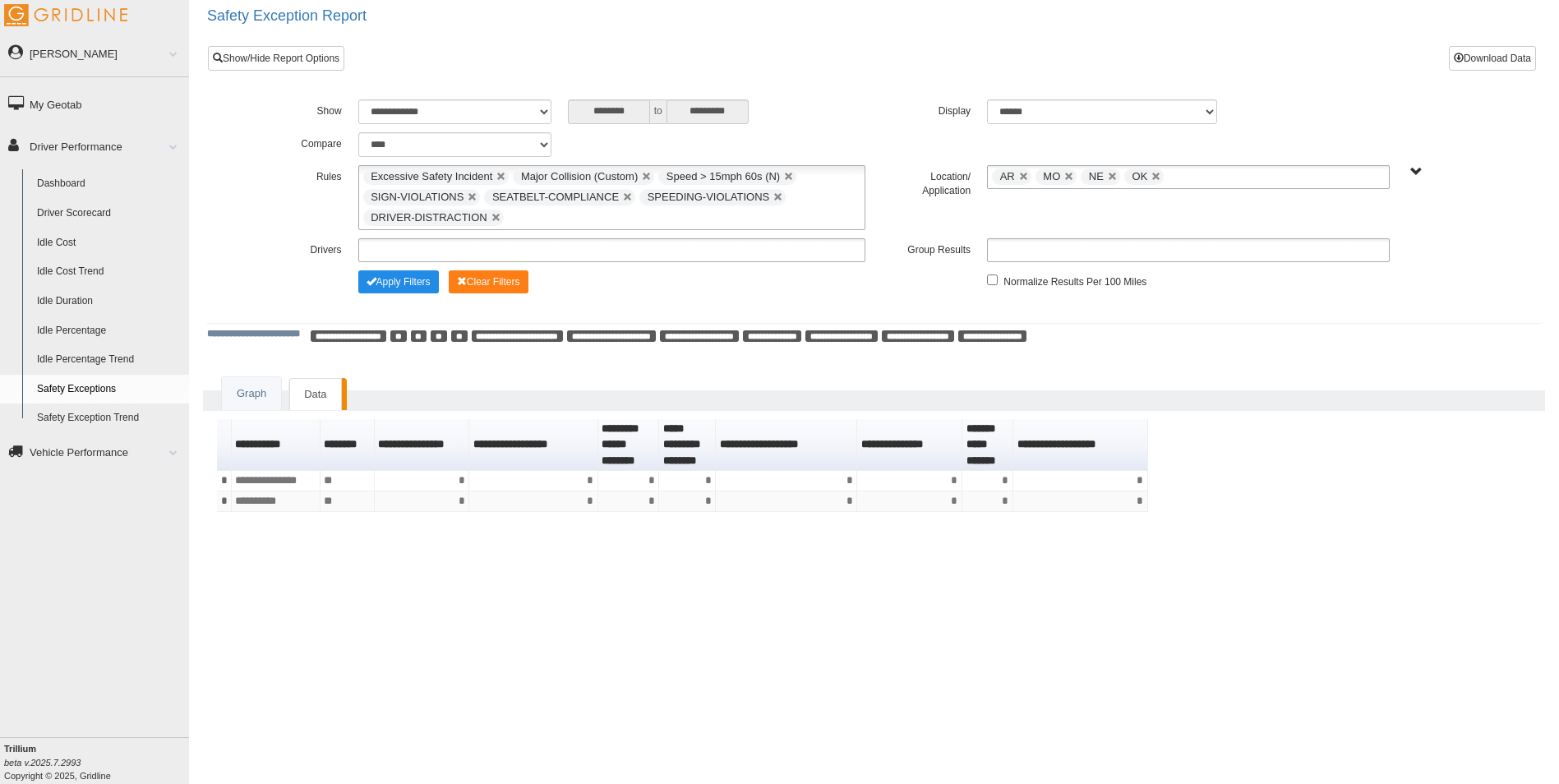
click at [556, 217] on ul "Excessive Safety Incident Major Collision (Custom) Speed > 15mph 60s (N) SIGN-V…" at bounding box center [612, 198] width 508 height 65
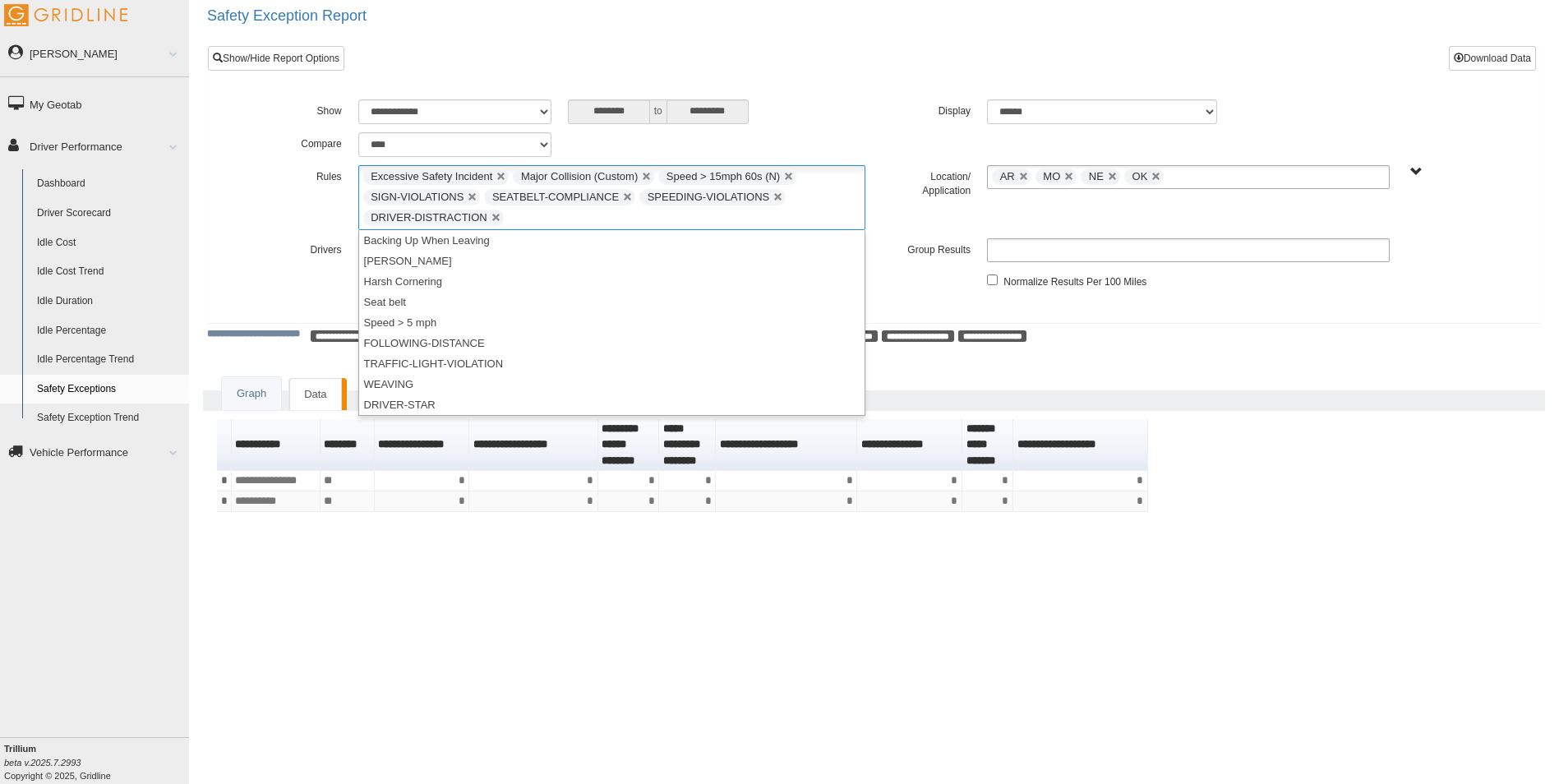
click at [326, 216] on div "**********" at bounding box center [873, 198] width 1258 height 65
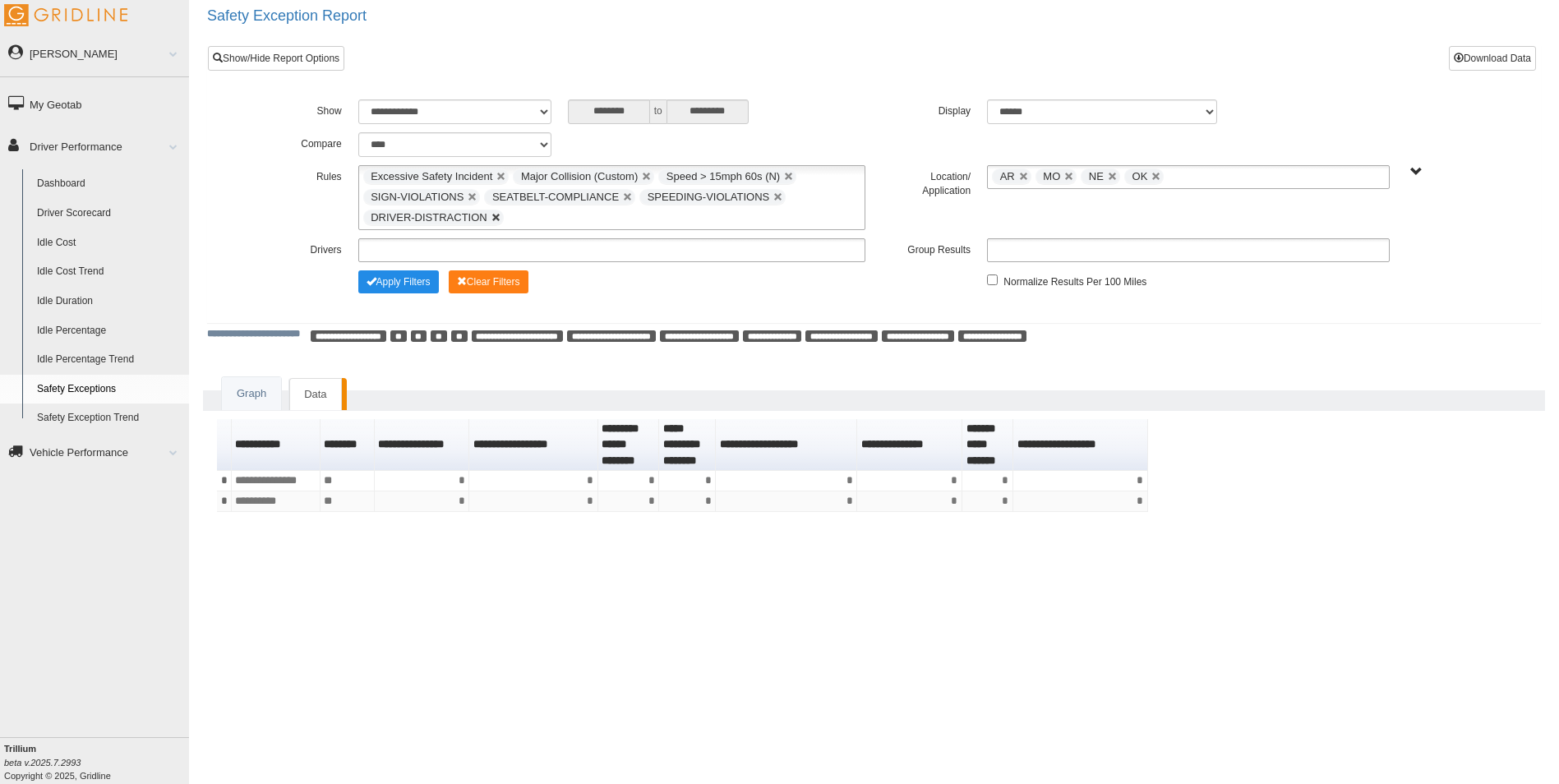
click at [492, 217] on link at bounding box center [496, 217] width 10 height 10
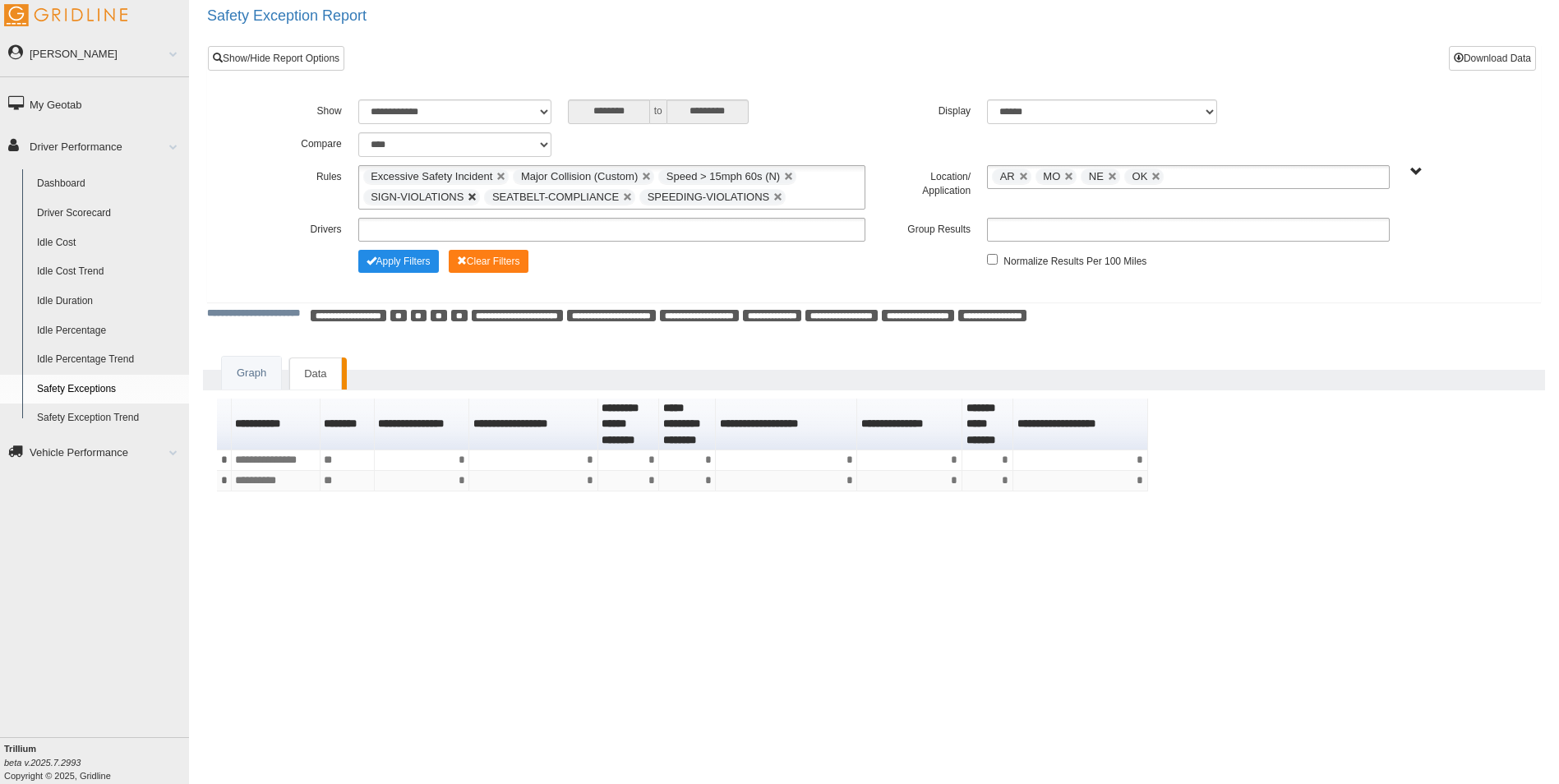
click at [467, 198] on link at bounding box center [472, 197] width 10 height 10
click at [651, 194] on link at bounding box center [656, 197] width 10 height 10
click at [784, 173] on link at bounding box center [789, 176] width 10 height 10
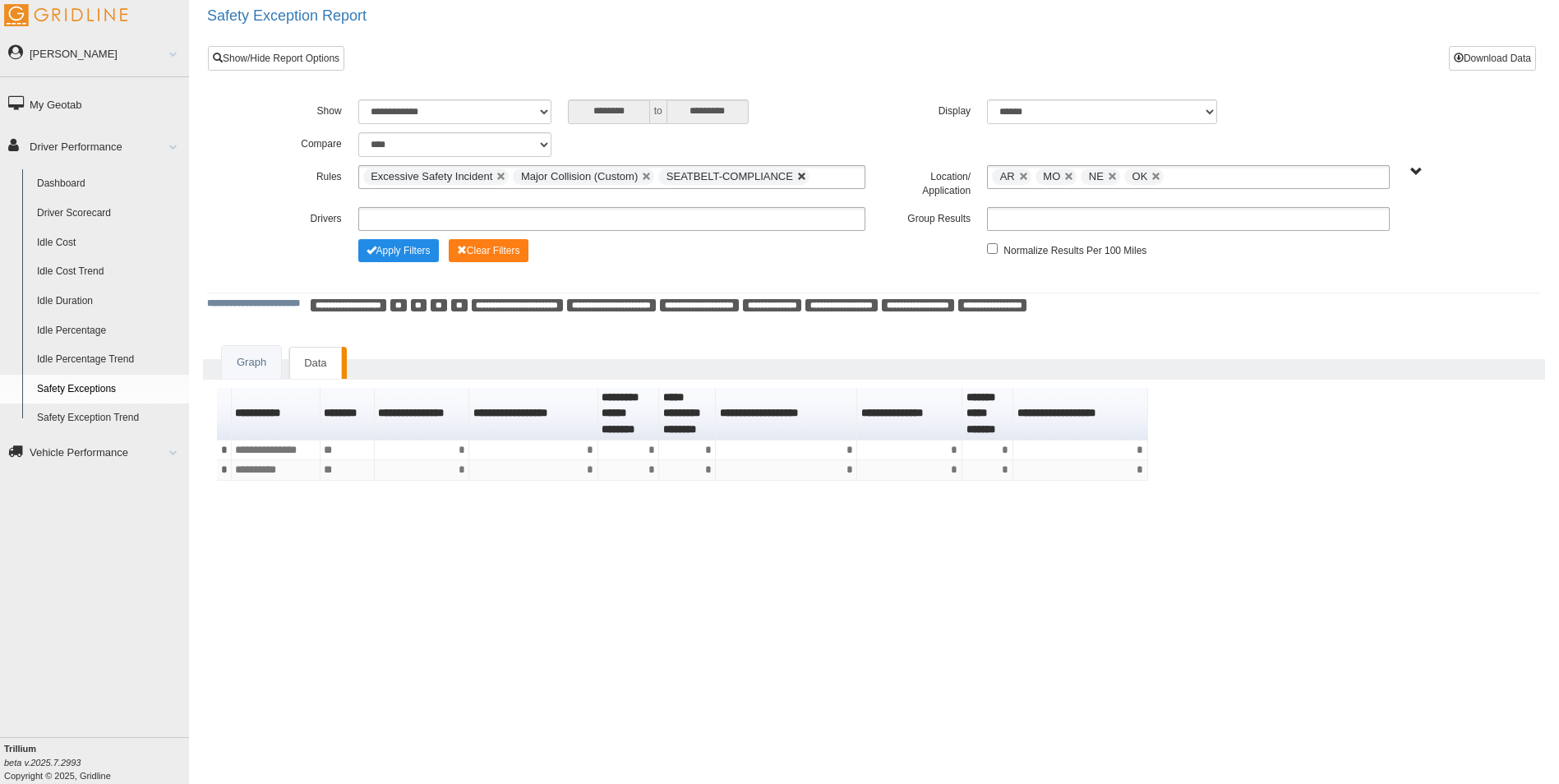
click at [646, 172] on link at bounding box center [646, 176] width 10 height 10
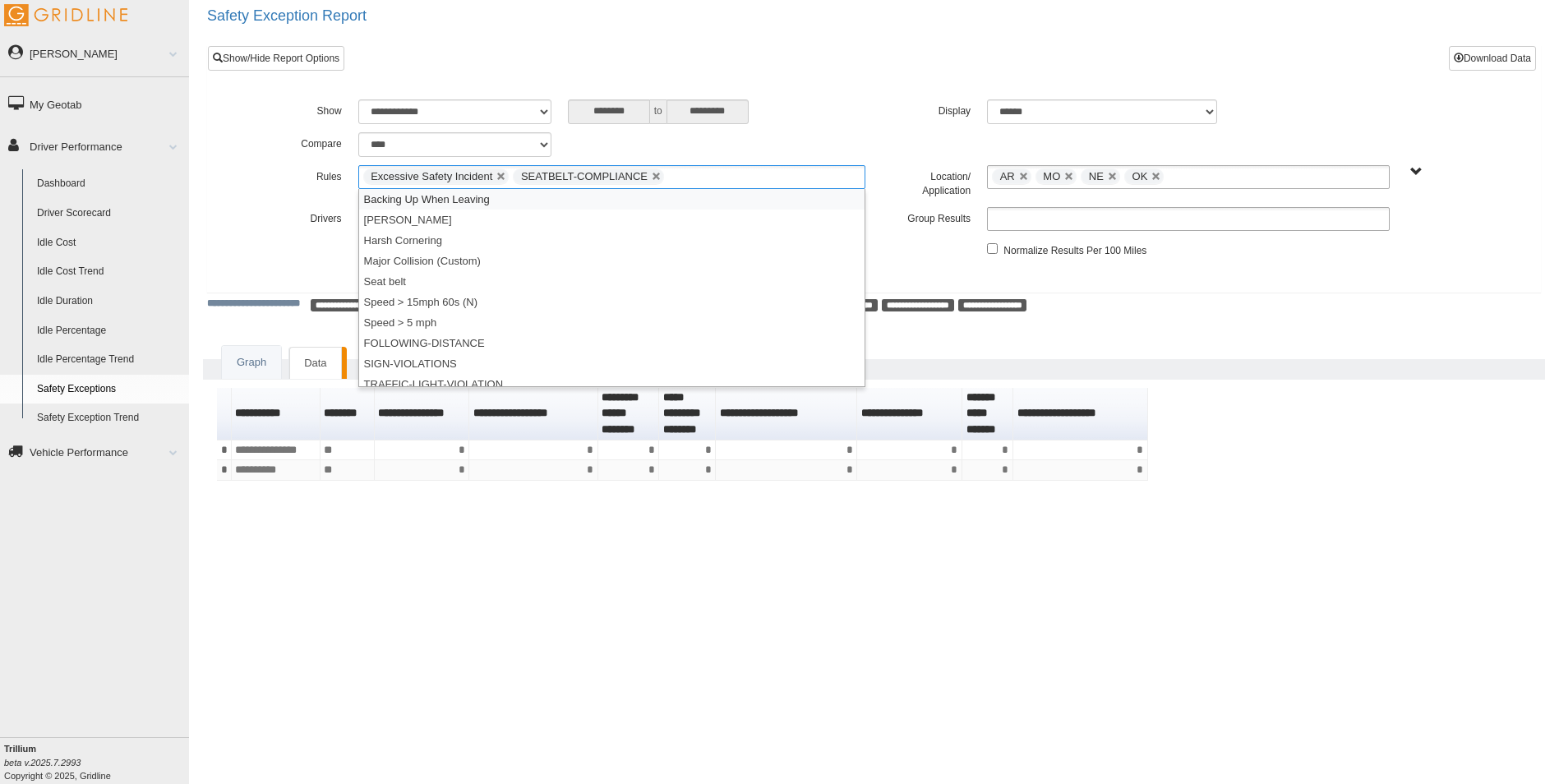
click at [492, 174] on li "Excessive Safety Incident" at bounding box center [437, 176] width 146 height 15
click at [502, 175] on link at bounding box center [501, 176] width 10 height 10
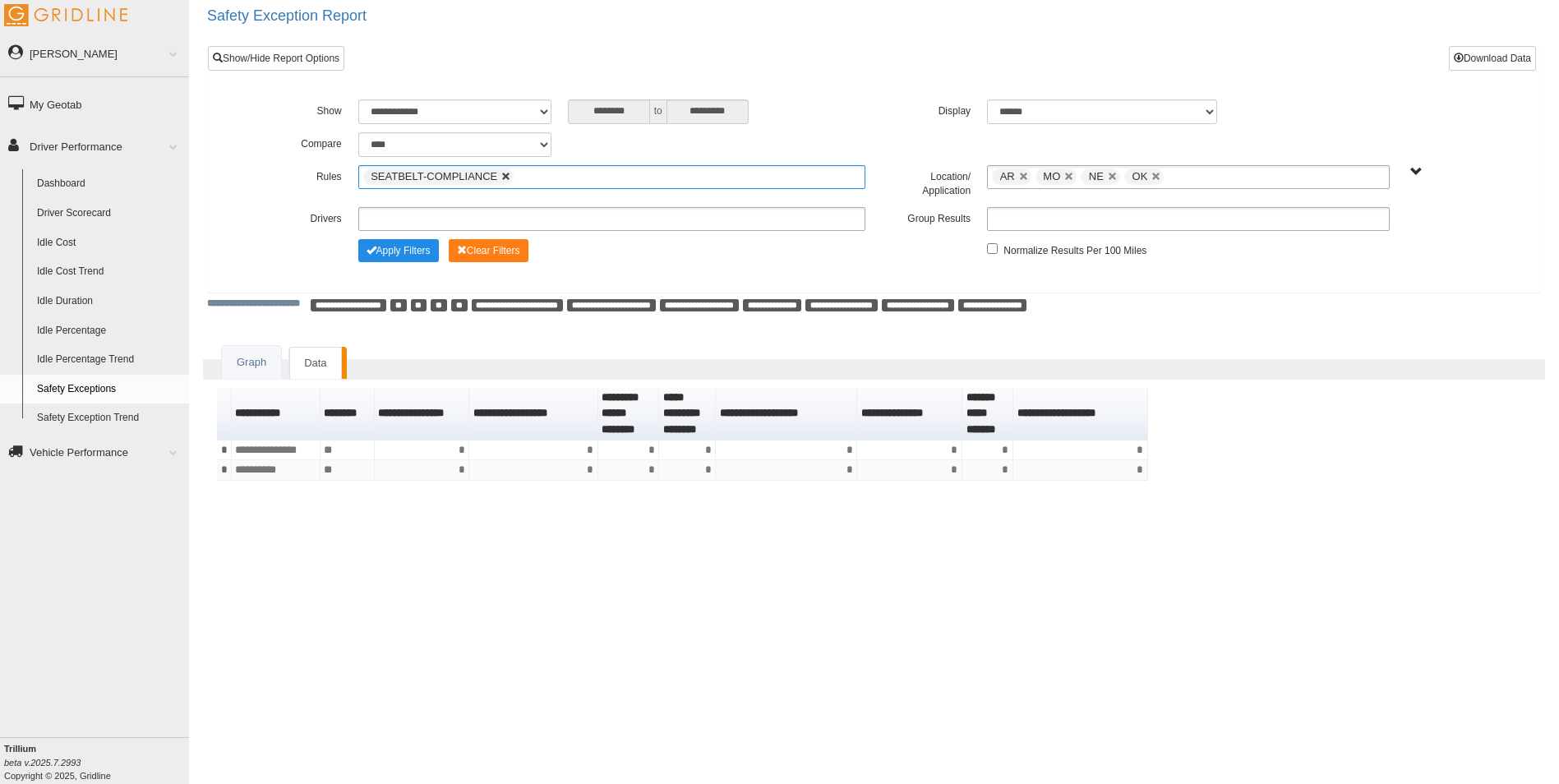
click at [502, 173] on link at bounding box center [506, 176] width 10 height 10
click at [294, 181] on label "Rules" at bounding box center [297, 175] width 106 height 20
type input "**********"
click at [411, 253] on button "Apply Filters" at bounding box center [398, 250] width 80 height 23
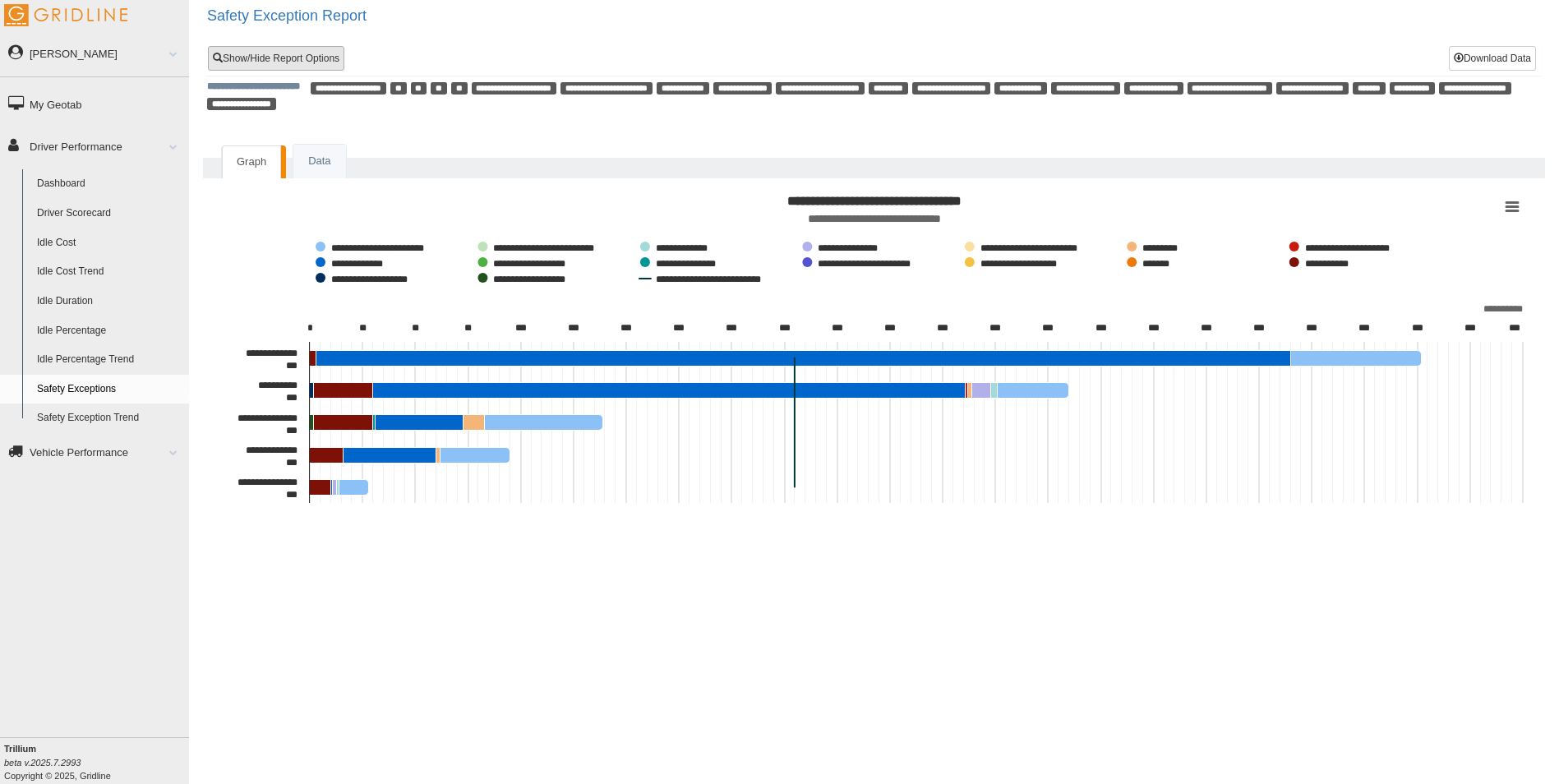
click at [312, 60] on link "Show/Hide Report Options" at bounding box center [275, 58] width 136 height 24
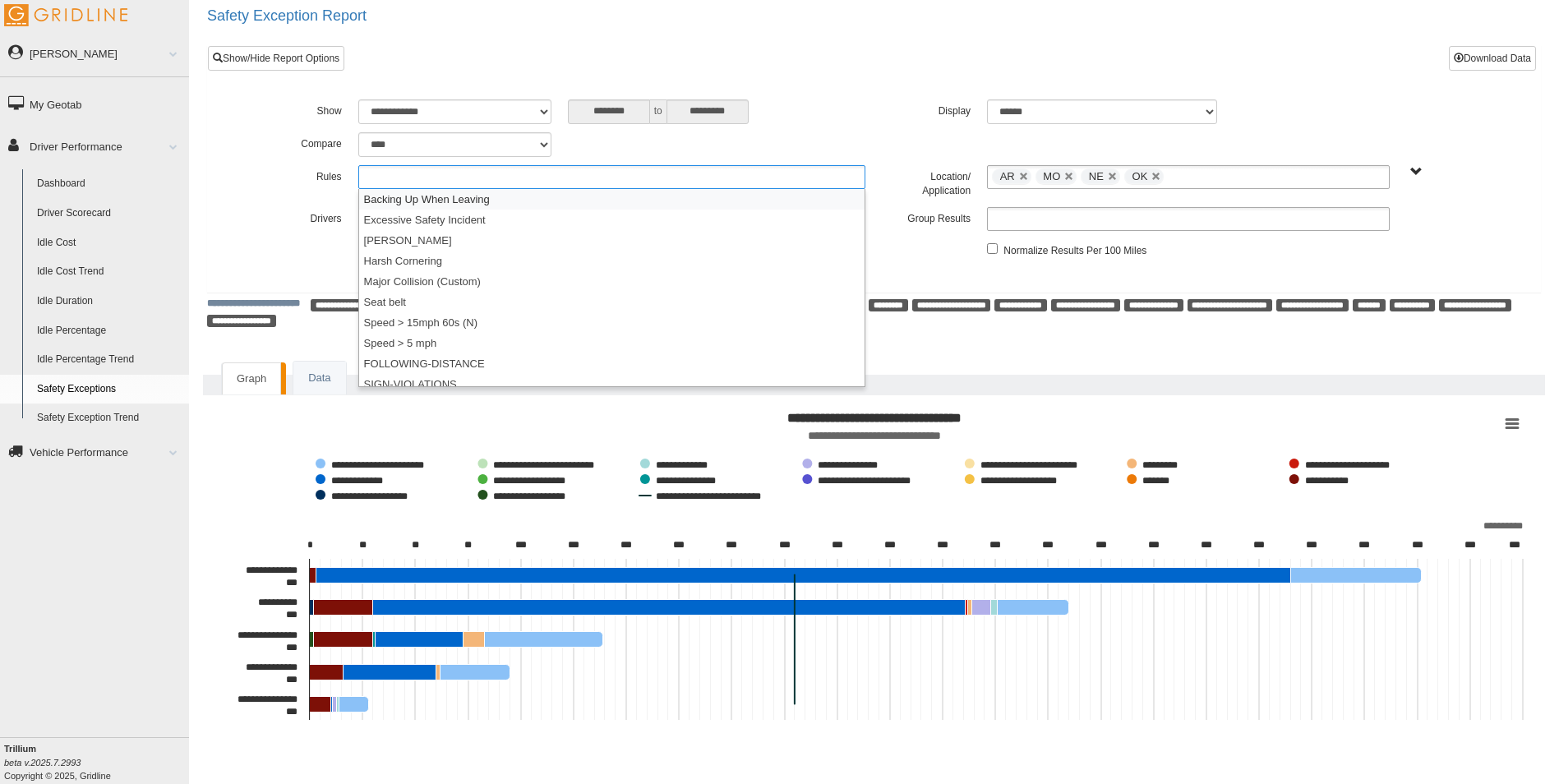
click at [452, 172] on ul at bounding box center [612, 177] width 508 height 23
click at [447, 217] on li "Excessive Safety Incident" at bounding box center [612, 219] width 506 height 21
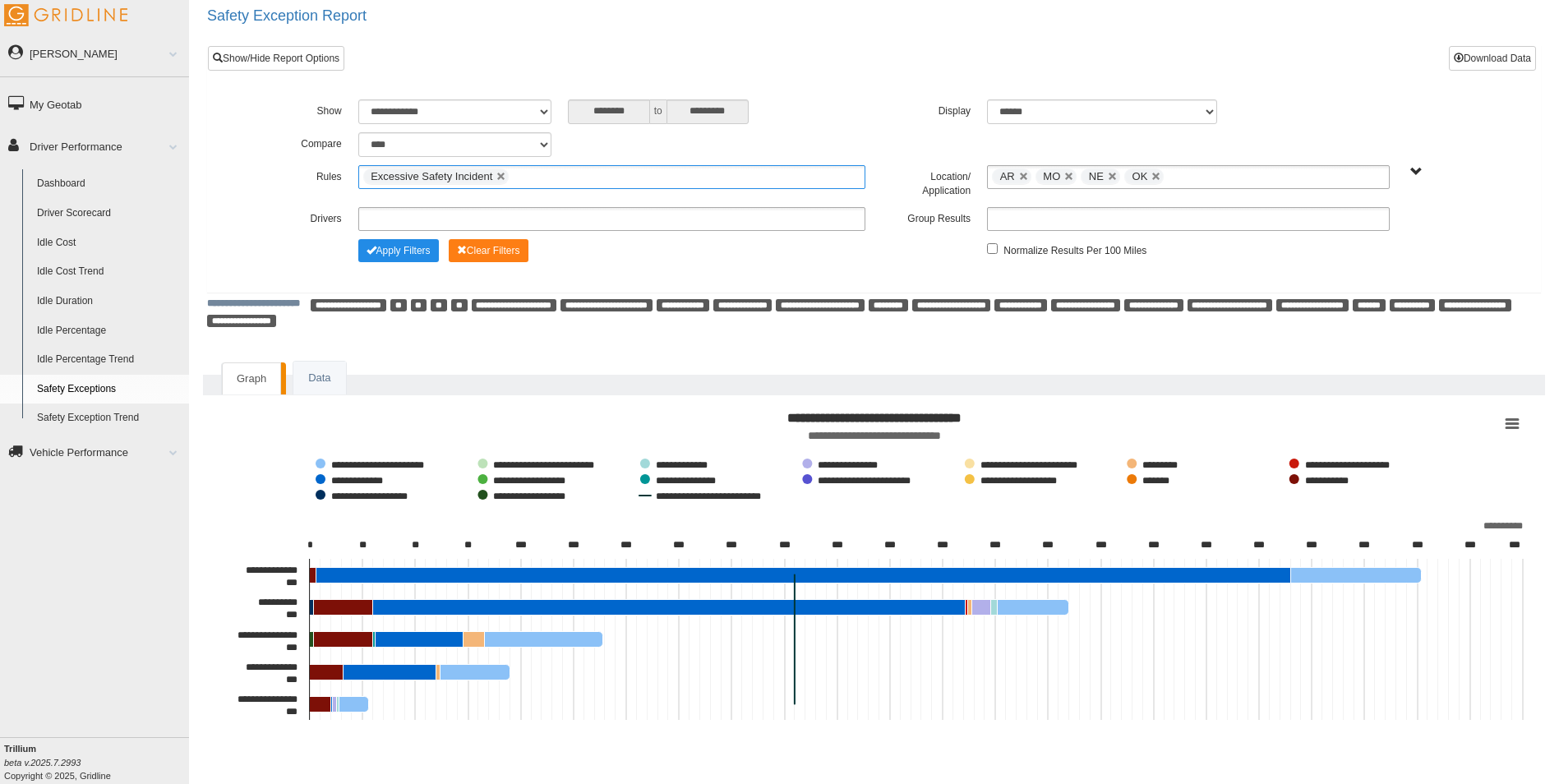
click at [536, 180] on ul "Excessive Safety Incident" at bounding box center [612, 177] width 508 height 23
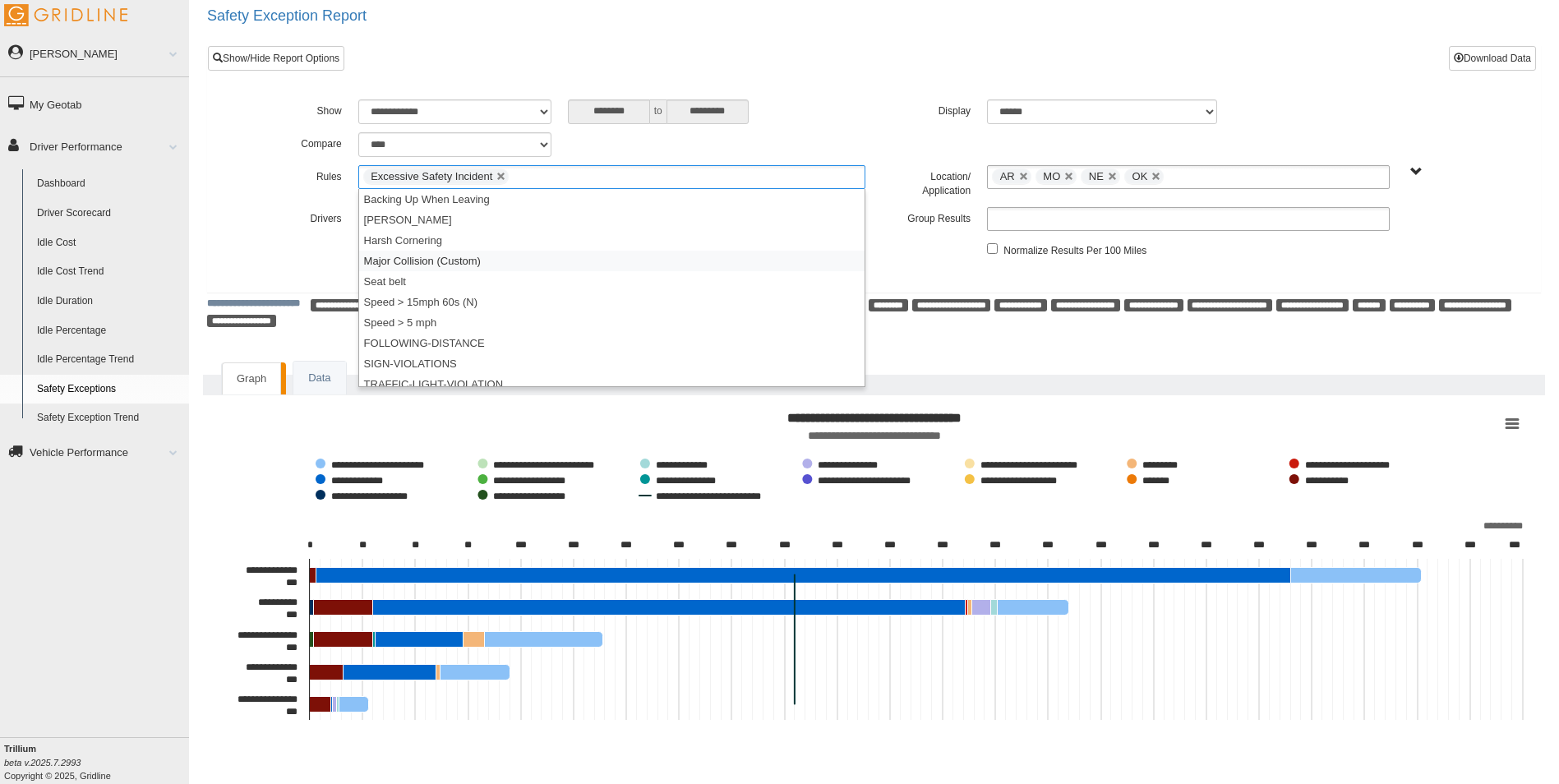
click at [457, 254] on li "Major Collision (Custom)" at bounding box center [612, 261] width 506 height 21
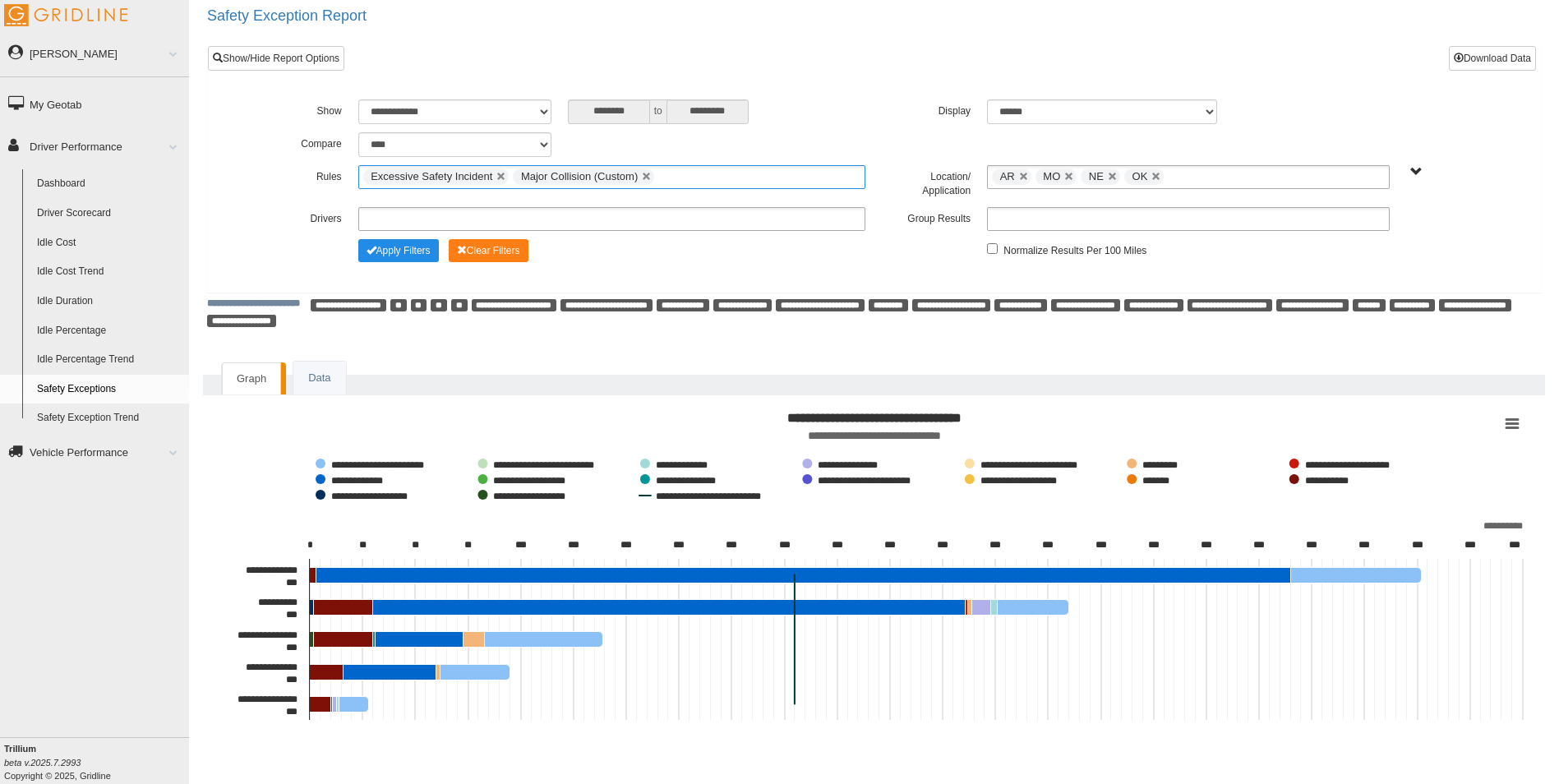
click at [679, 178] on ul "Excessive Safety Incident Major Collision (Custom)" at bounding box center [612, 177] width 508 height 23
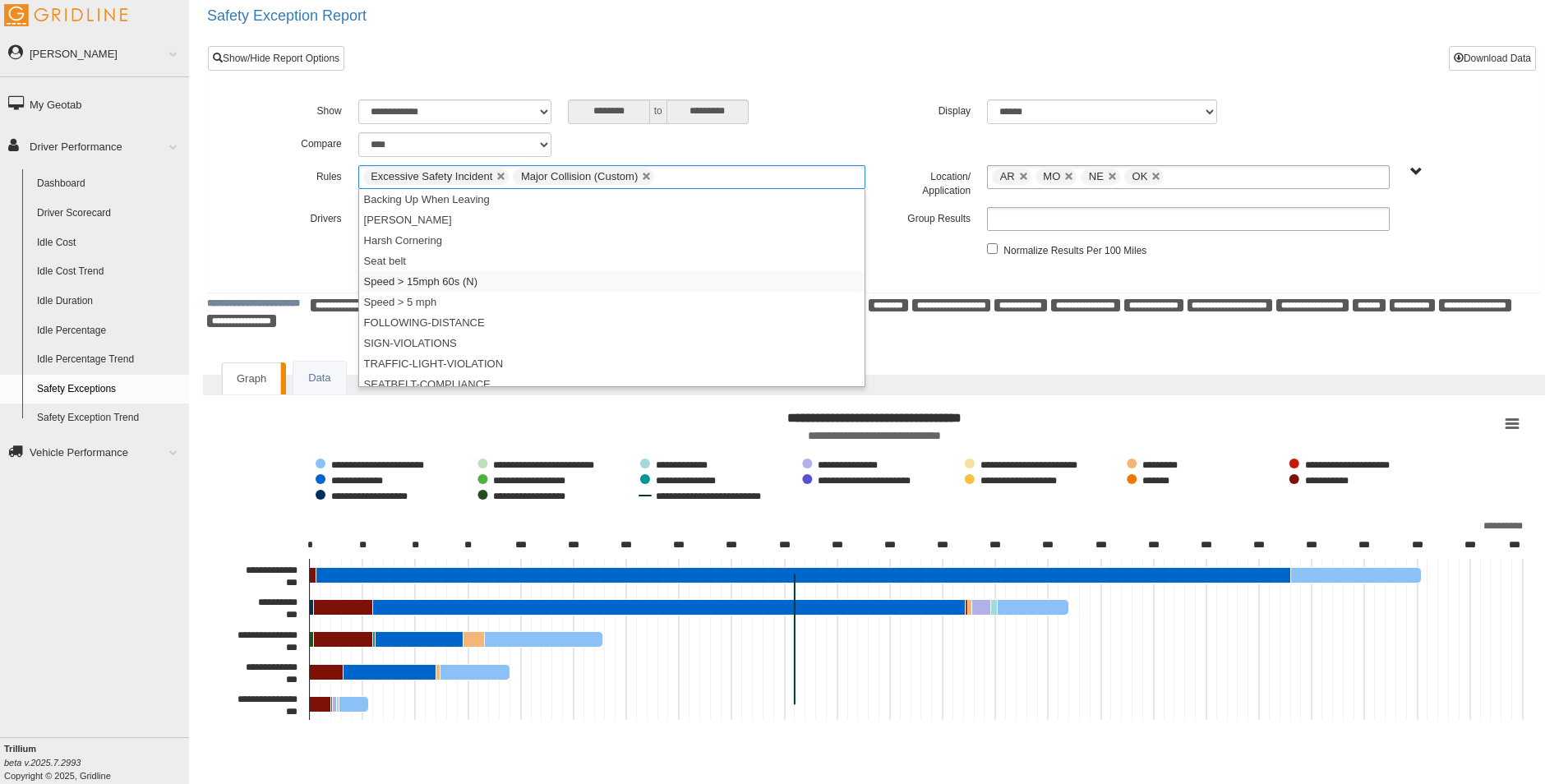
click at [417, 283] on li "Speed > 15mph 60s (N)" at bounding box center [612, 281] width 506 height 21
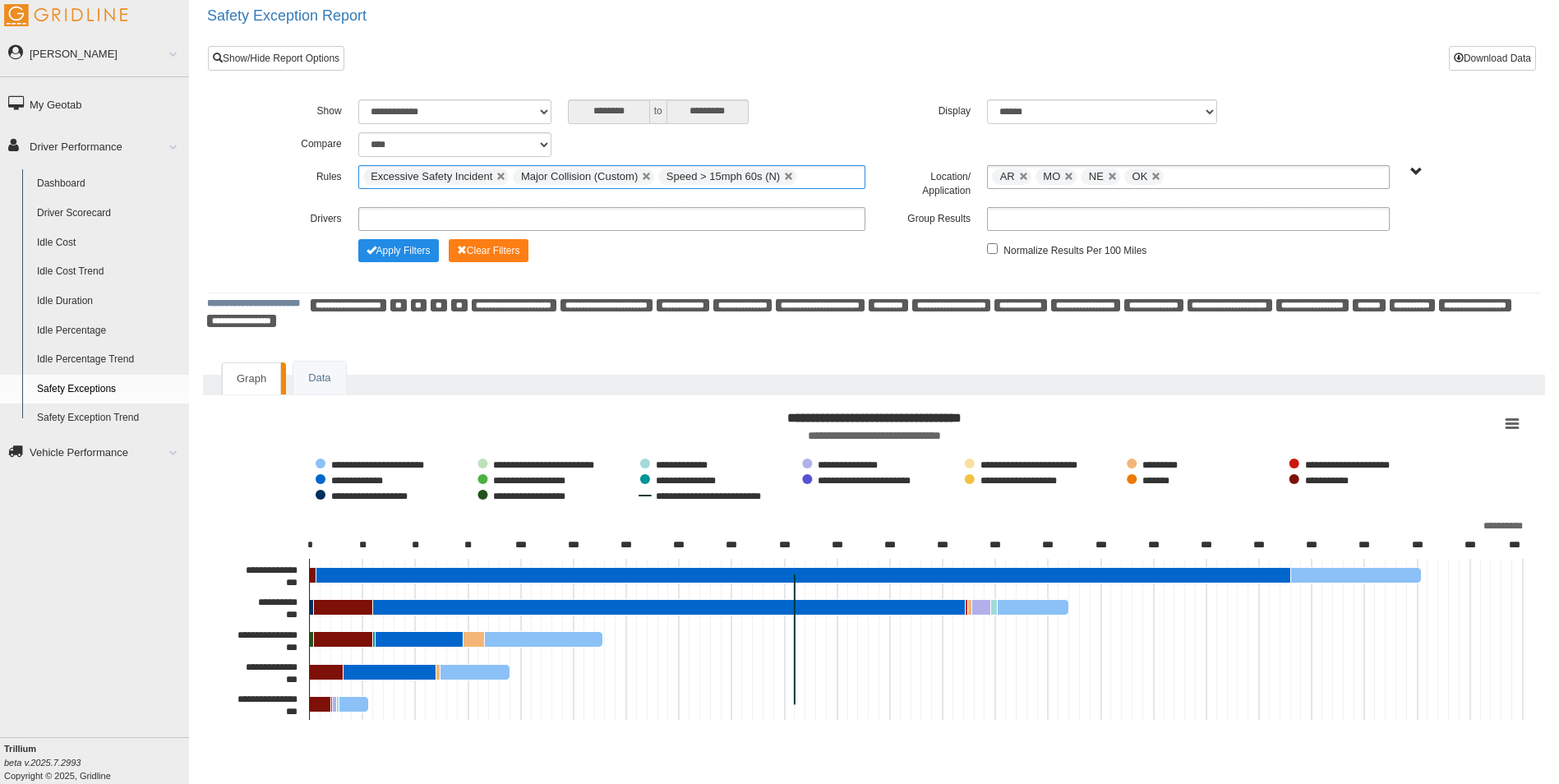
click at [833, 176] on ul "Excessive Safety Incident Major Collision (Custom) Speed > 15mph 60s (N)" at bounding box center [612, 177] width 508 height 23
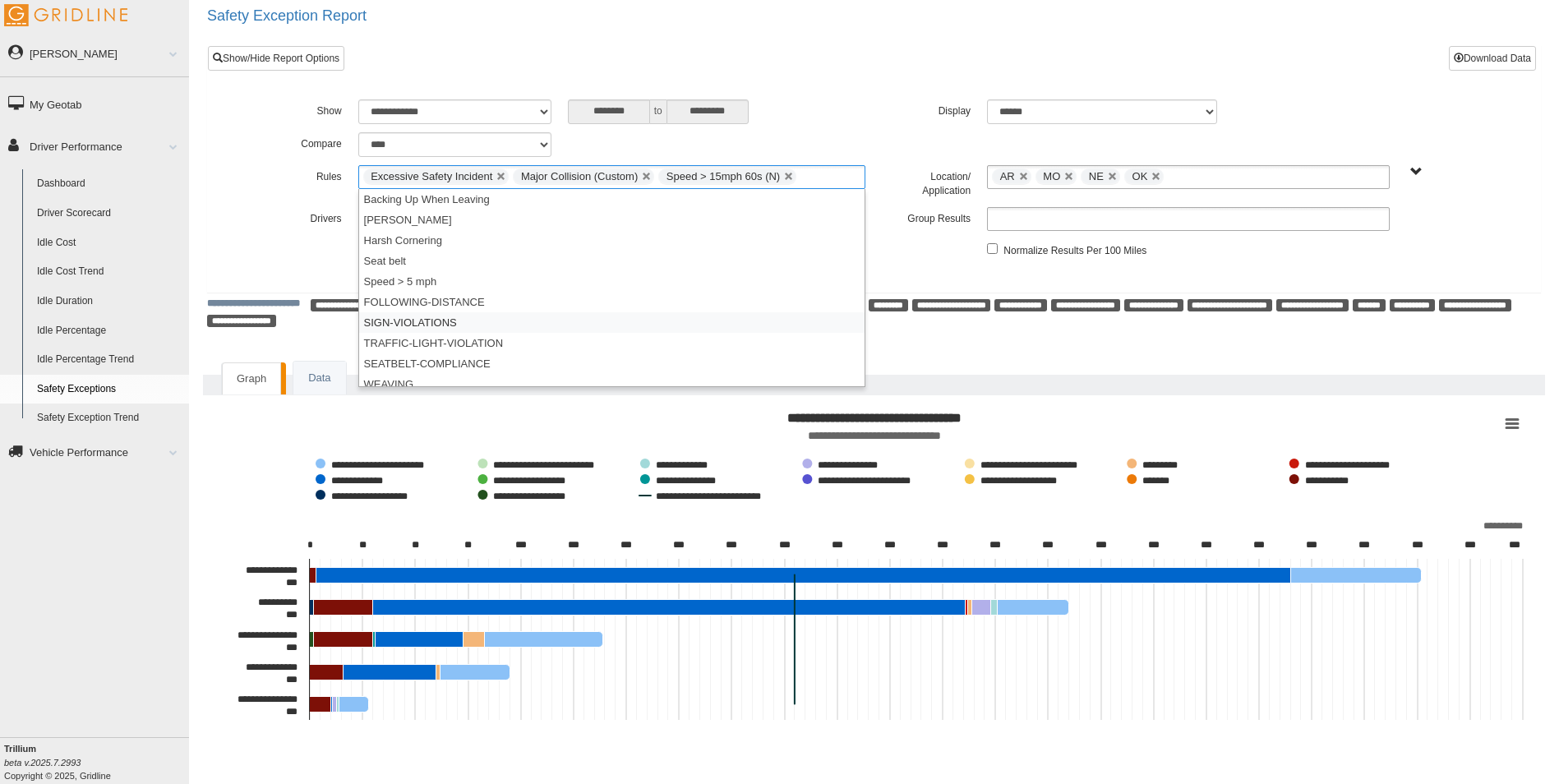
click at [445, 318] on li "SIGN-VIOLATIONS" at bounding box center [612, 322] width 506 height 21
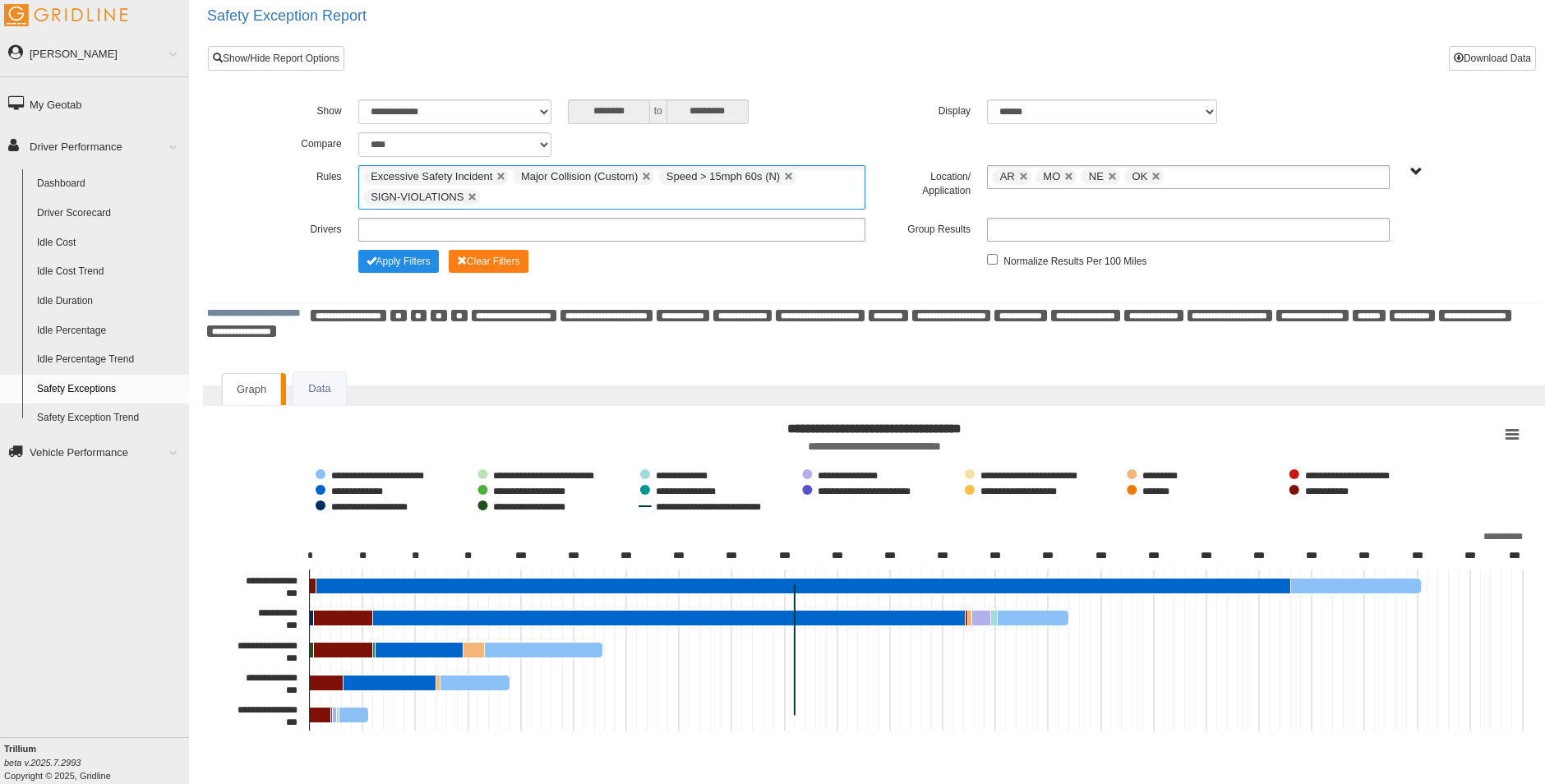
click at [497, 197] on input "text" at bounding box center [494, 198] width 21 height 21
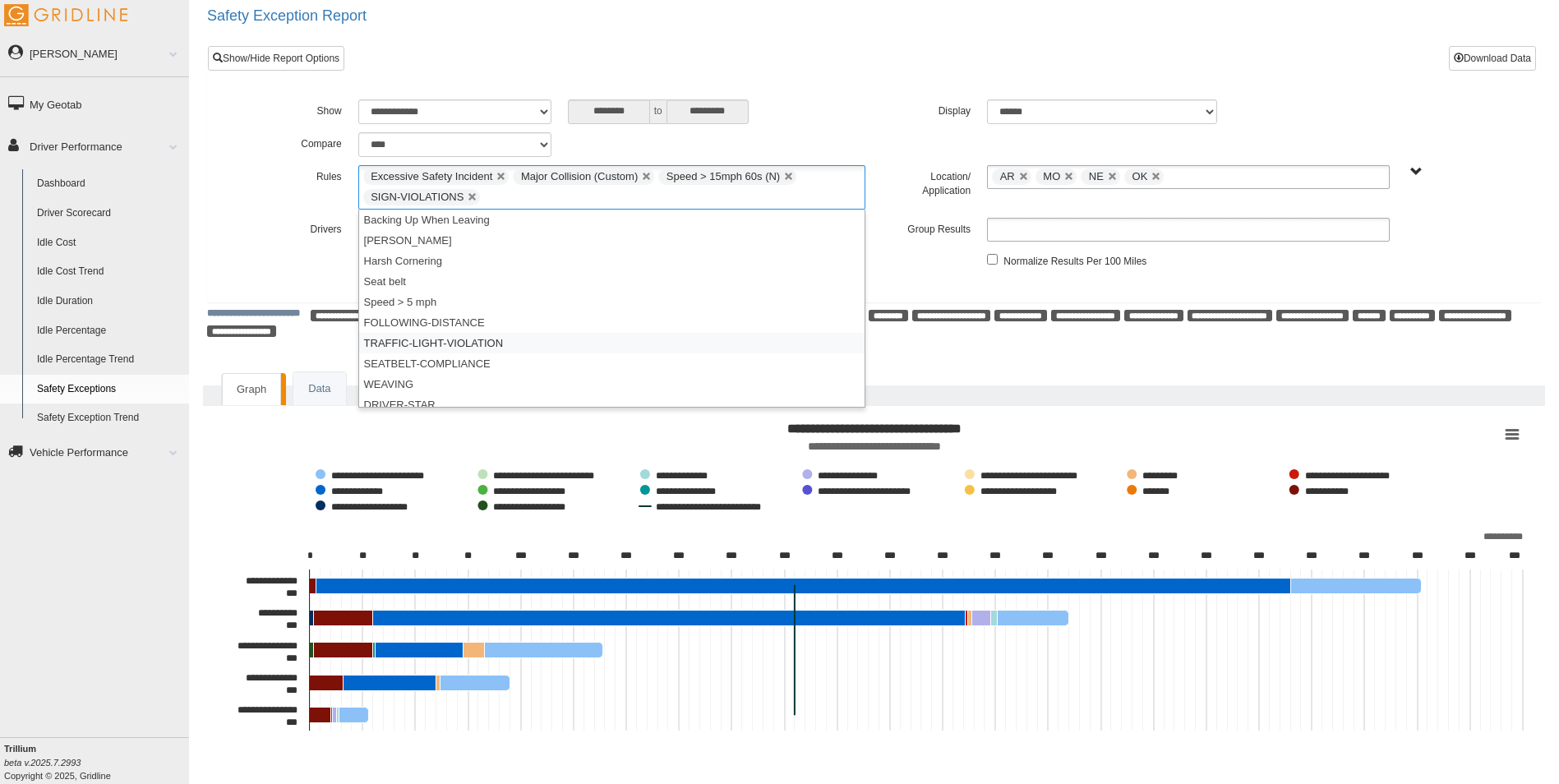
click at [455, 337] on li "TRAFFIC-LIGHT-VIOLATION" at bounding box center [612, 343] width 506 height 21
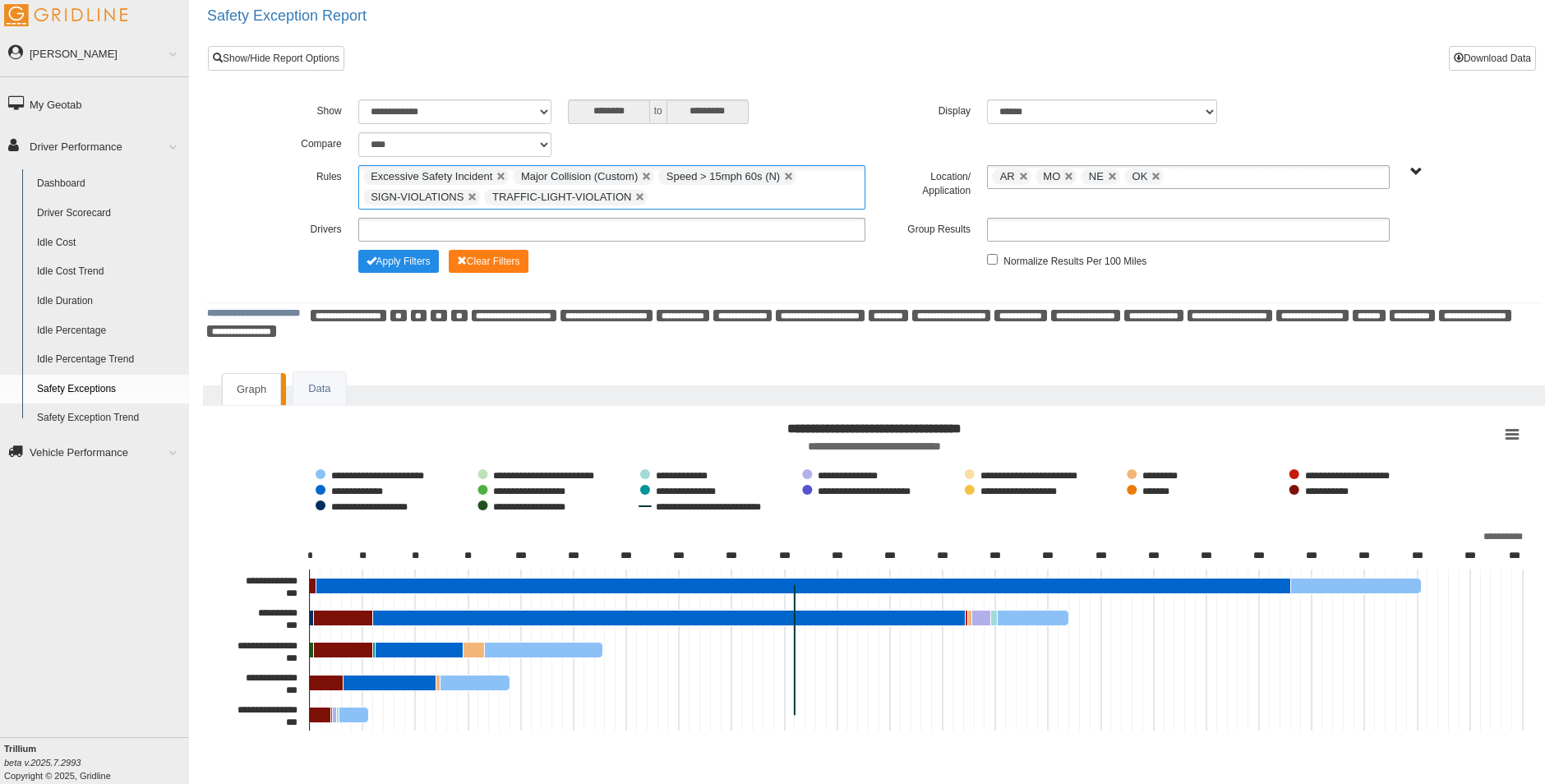
click at [651, 196] on input "text" at bounding box center [661, 198] width 21 height 21
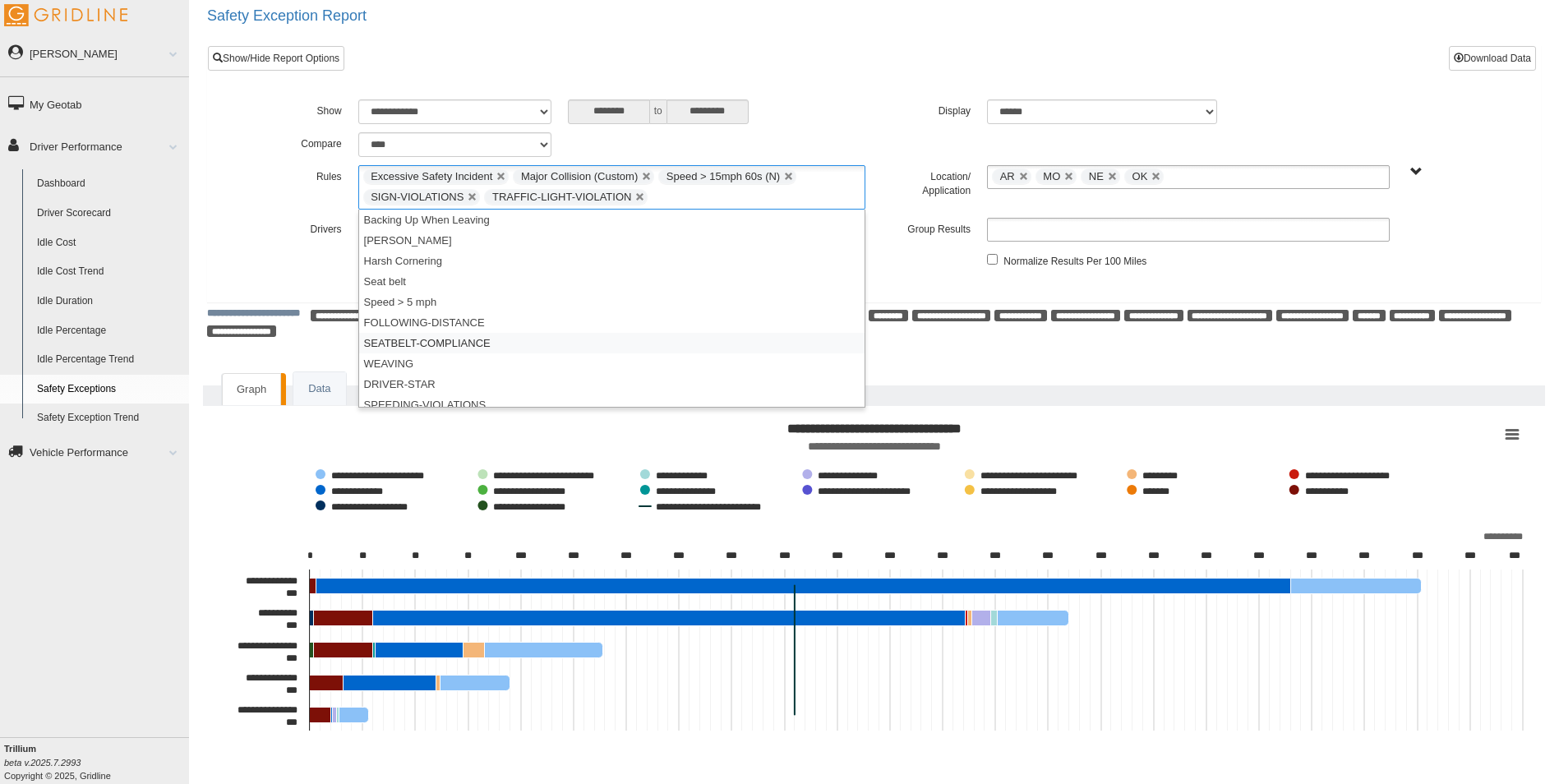
click at [442, 342] on li "SEATBELT-COMPLIANCE" at bounding box center [612, 343] width 506 height 21
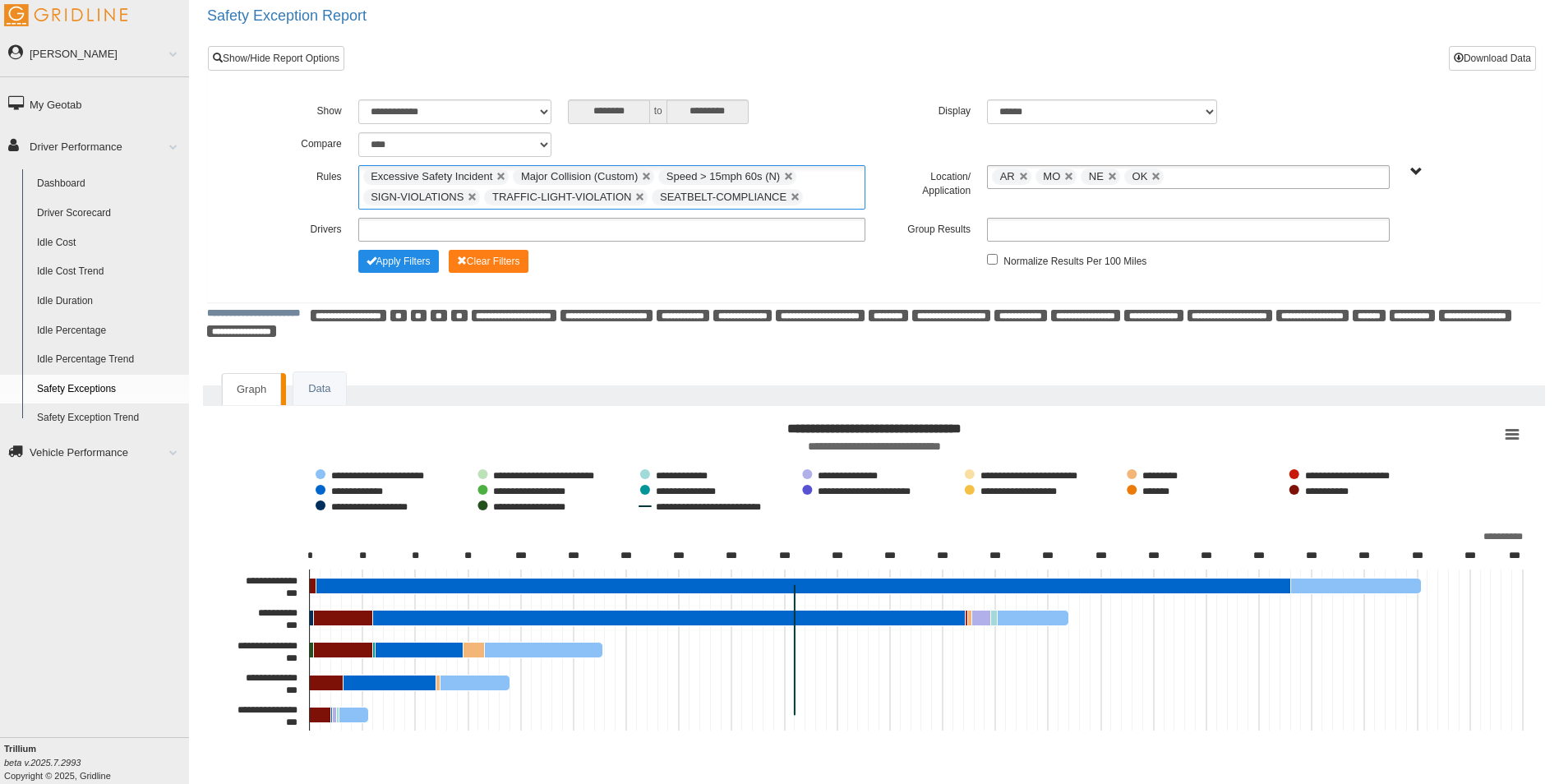
click at [807, 203] on ul "Excessive Safety Incident Major Collision (Custom) Speed > 15mph 60s (N) SIGN-V…" at bounding box center [612, 187] width 508 height 44
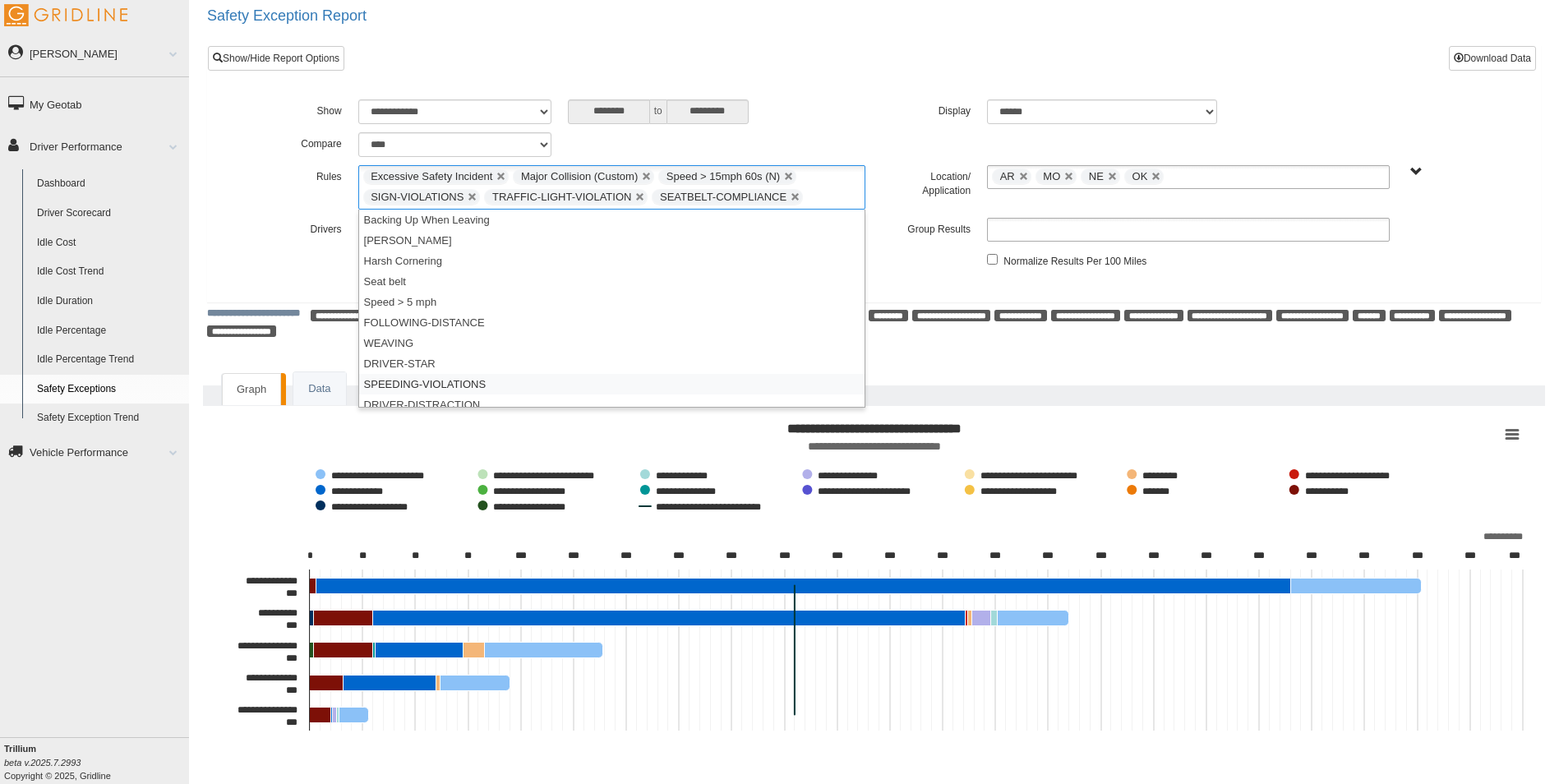
click at [465, 380] on li "SPEEDING-VIOLATIONS" at bounding box center [612, 383] width 506 height 21
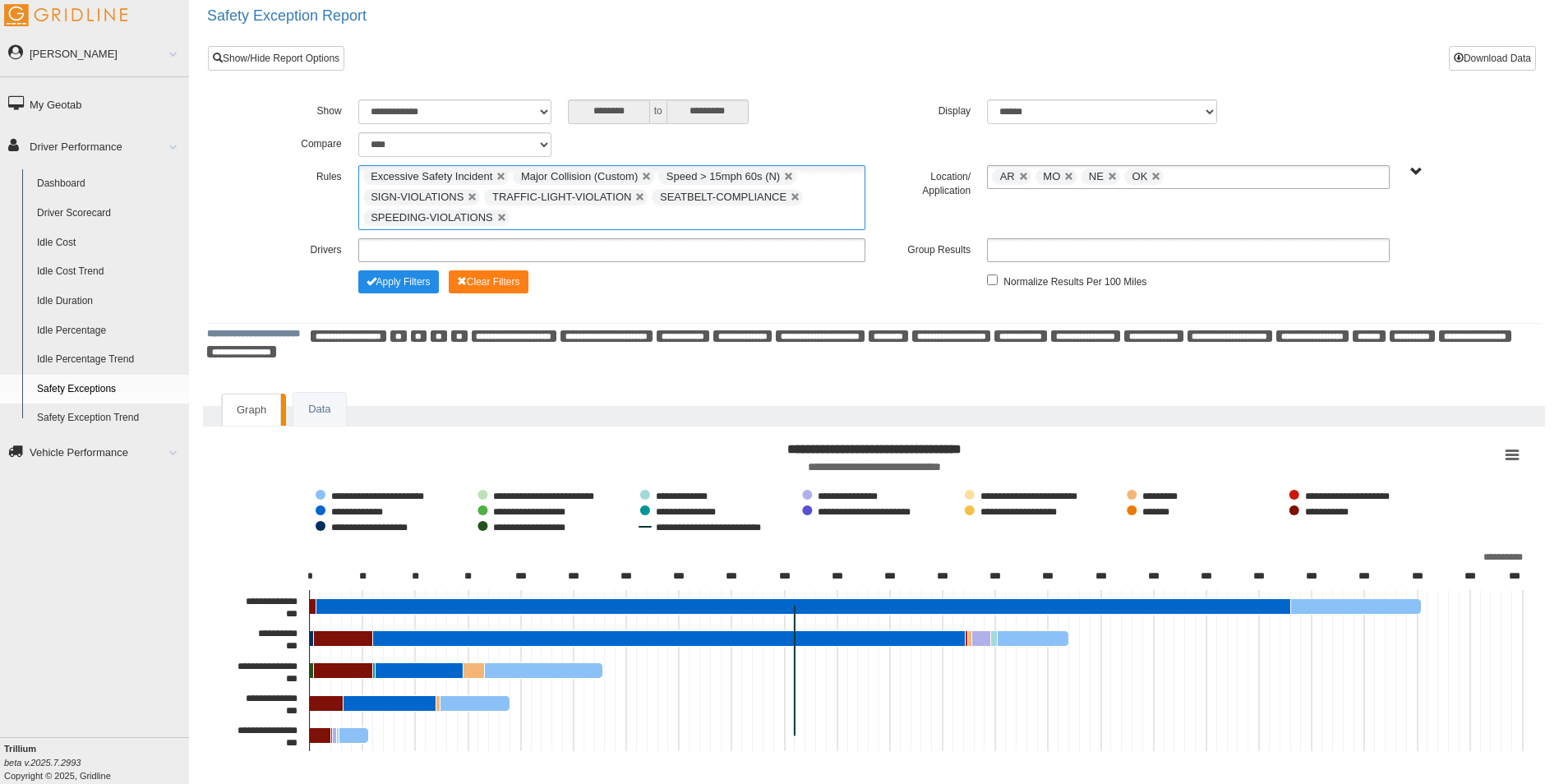
click at [524, 220] on ul "Excessive Safety Incident Major Collision (Custom) Speed > 15mph 60s (N) SIGN-V…" at bounding box center [612, 198] width 508 height 65
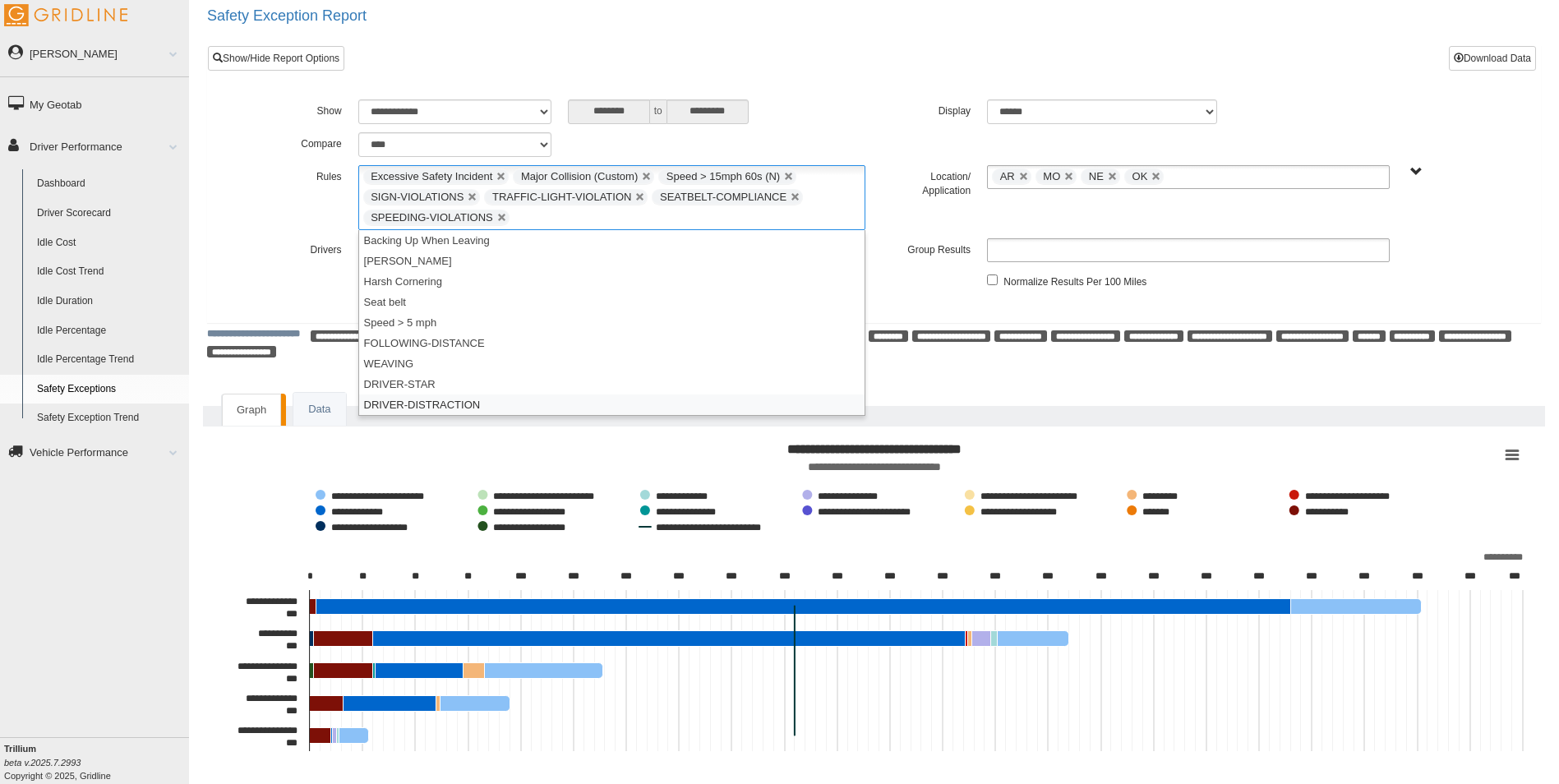
click at [456, 400] on li "DRIVER-DISTRACTION" at bounding box center [612, 404] width 506 height 21
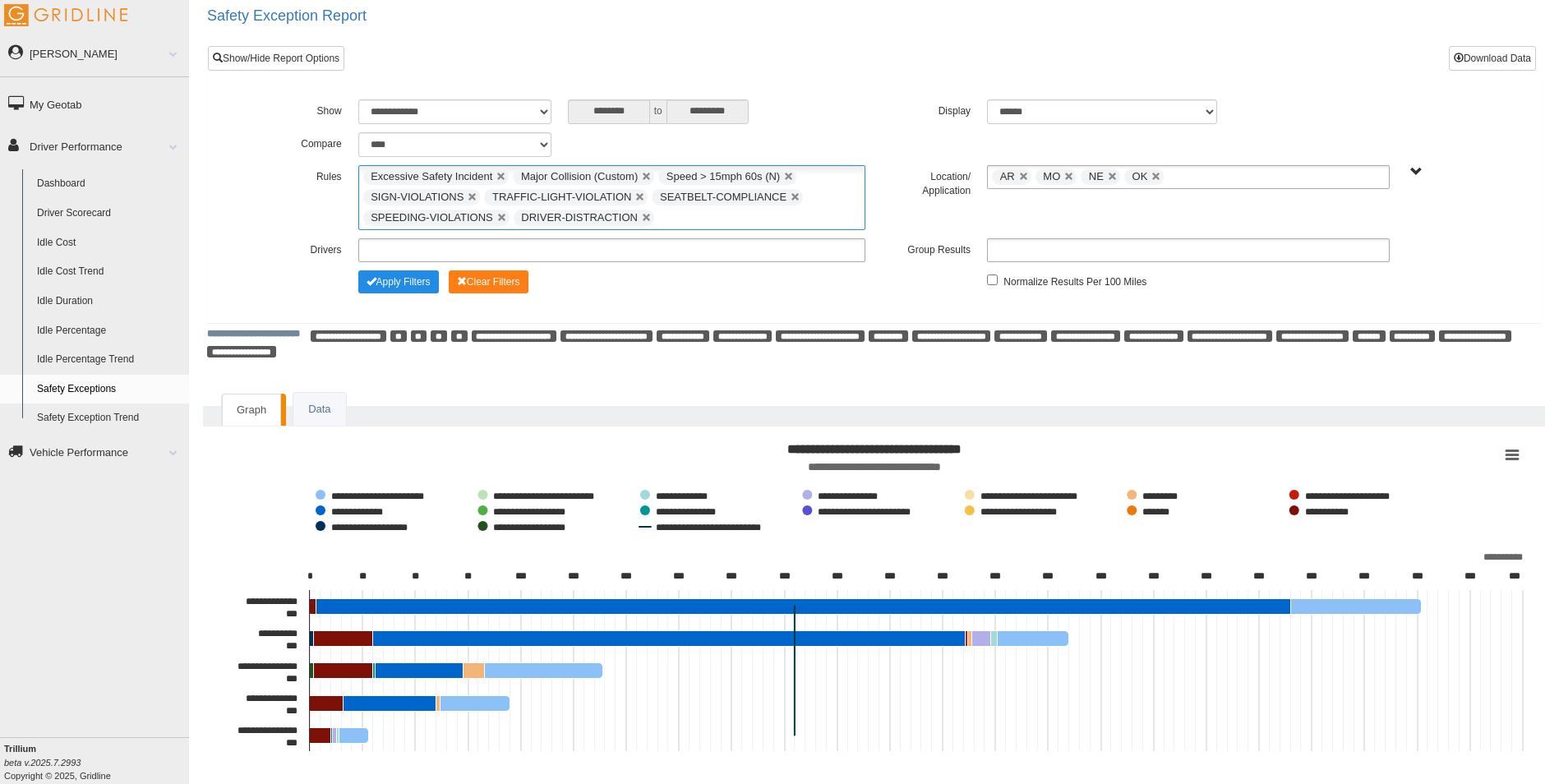
click at [658, 216] on input "text" at bounding box center [668, 217] width 21 height 21
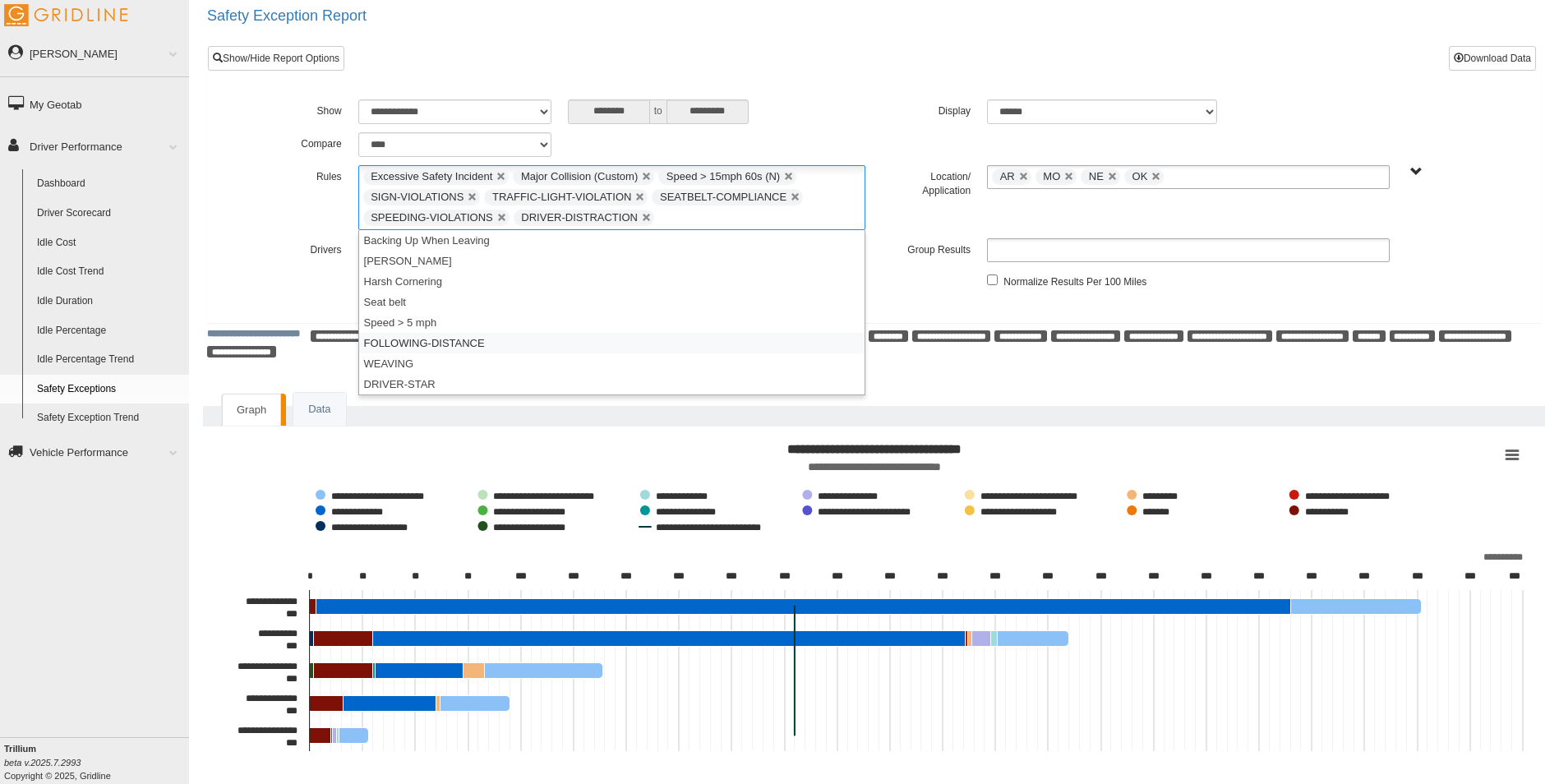
click at [440, 340] on li "FOLLOWING-DISTANCE" at bounding box center [612, 343] width 506 height 21
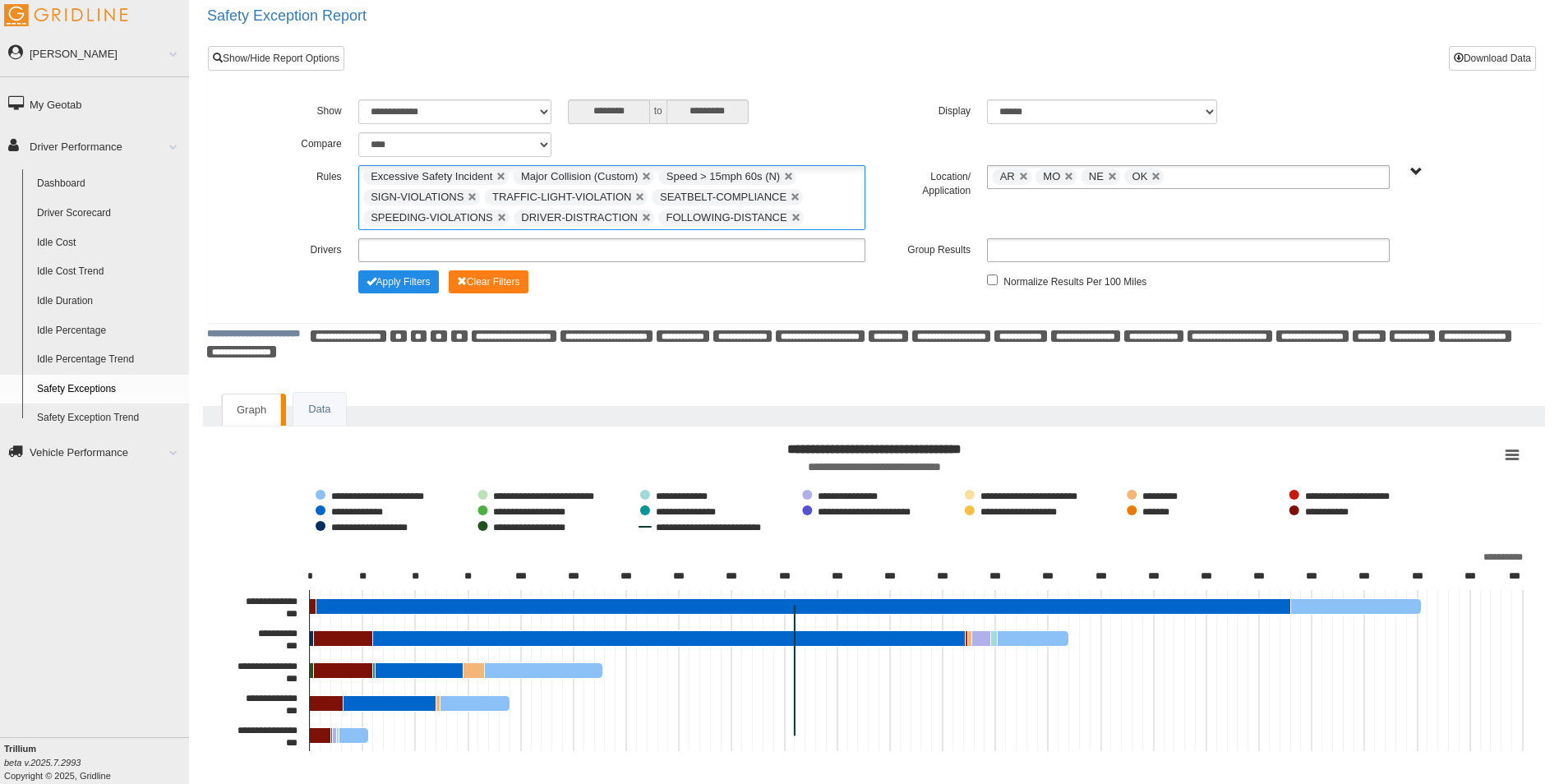
click at [807, 219] on input "text" at bounding box center [817, 217] width 21 height 21
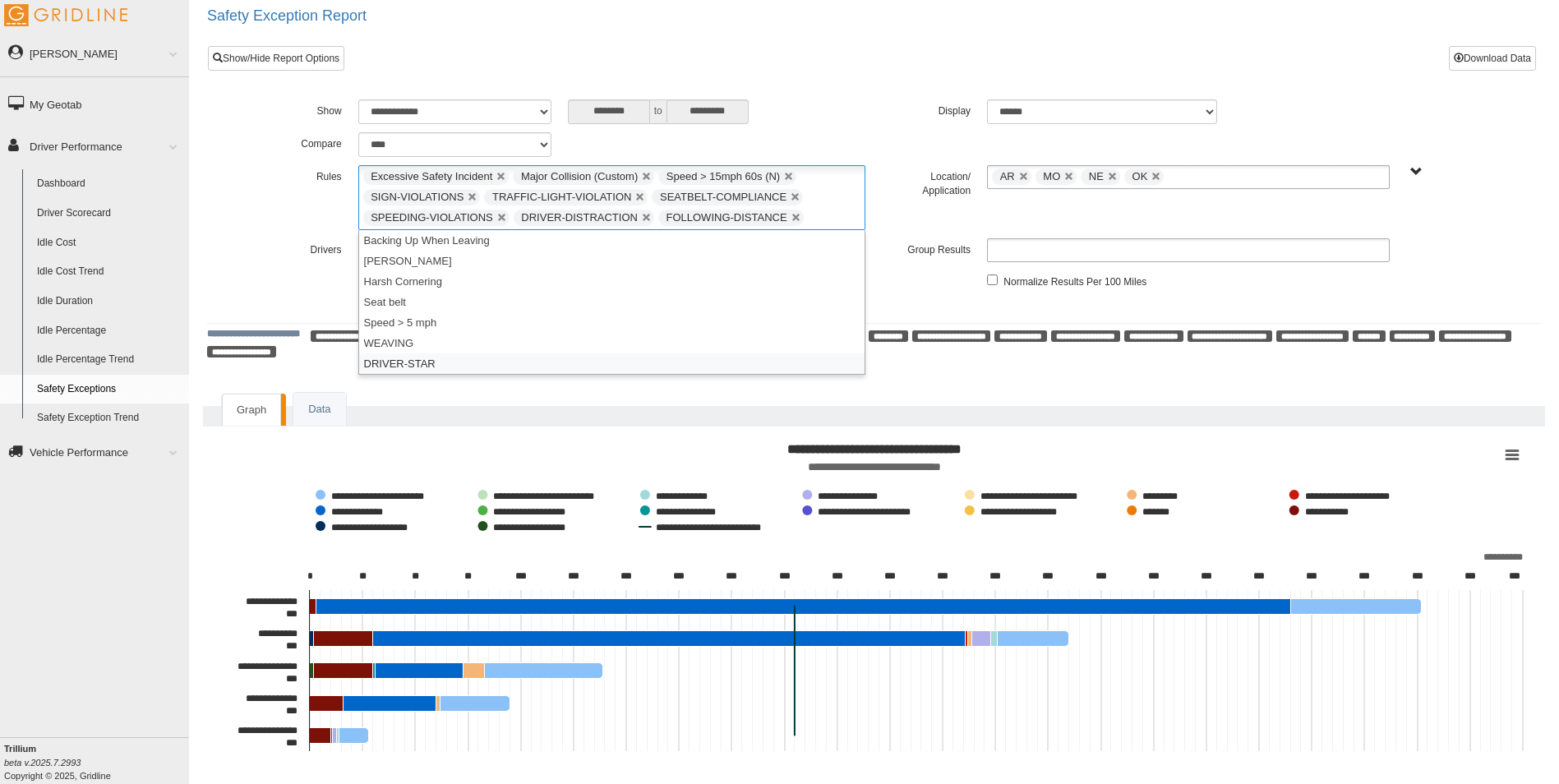
click at [432, 356] on li "DRIVER-STAR" at bounding box center [612, 364] width 506 height 21
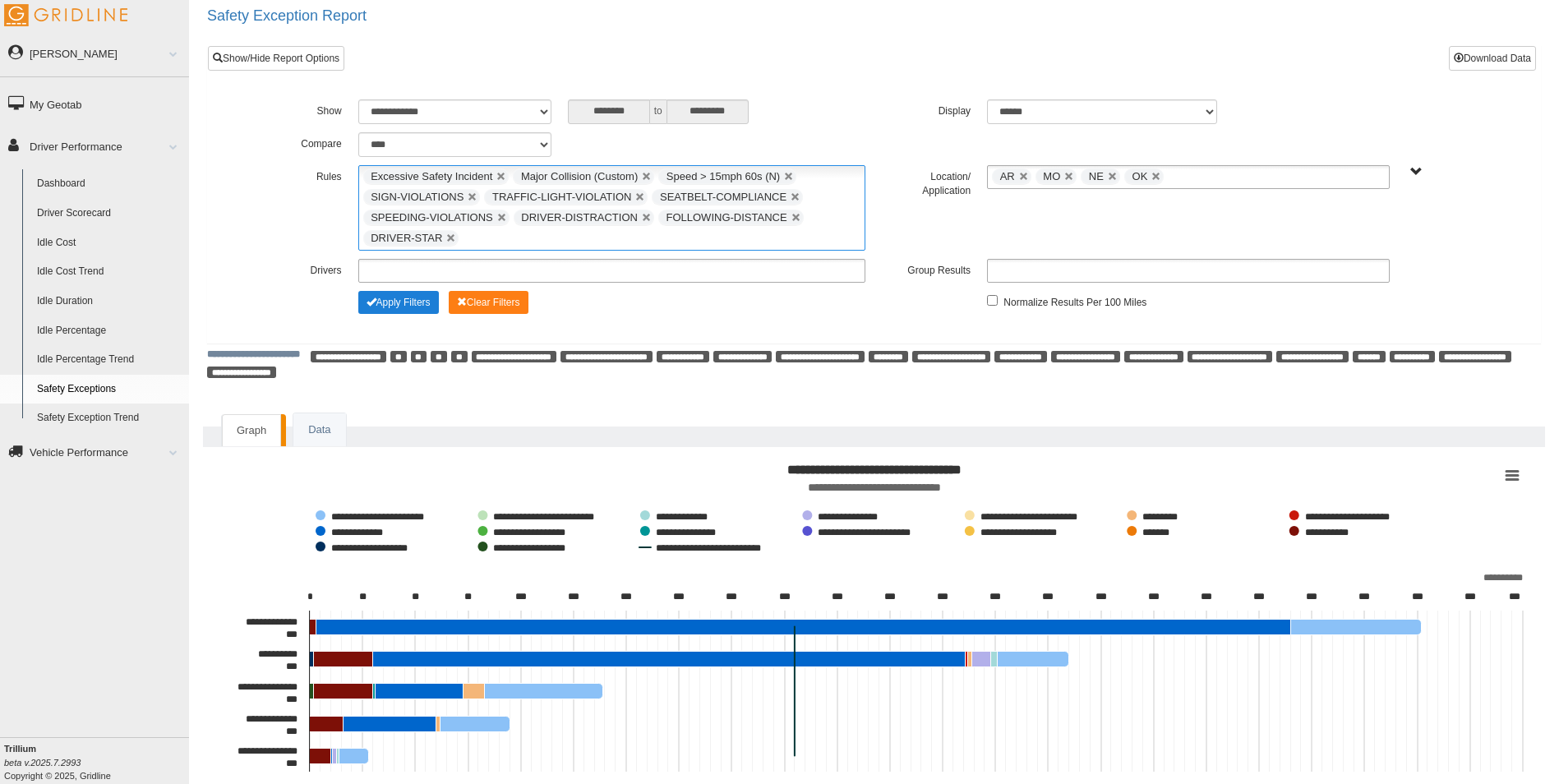
click at [410, 301] on button "Apply Filters" at bounding box center [398, 301] width 80 height 23
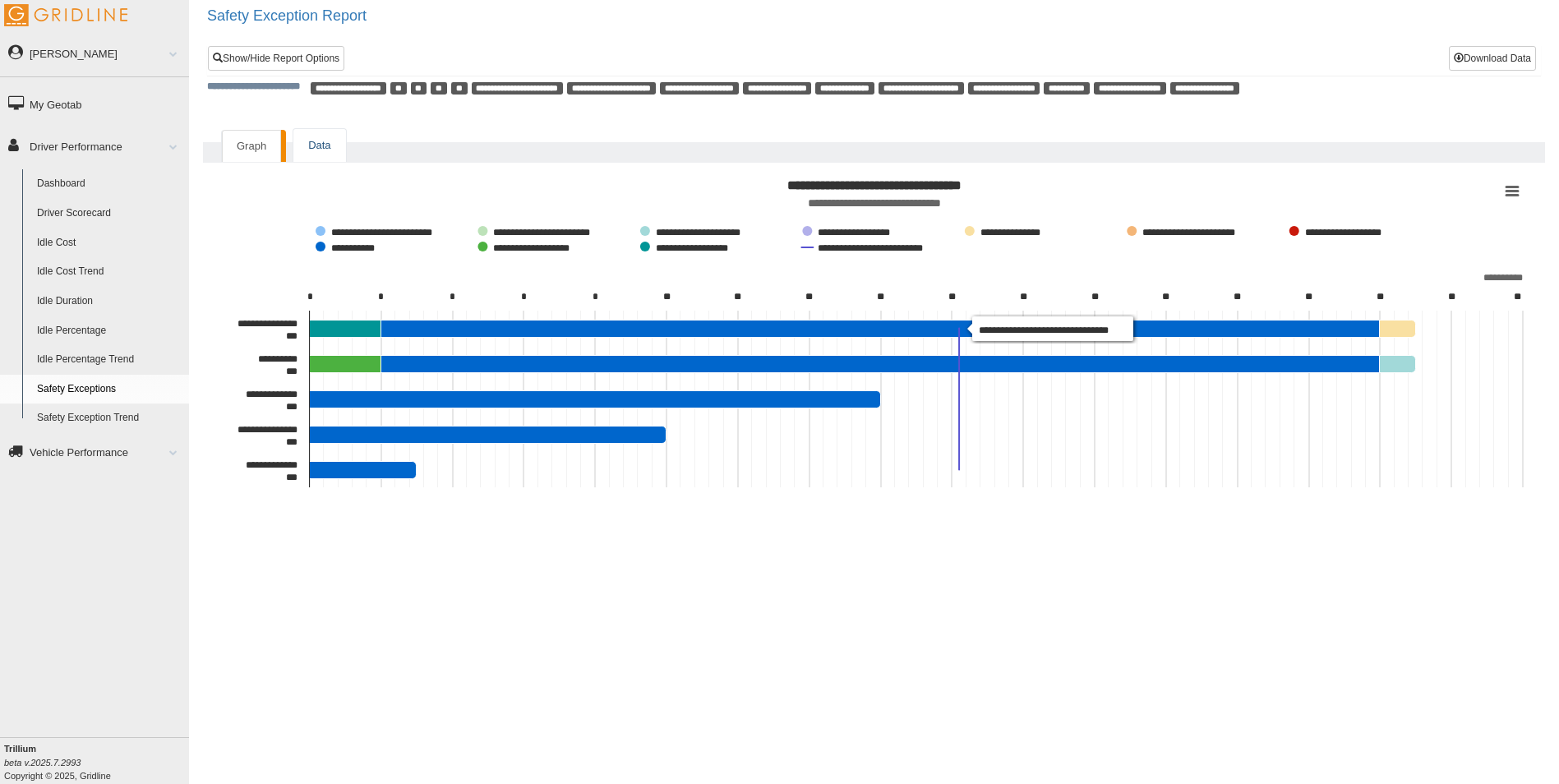
click at [318, 140] on link "Data" at bounding box center [318, 145] width 51 height 33
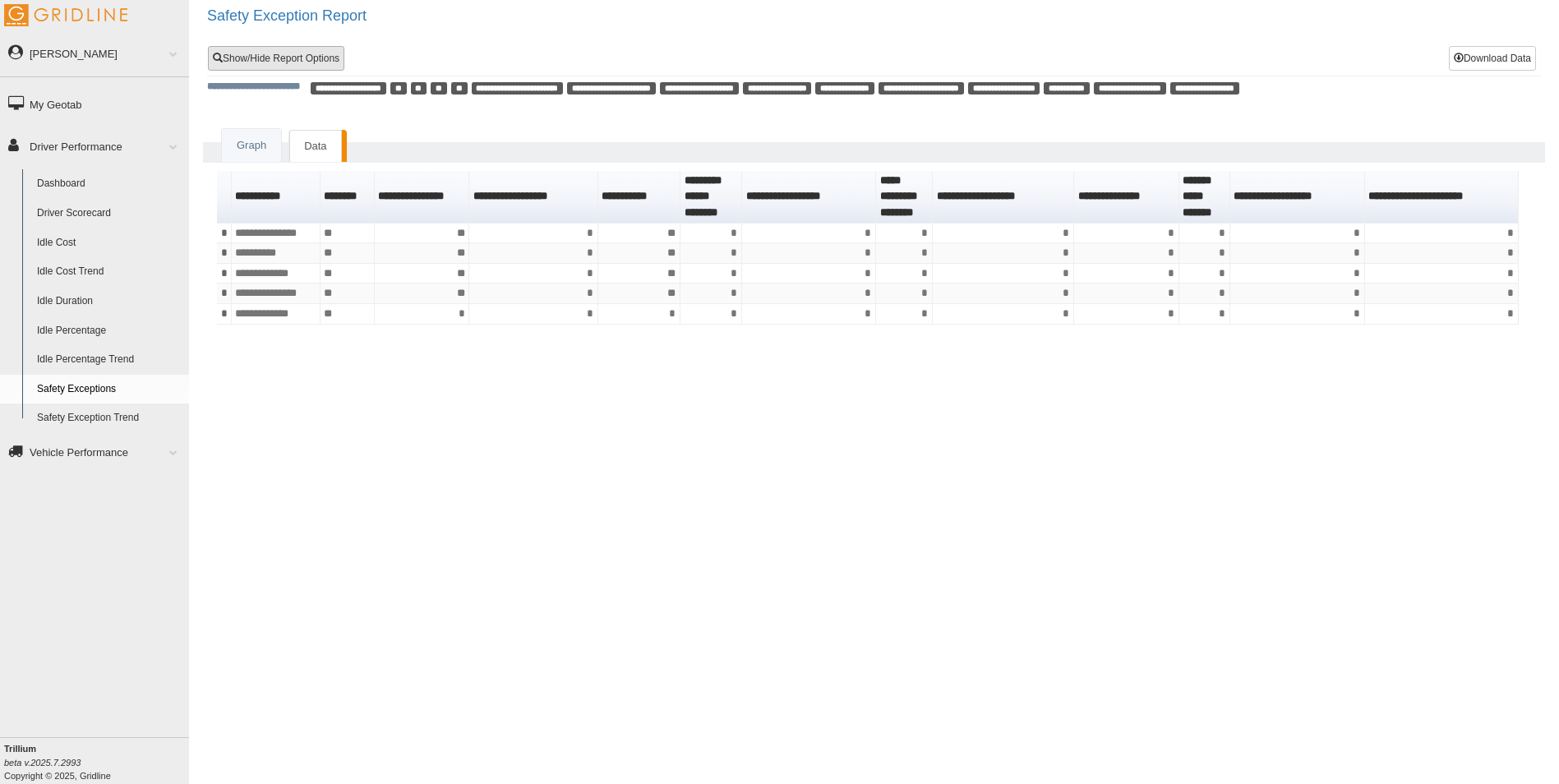
click at [295, 60] on link "Show/Hide Report Options" at bounding box center [275, 58] width 136 height 24
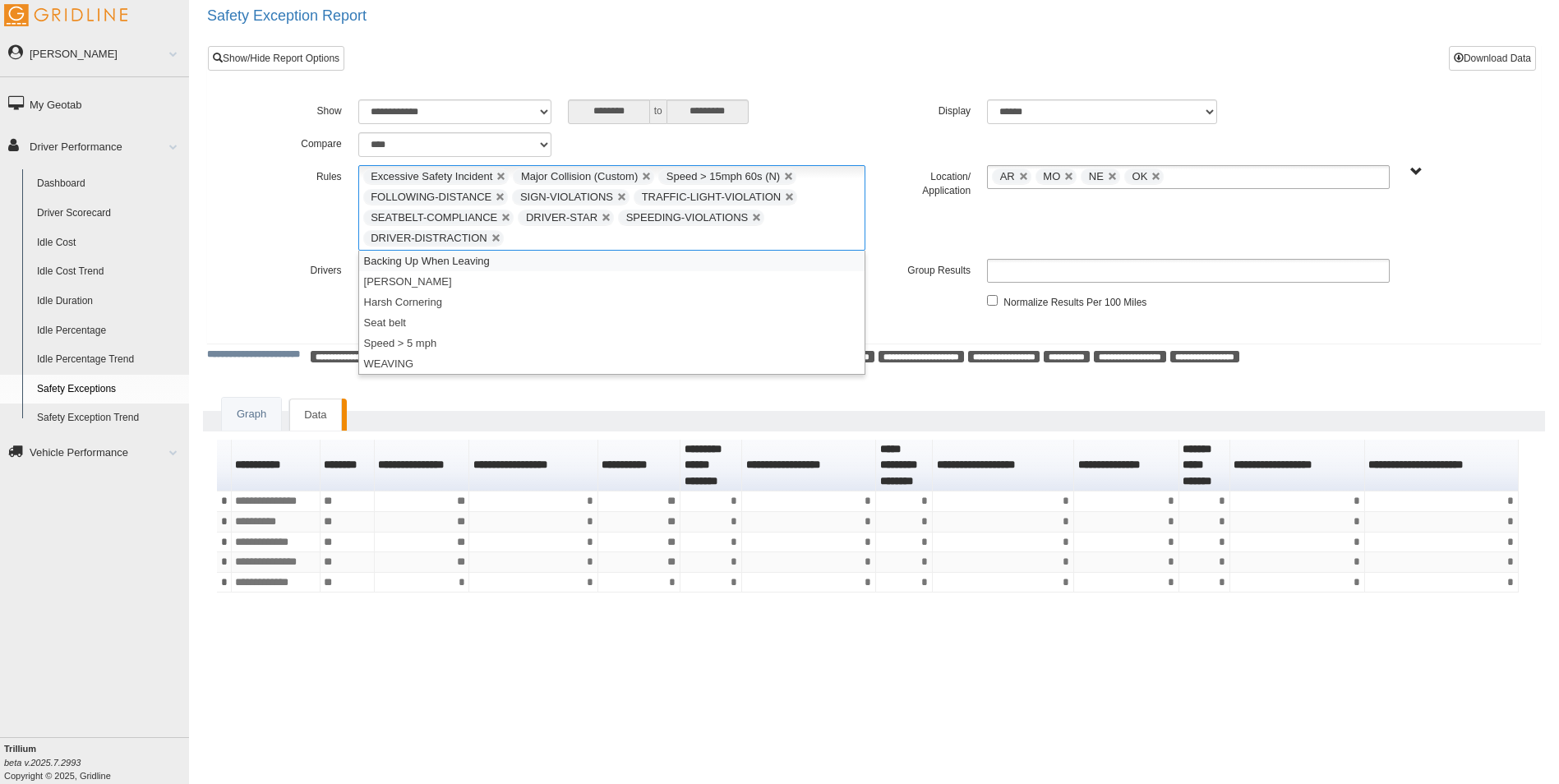
click at [523, 235] on ul "Excessive Safety Incident Major Collision (Custom) Speed > 15mph 60s (N) FOLLOW…" at bounding box center [612, 208] width 508 height 86
click at [254, 231] on div "**********" at bounding box center [873, 208] width 1258 height 86
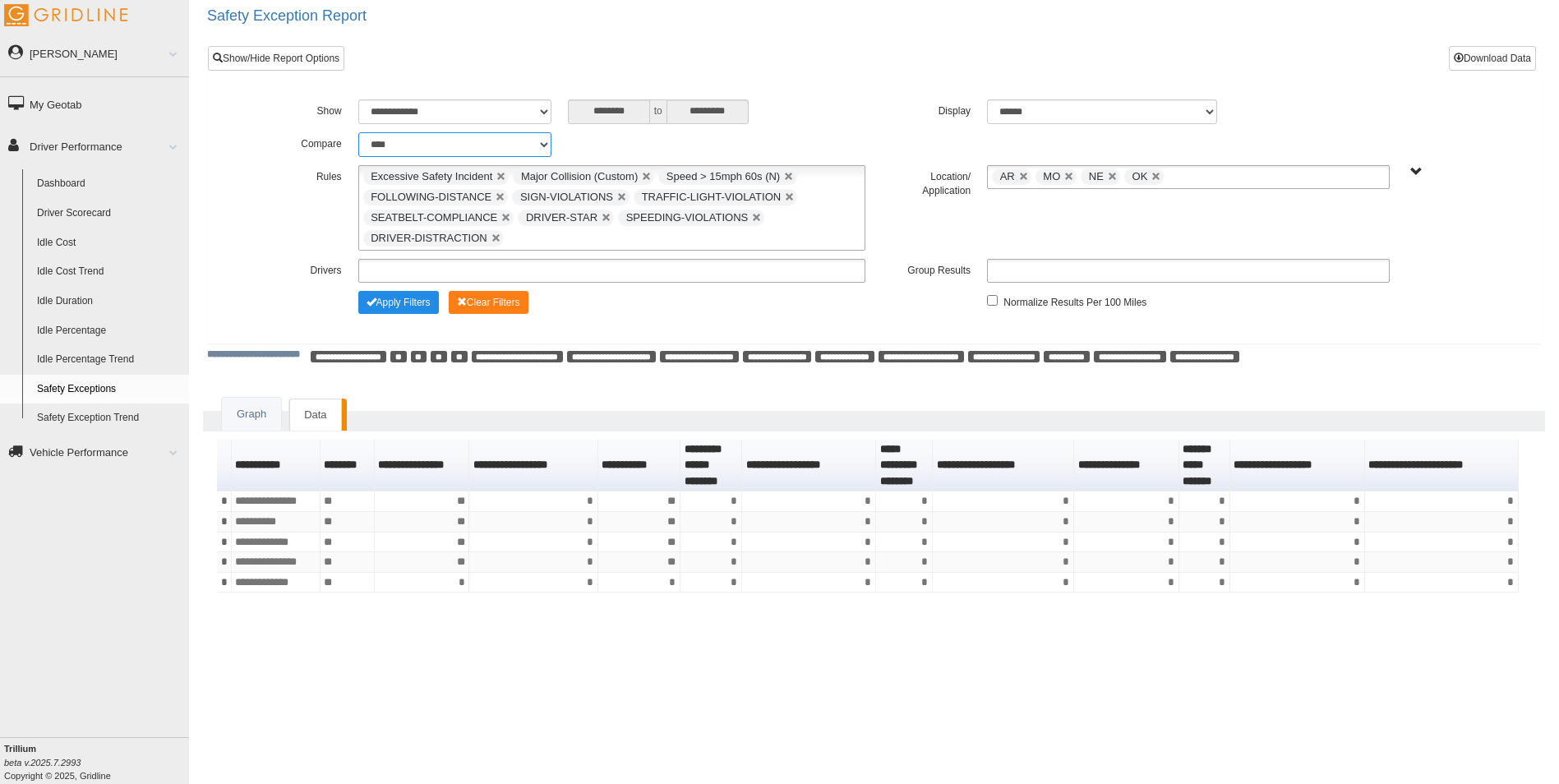
click at [543, 141] on select "**********" at bounding box center [455, 144] width 193 height 24
click at [414, 304] on button "Apply Filters" at bounding box center [398, 301] width 80 height 23
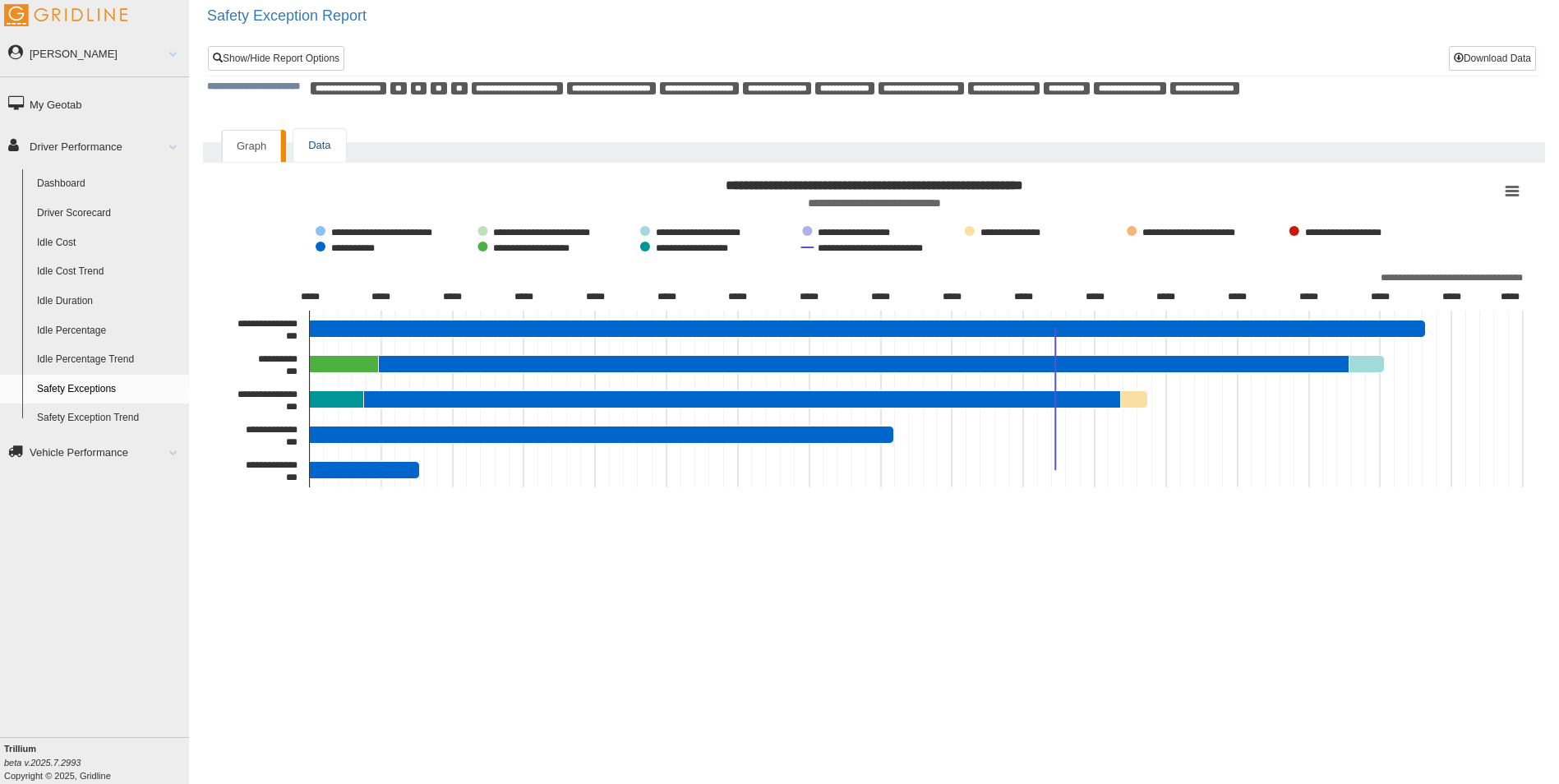
click at [319, 144] on link "Data" at bounding box center [318, 145] width 51 height 33
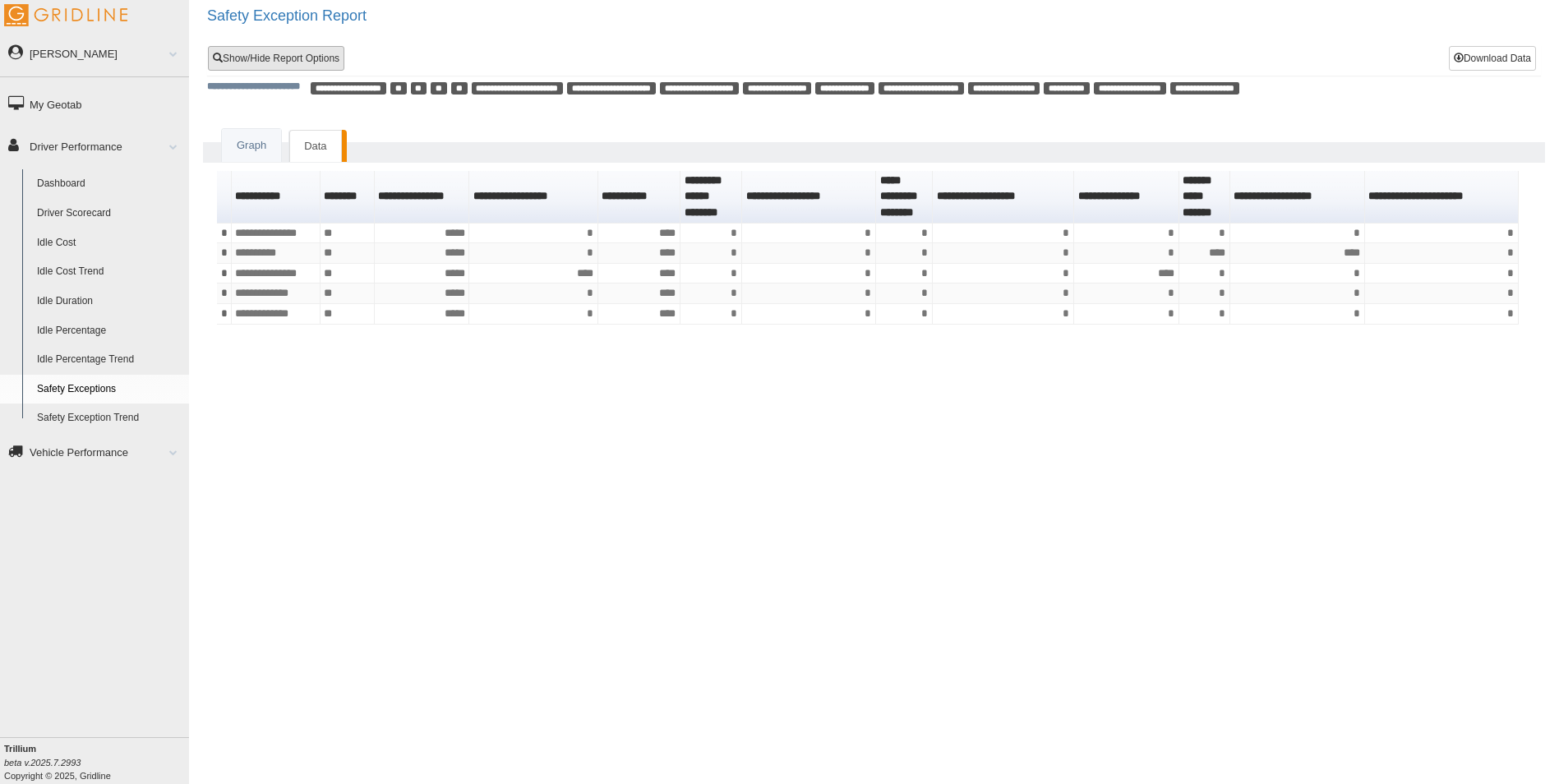
click at [290, 60] on link "Show/Hide Report Options" at bounding box center [275, 58] width 136 height 24
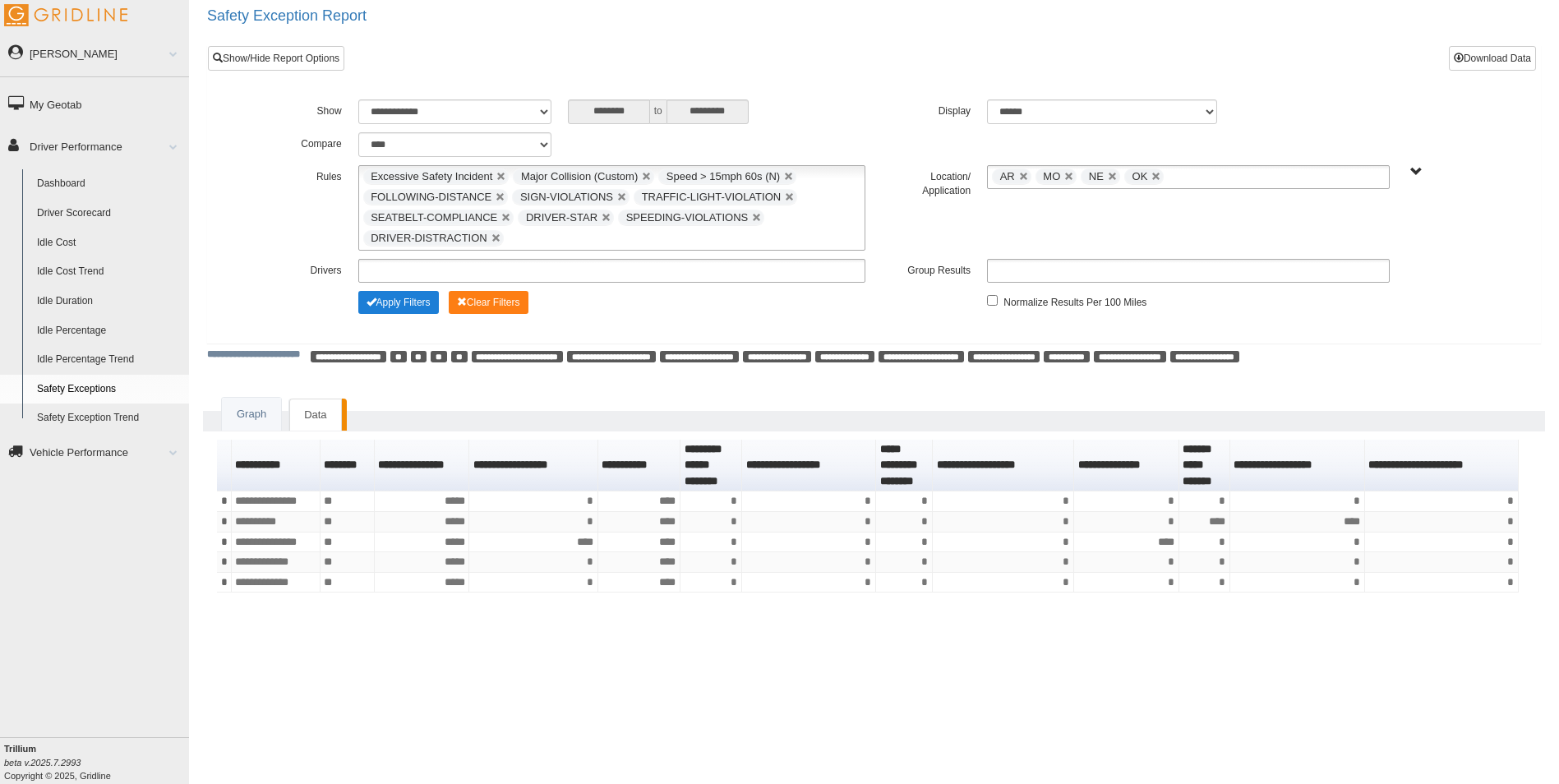
click at [408, 299] on button "Apply Filters" at bounding box center [398, 301] width 80 height 23
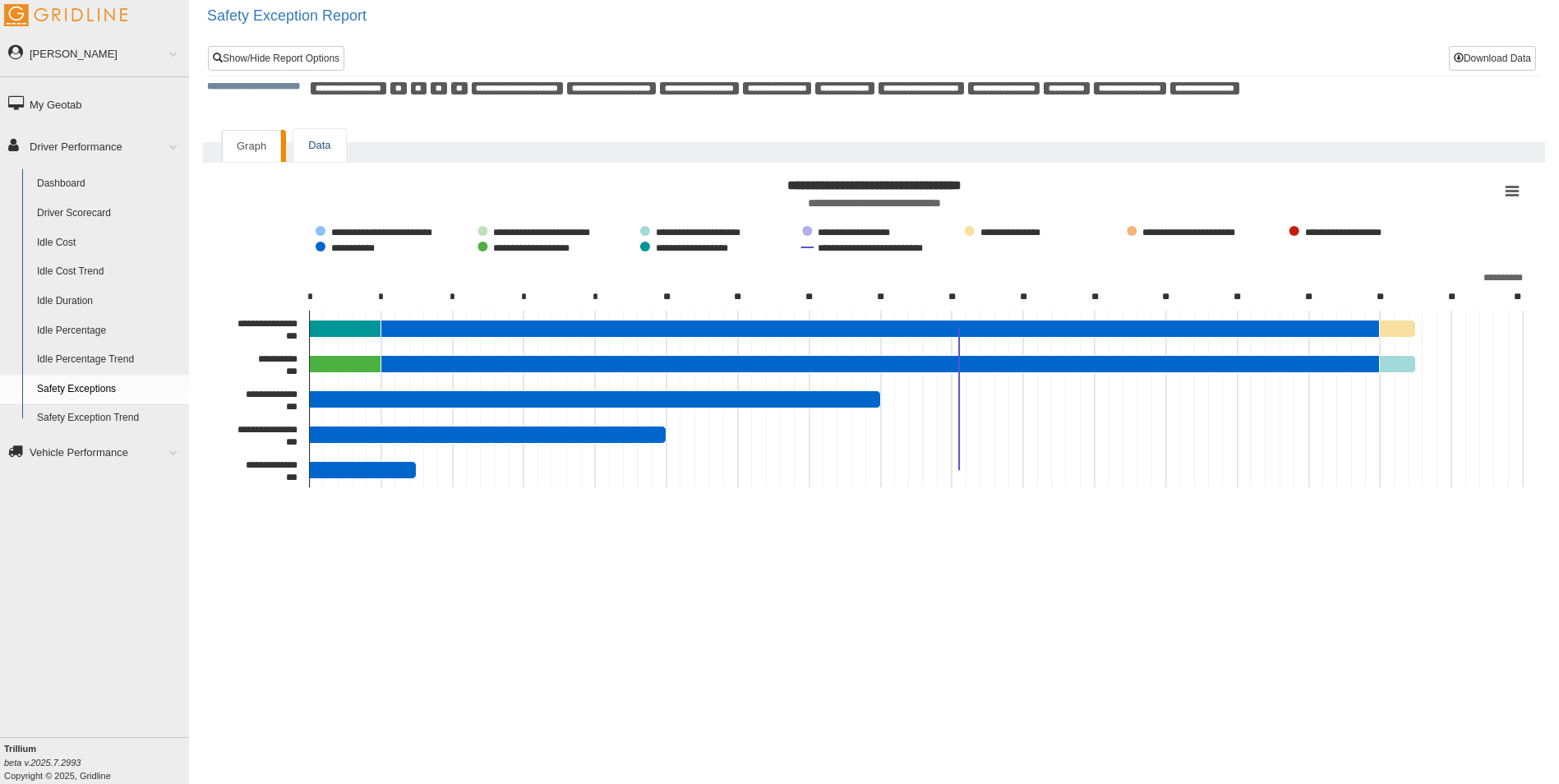
click at [326, 144] on link "Data" at bounding box center [318, 145] width 51 height 33
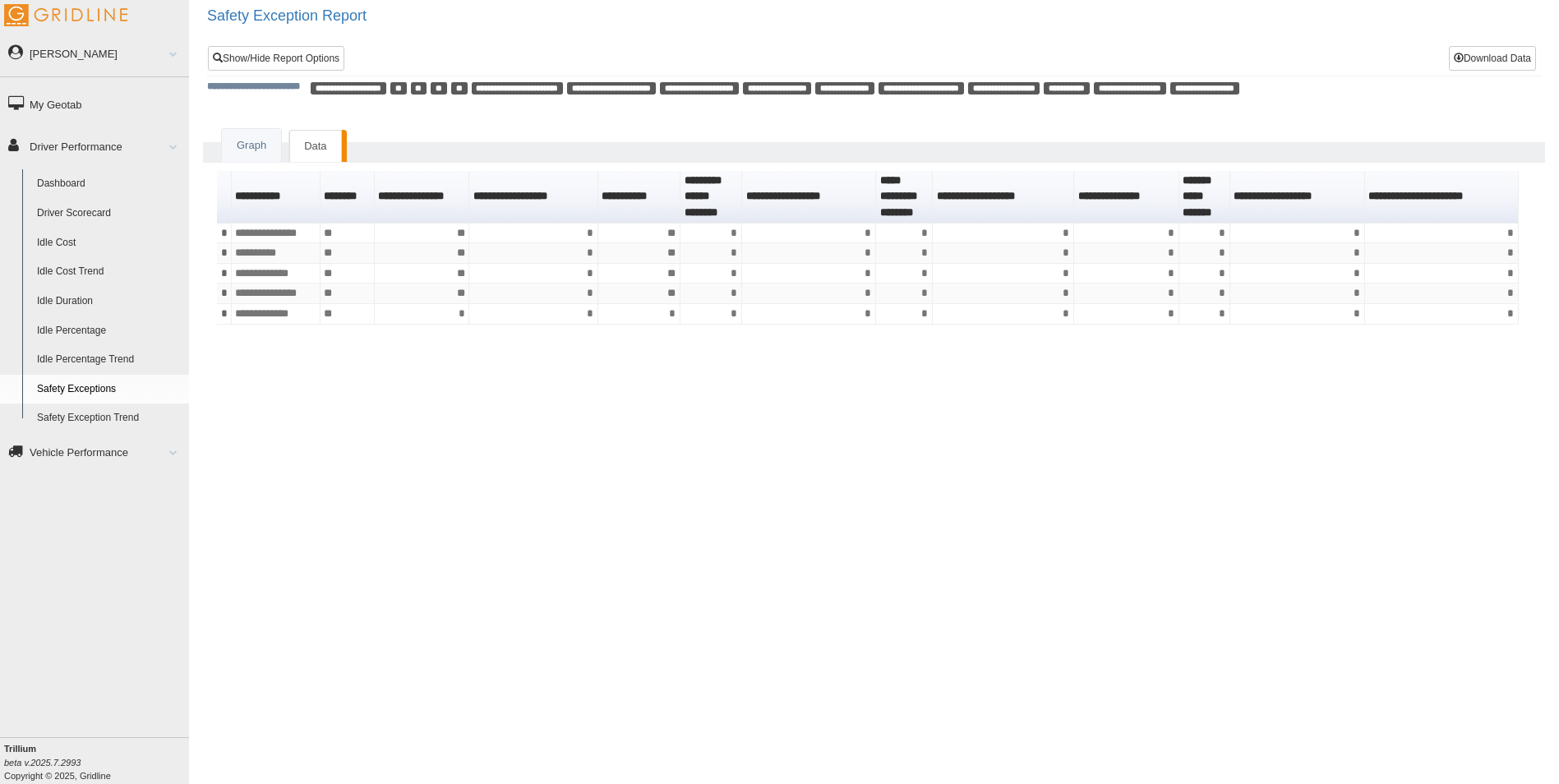
click at [91, 213] on link "Driver Scorecard" at bounding box center [109, 213] width 160 height 30
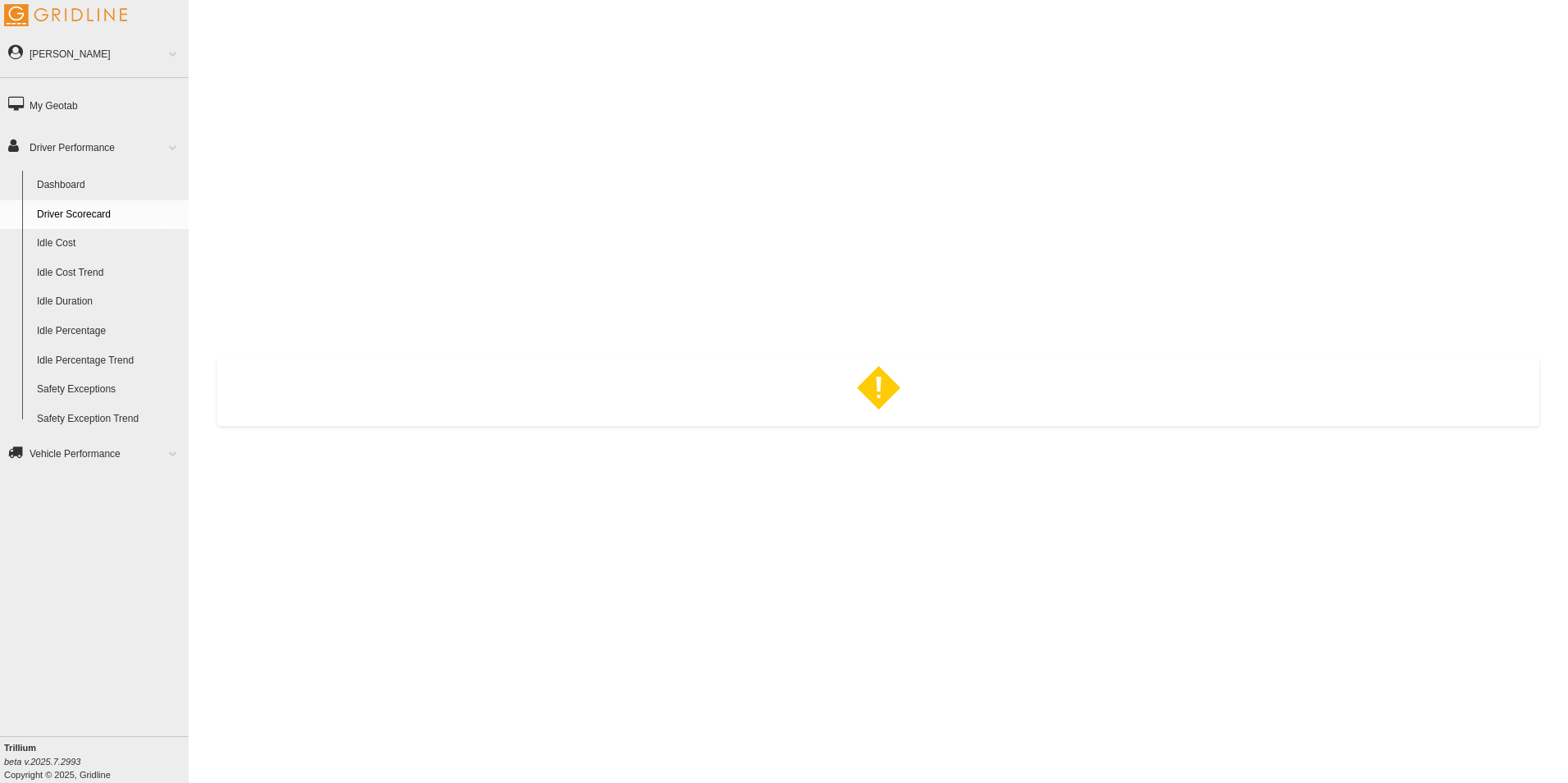
click at [108, 213] on link "Driver Scorecard" at bounding box center [109, 214] width 159 height 30
click at [883, 380] on polygon "error-box" at bounding box center [878, 379] width 43 height 43
click at [76, 215] on link "Driver Scorecard" at bounding box center [109, 214] width 159 height 30
click at [75, 208] on link "Driver Scorecard" at bounding box center [109, 214] width 159 height 30
click at [94, 217] on link "Driver Scorecard" at bounding box center [109, 214] width 159 height 30
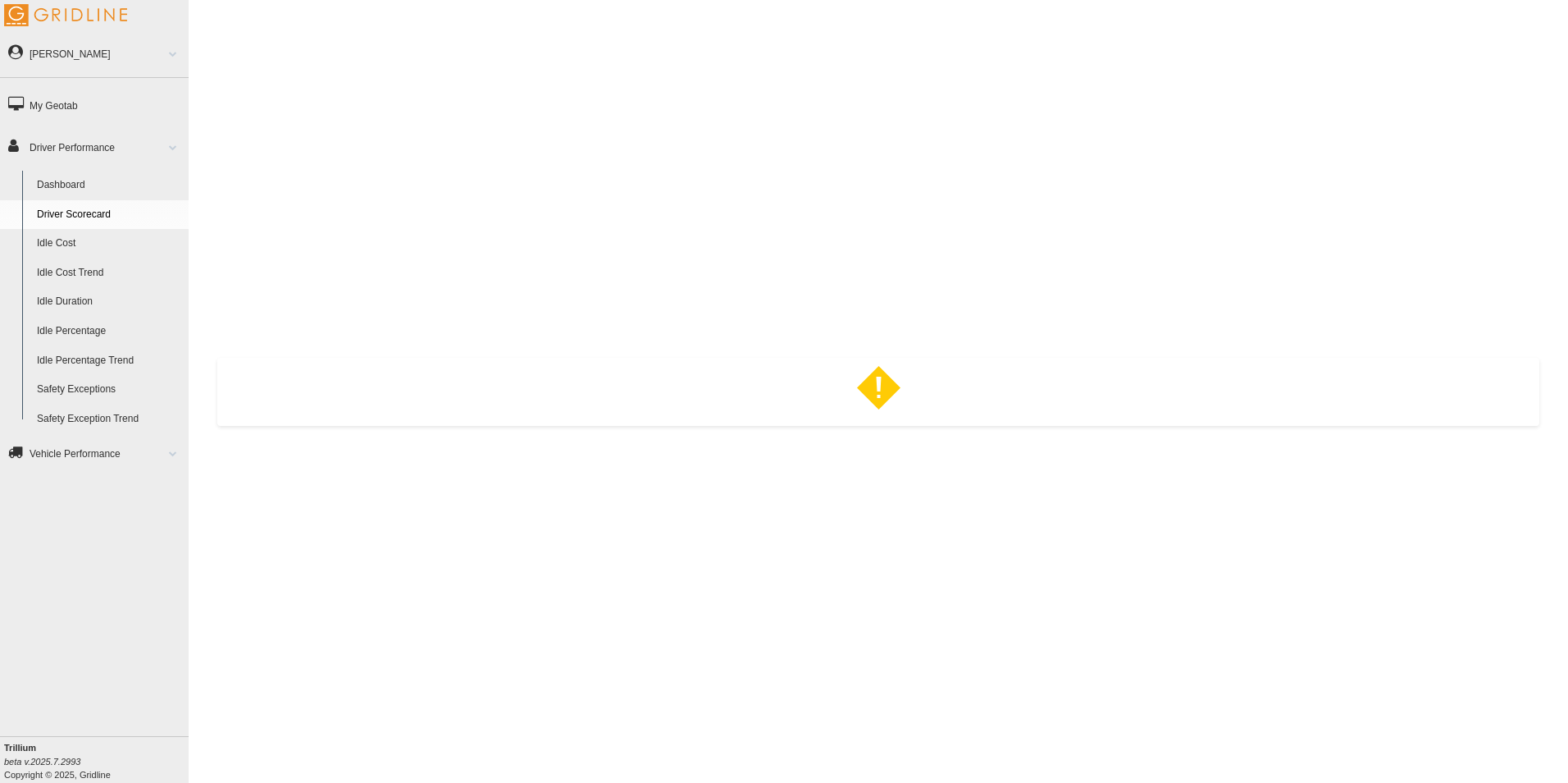
click at [53, 183] on link "Dashboard" at bounding box center [109, 185] width 159 height 30
click at [59, 210] on link "Driver Scorecard" at bounding box center [109, 214] width 159 height 30
click at [739, 22] on div "Error: Network error. Check browser console for further details." at bounding box center [878, 391] width 1355 height 742
click at [89, 212] on link "Driver Scorecard" at bounding box center [109, 214] width 159 height 30
click at [875, 420] on div "Error: Network error. Check browser console for further details." at bounding box center [878, 416] width 1306 height 15
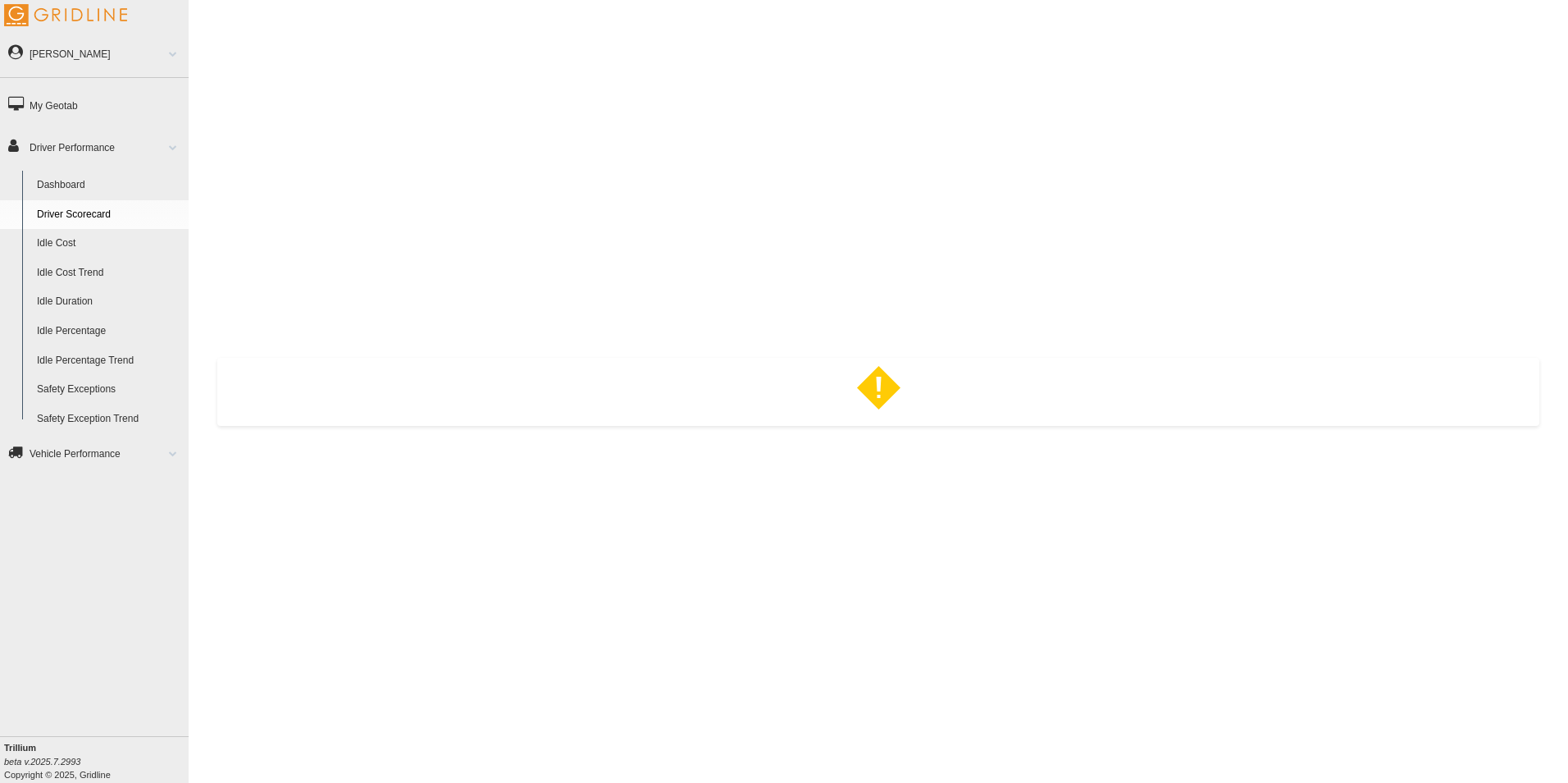
click at [101, 216] on link "Driver Scorecard" at bounding box center [109, 214] width 159 height 30
